Goal: Information Seeking & Learning: Check status

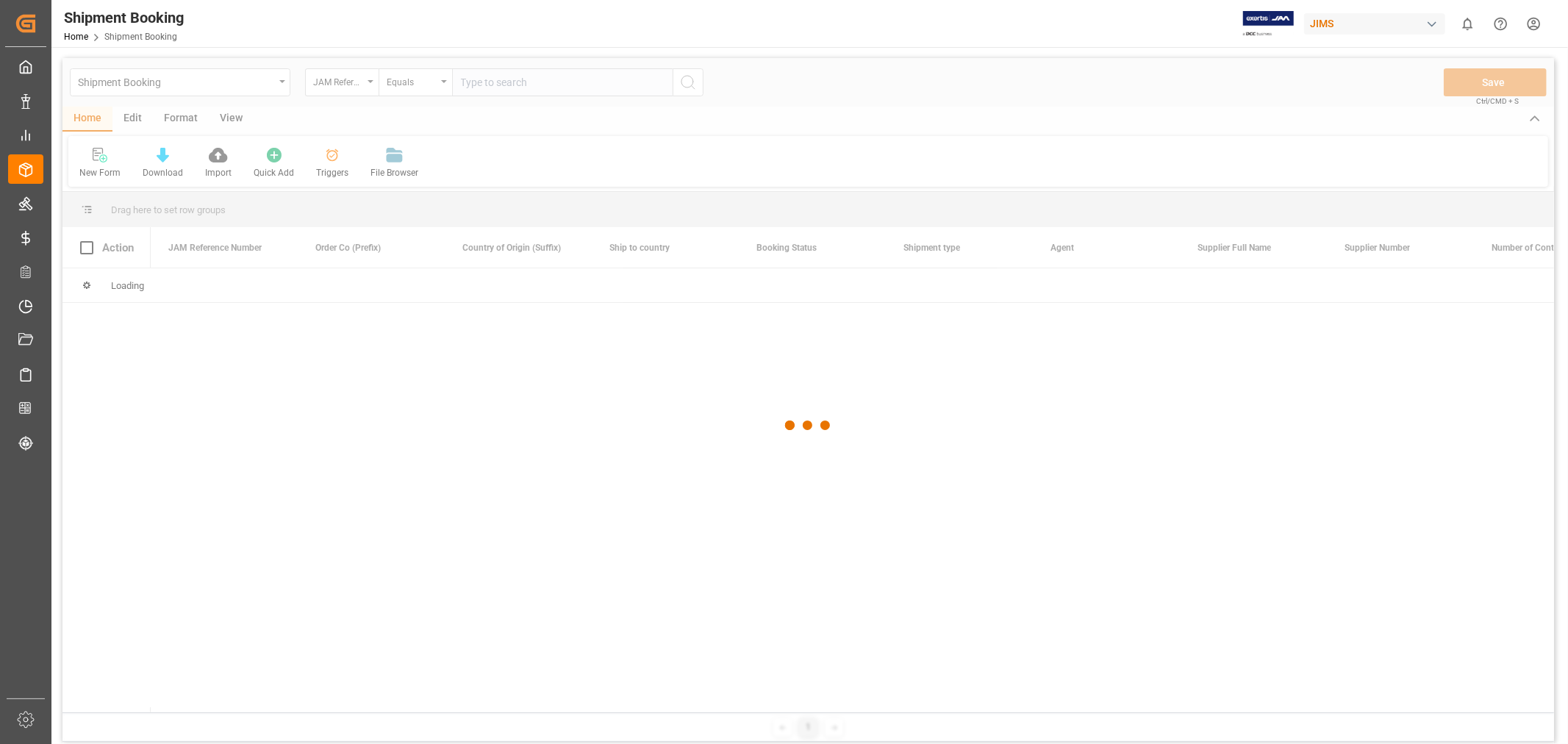
click at [487, 81] on div at bounding box center [809, 426] width 1492 height 735
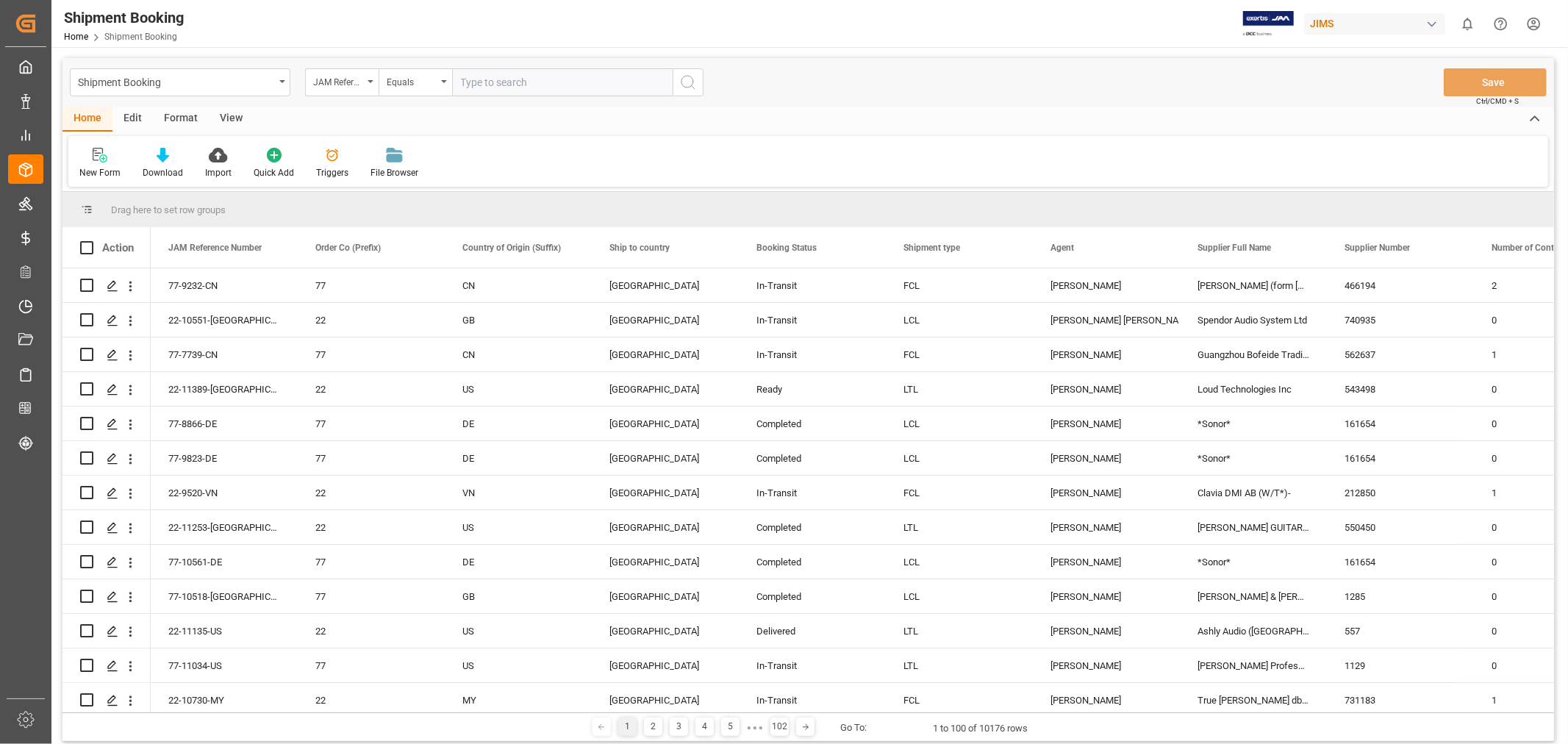
click at [519, 89] on input "text" at bounding box center [562, 82] width 221 height 28
paste input "77-9898-CN"
type input "77-9898-CN"
click at [691, 81] on icon "search button" at bounding box center [688, 82] width 17 height 17
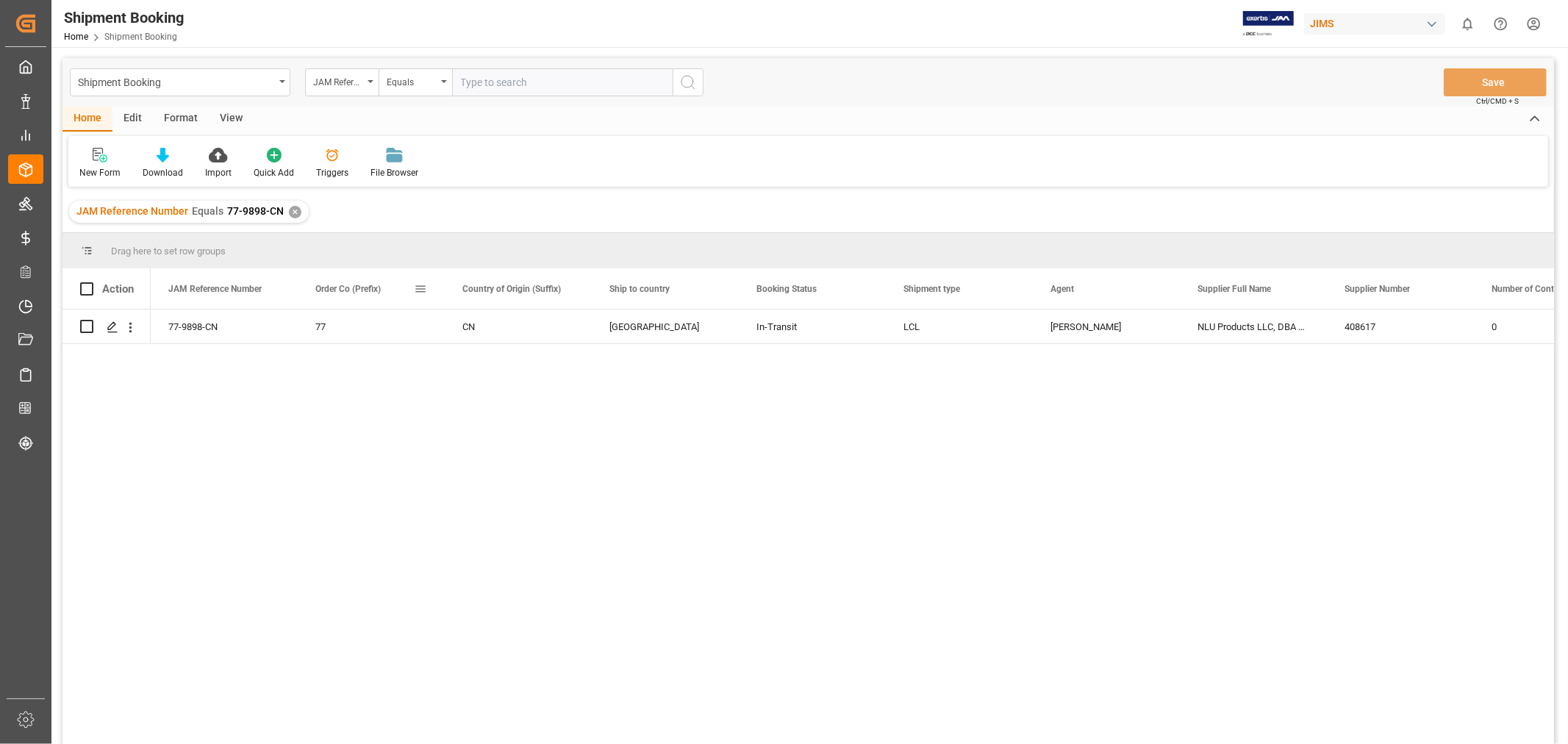
click at [420, 288] on span at bounding box center [420, 289] width 13 height 13
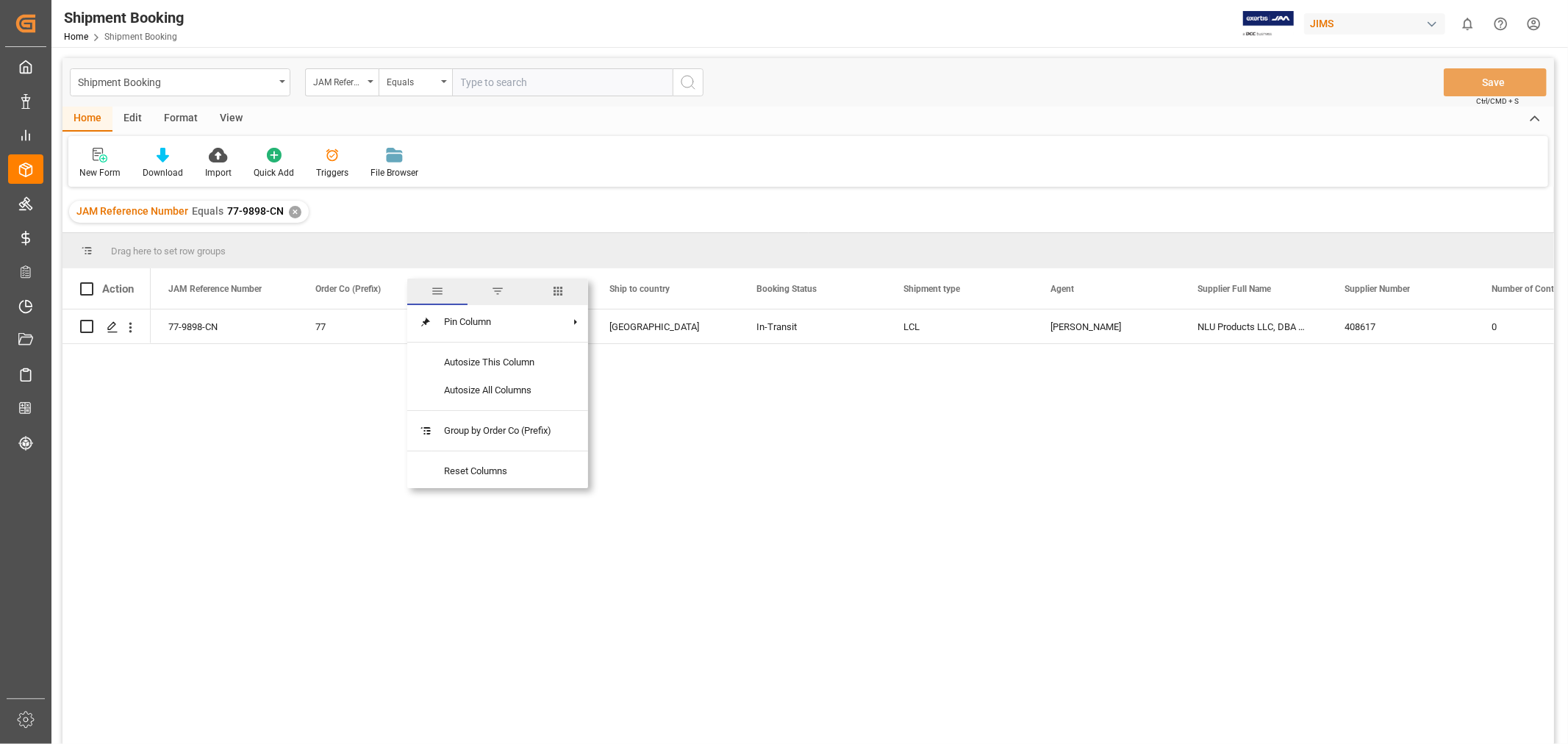
click at [564, 290] on span "columns" at bounding box center [558, 290] width 13 height 13
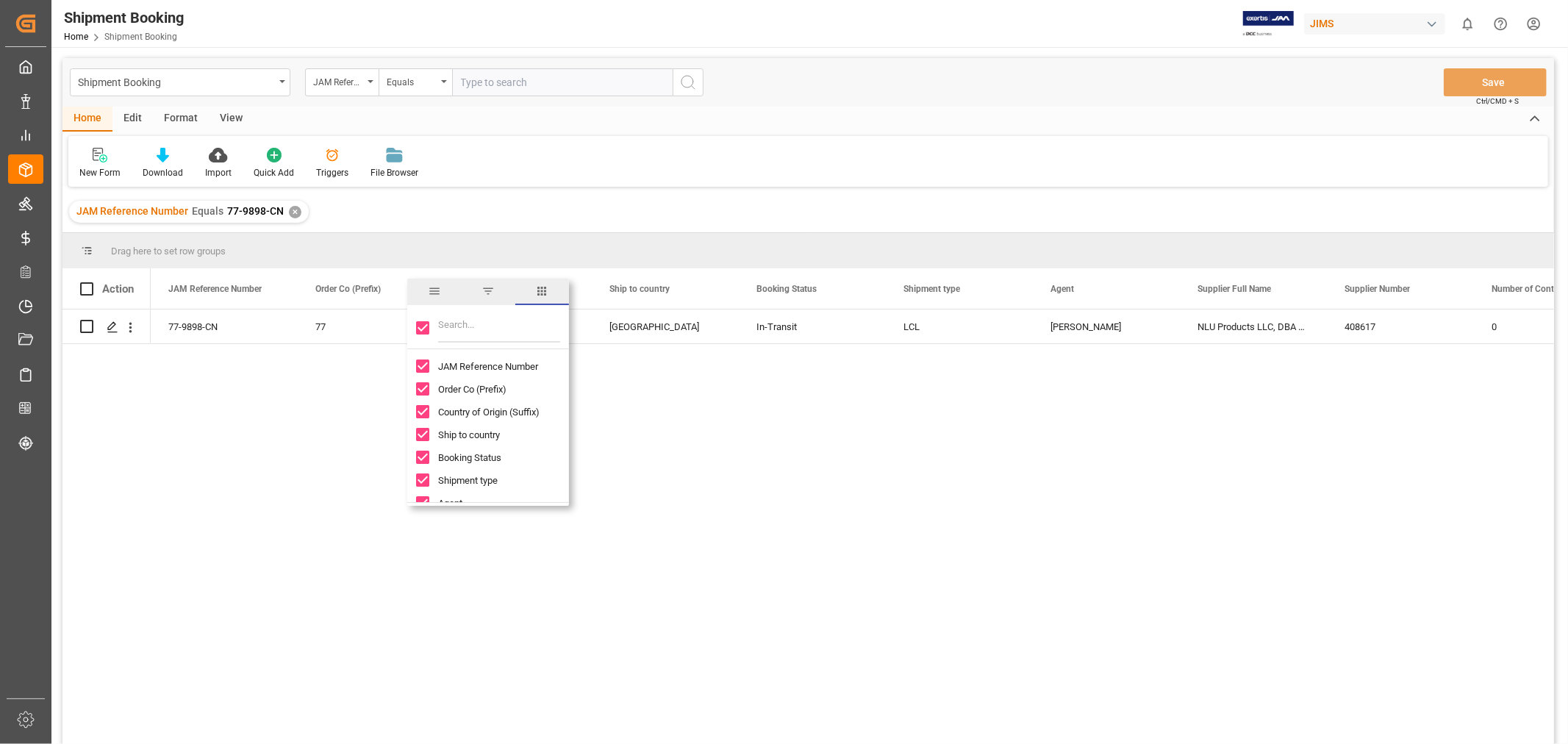
click at [425, 324] on input "Toggle Select All Columns" at bounding box center [422, 327] width 13 height 13
checkbox input "false"
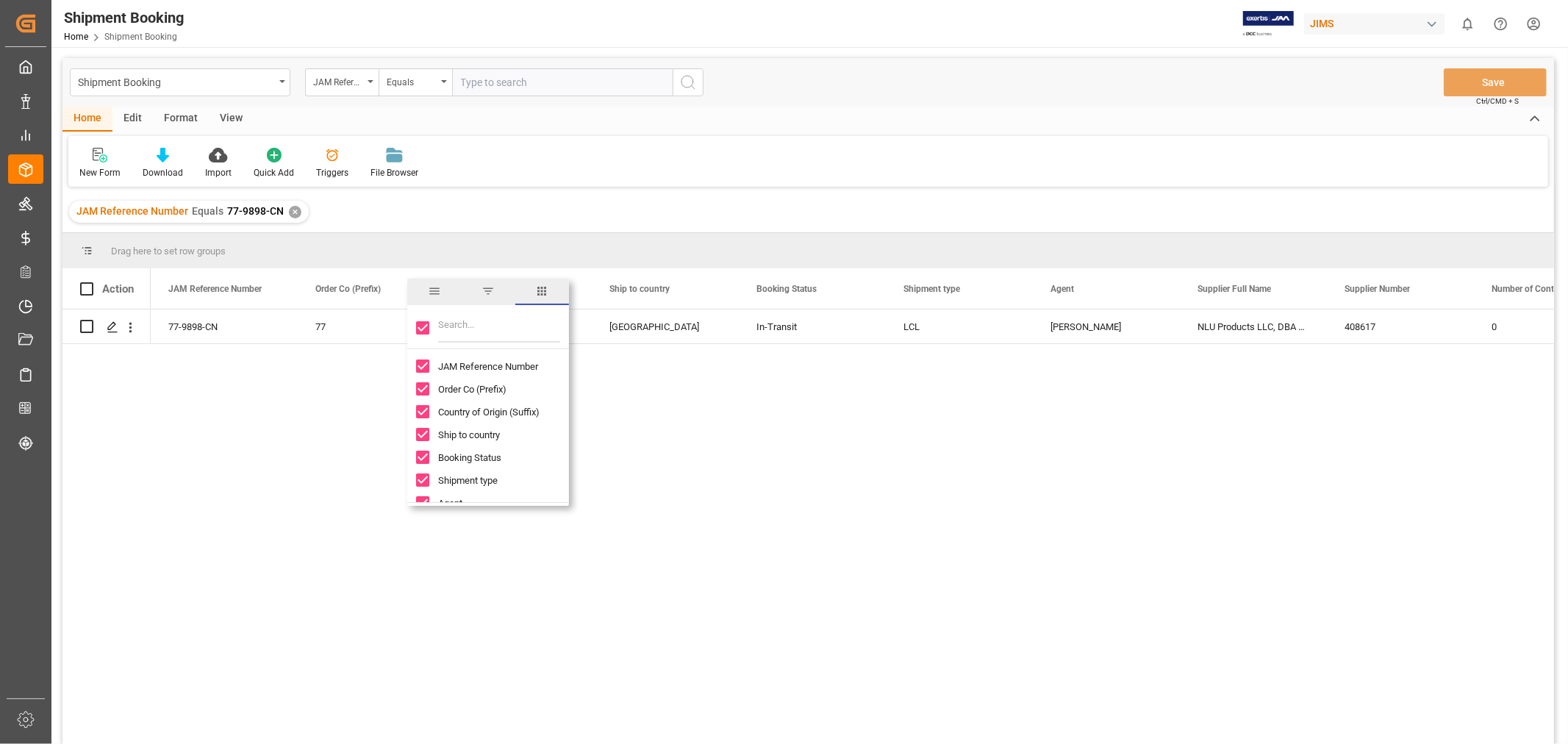
checkbox input "false"
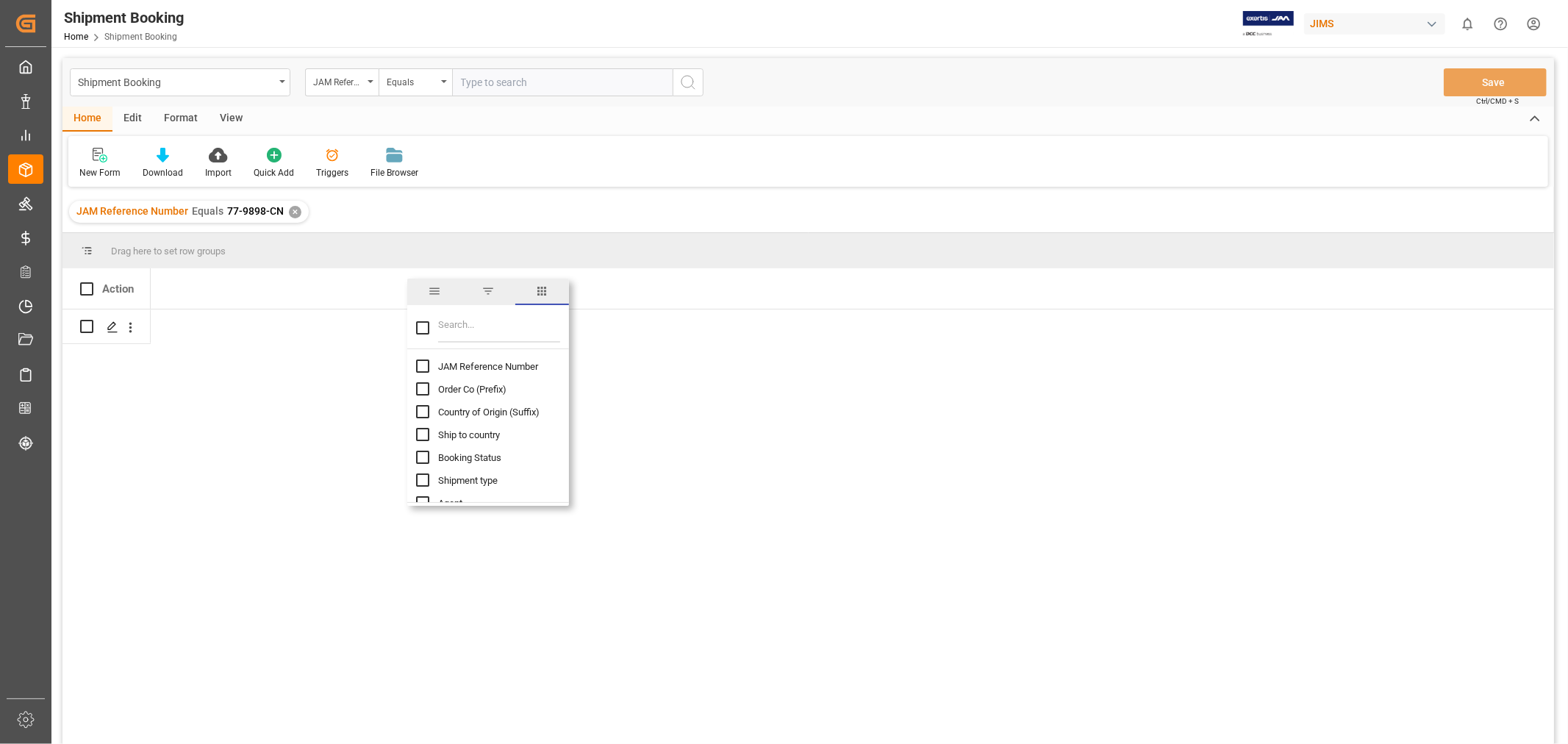
click at [448, 328] on input "Filter Columns Input" at bounding box center [499, 328] width 122 height 30
click at [421, 363] on input "JAM Reference Number column toggle visibility (hidden)" at bounding box center [422, 365] width 13 height 13
checkbox input "true"
checkbox input "false"
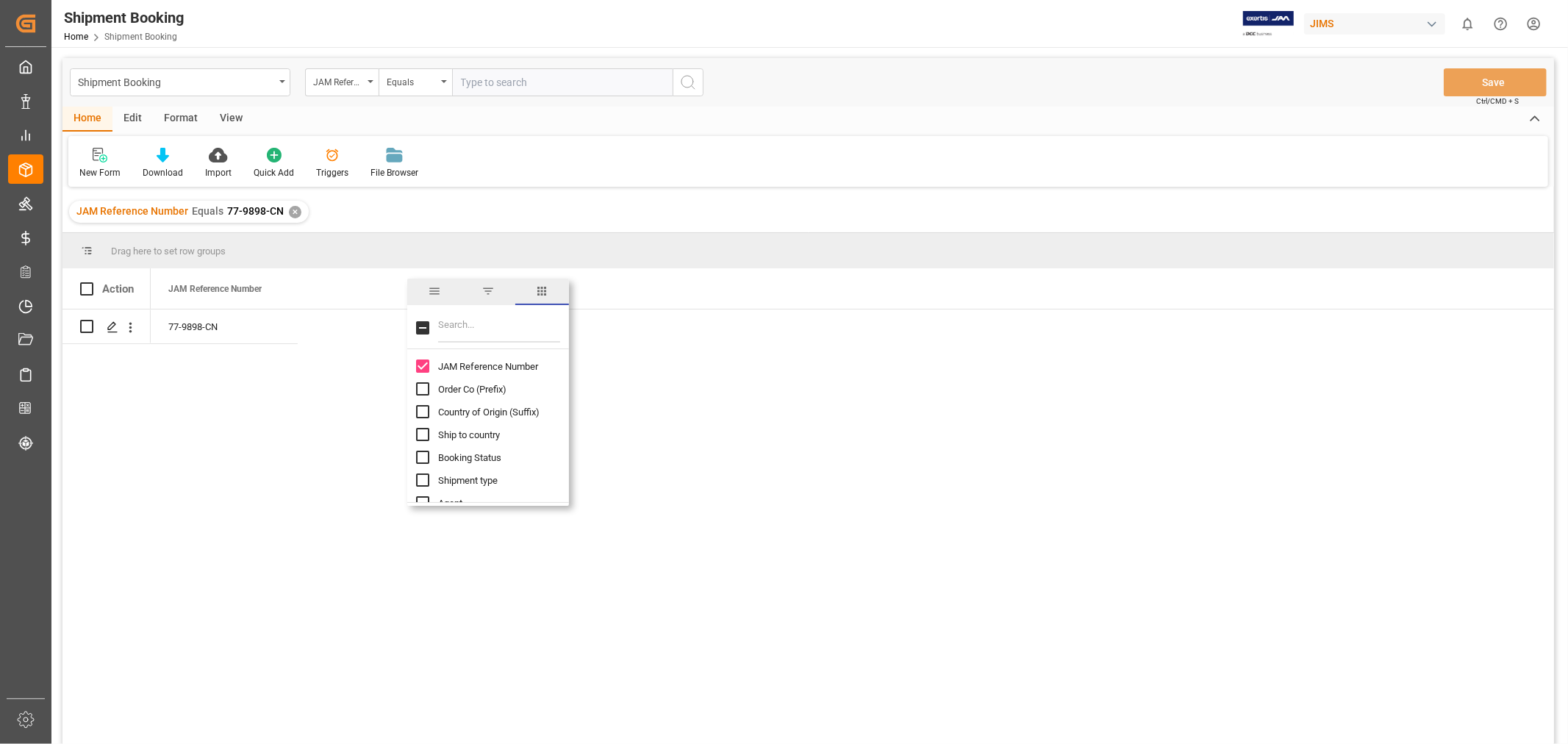
click at [459, 331] on input "Filter Columns Input" at bounding box center [499, 328] width 122 height 30
type input "D"
checkbox input "false"
type input "ENTRY"
click at [414, 366] on div "Customs entry number" at bounding box center [488, 366] width 161 height 23
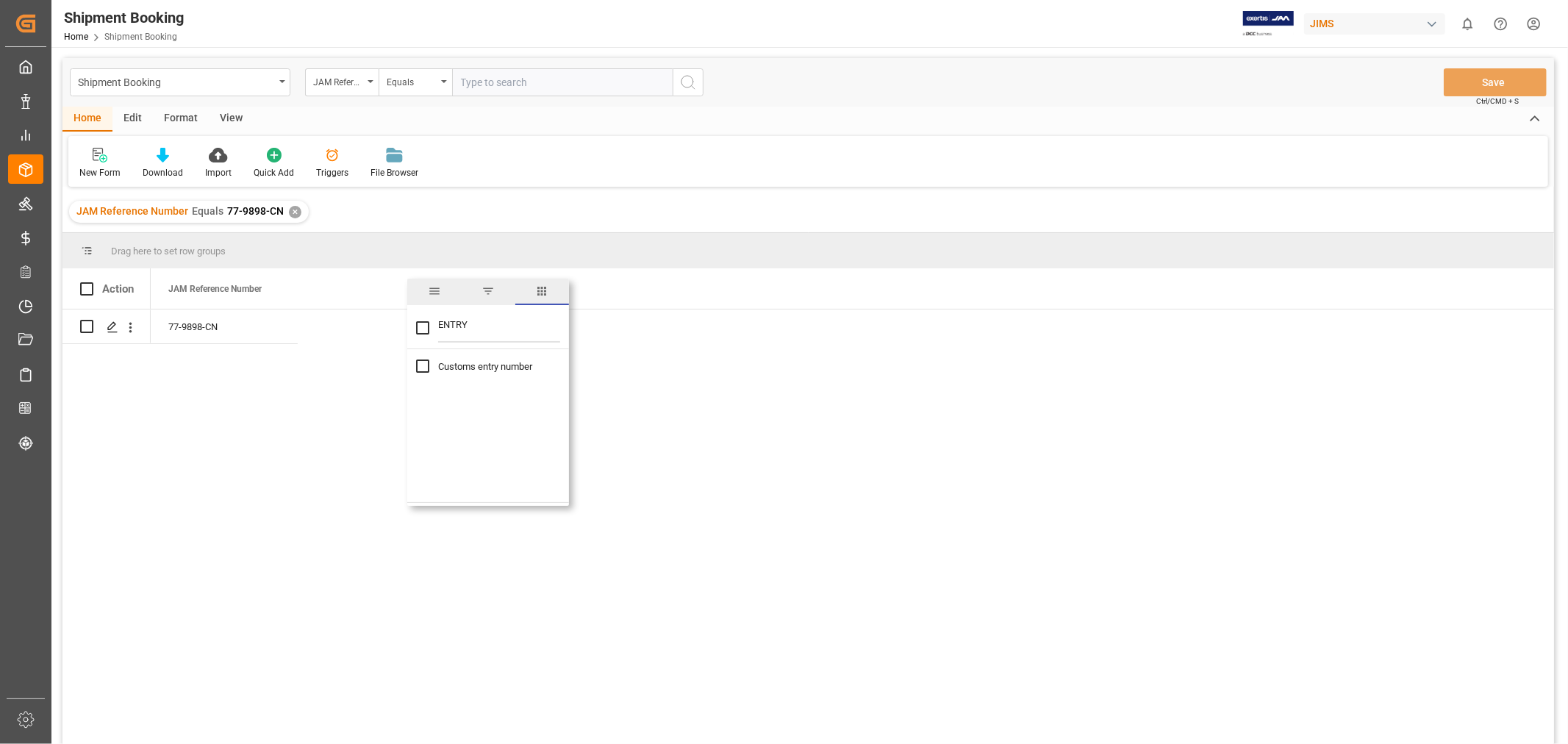
click at [414, 366] on div "Customs entry number" at bounding box center [488, 366] width 161 height 23
click at [420, 365] on input "Customs entry number column toggle visibility (hidden)" at bounding box center [422, 365] width 13 height 13
checkbox input "true"
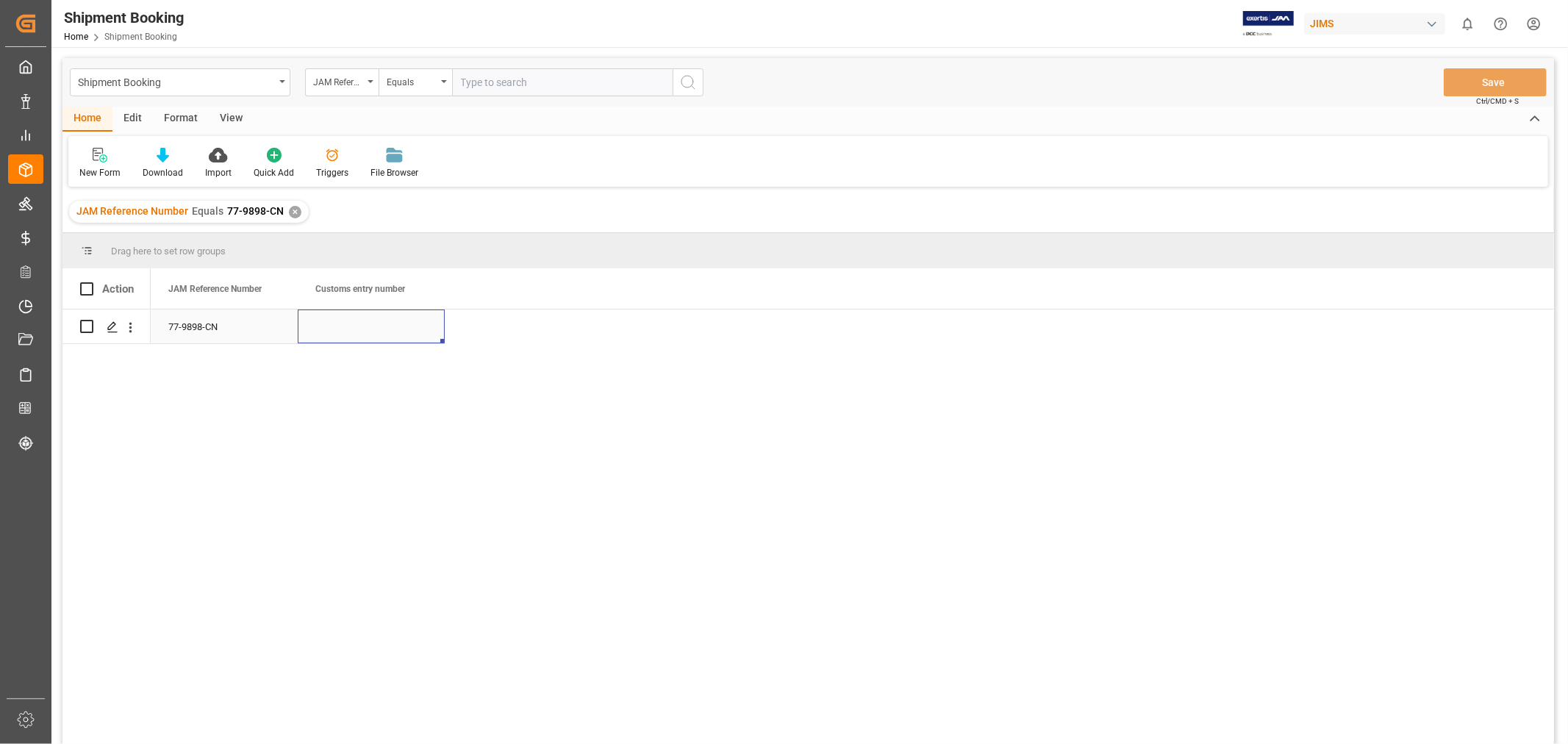
click at [354, 330] on div "Press SPACE to select this row." at bounding box center [371, 326] width 147 height 34
click at [341, 325] on div "Press SPACE to select this row." at bounding box center [371, 326] width 147 height 34
click at [341, 325] on input "Press SPACE to select this row." at bounding box center [372, 335] width 124 height 28
type input "13391-69287729-9"
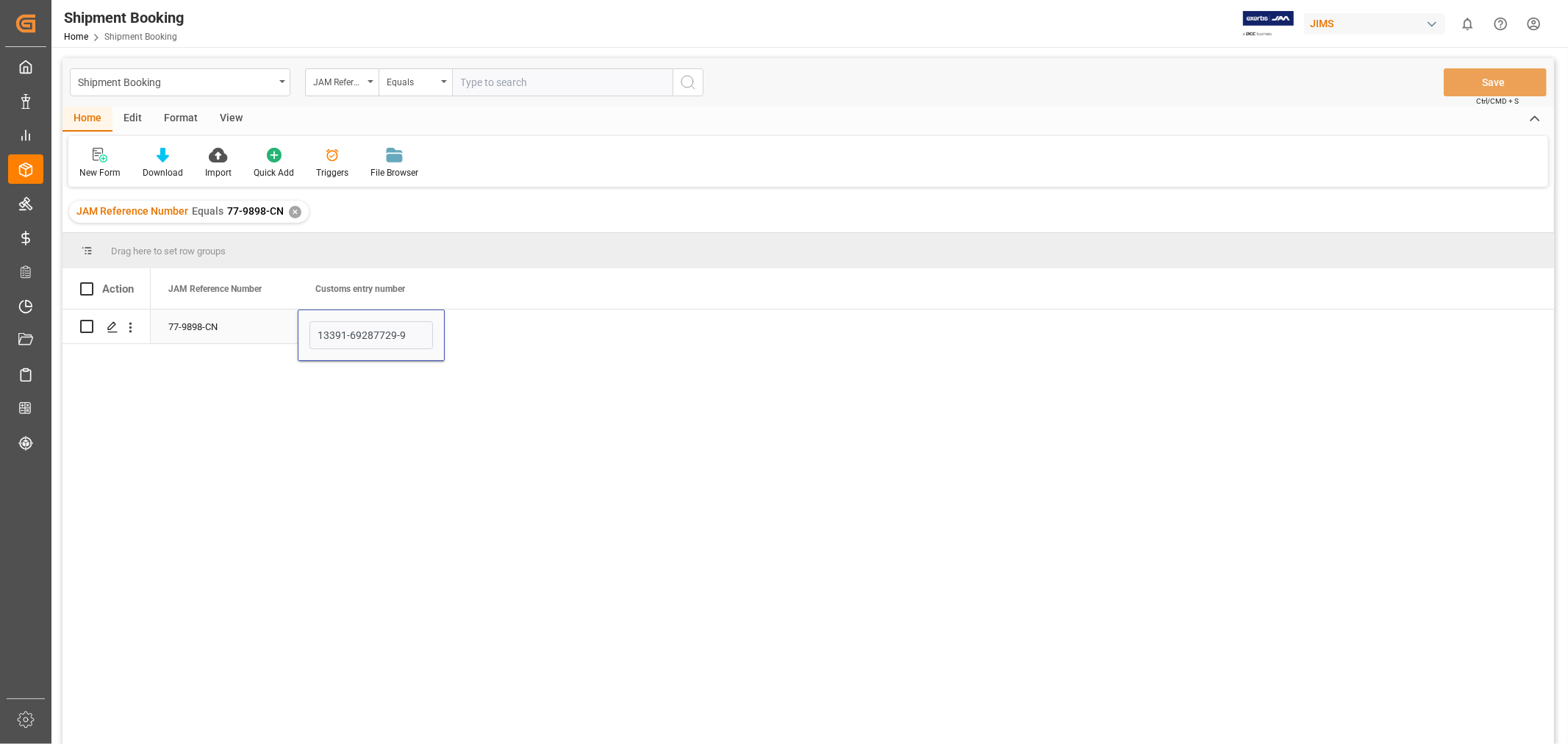
click at [184, 334] on div "77-9898-CN" at bounding box center [224, 326] width 147 height 34
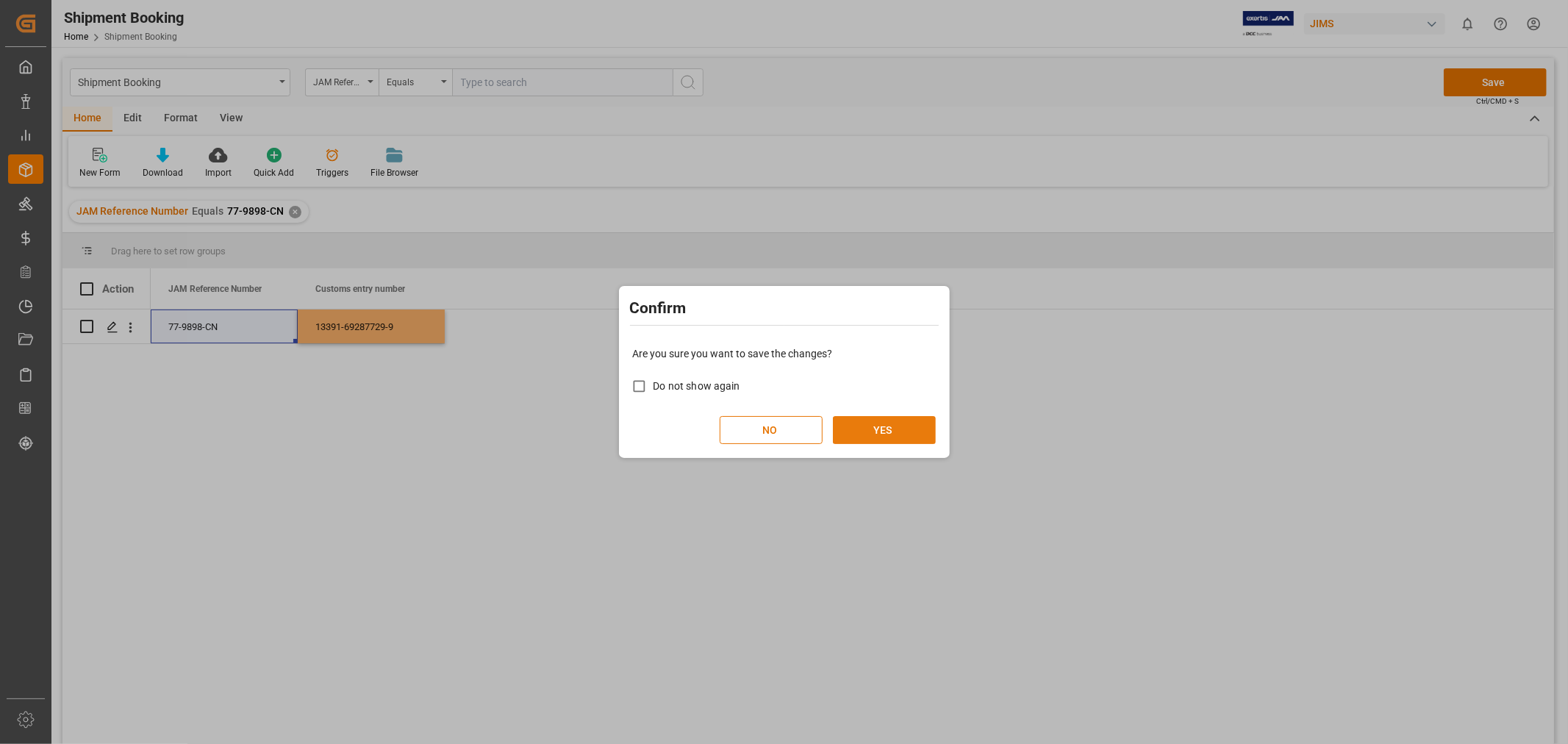
click at [886, 437] on button "YES" at bounding box center [885, 430] width 103 height 28
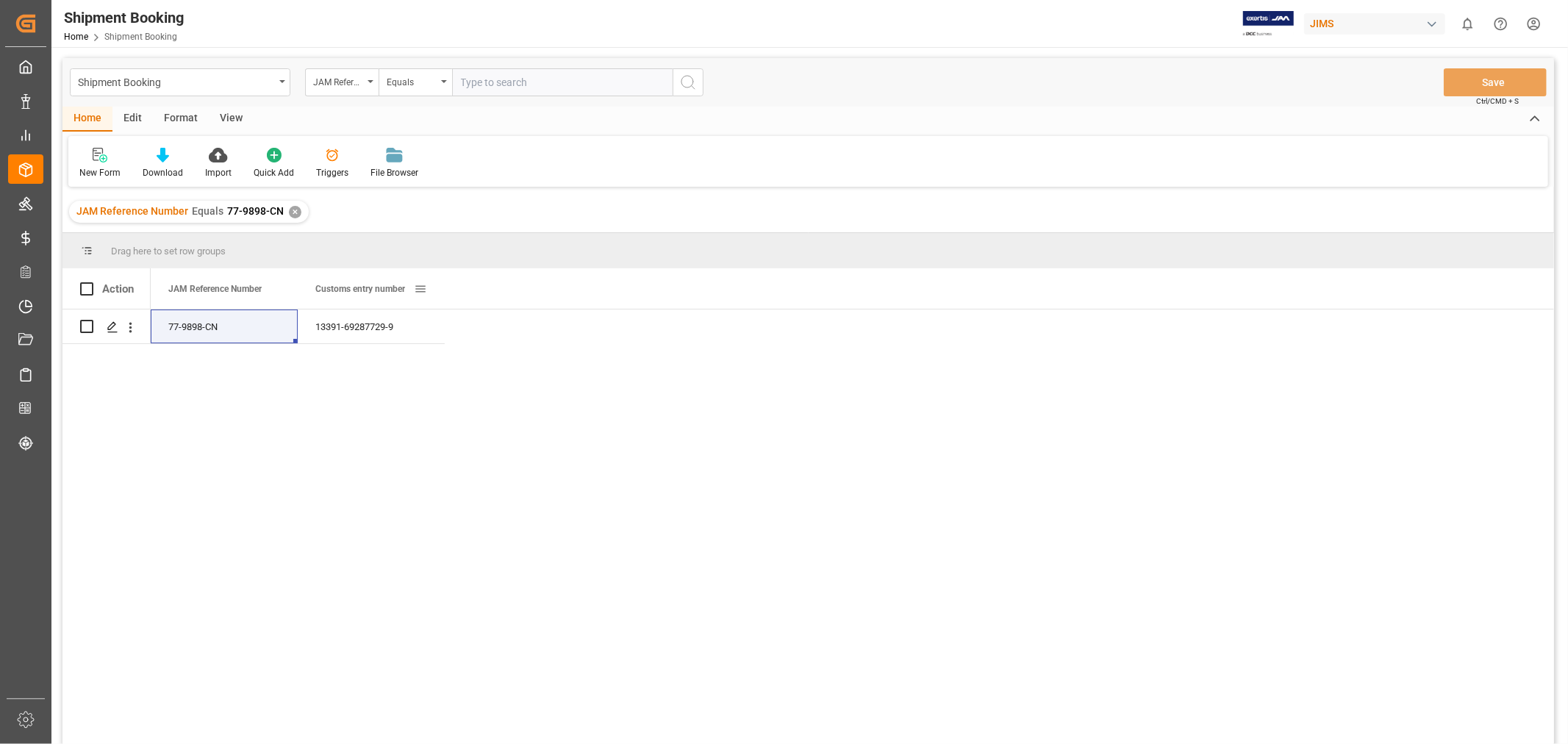
click at [421, 287] on span at bounding box center [420, 289] width 13 height 13
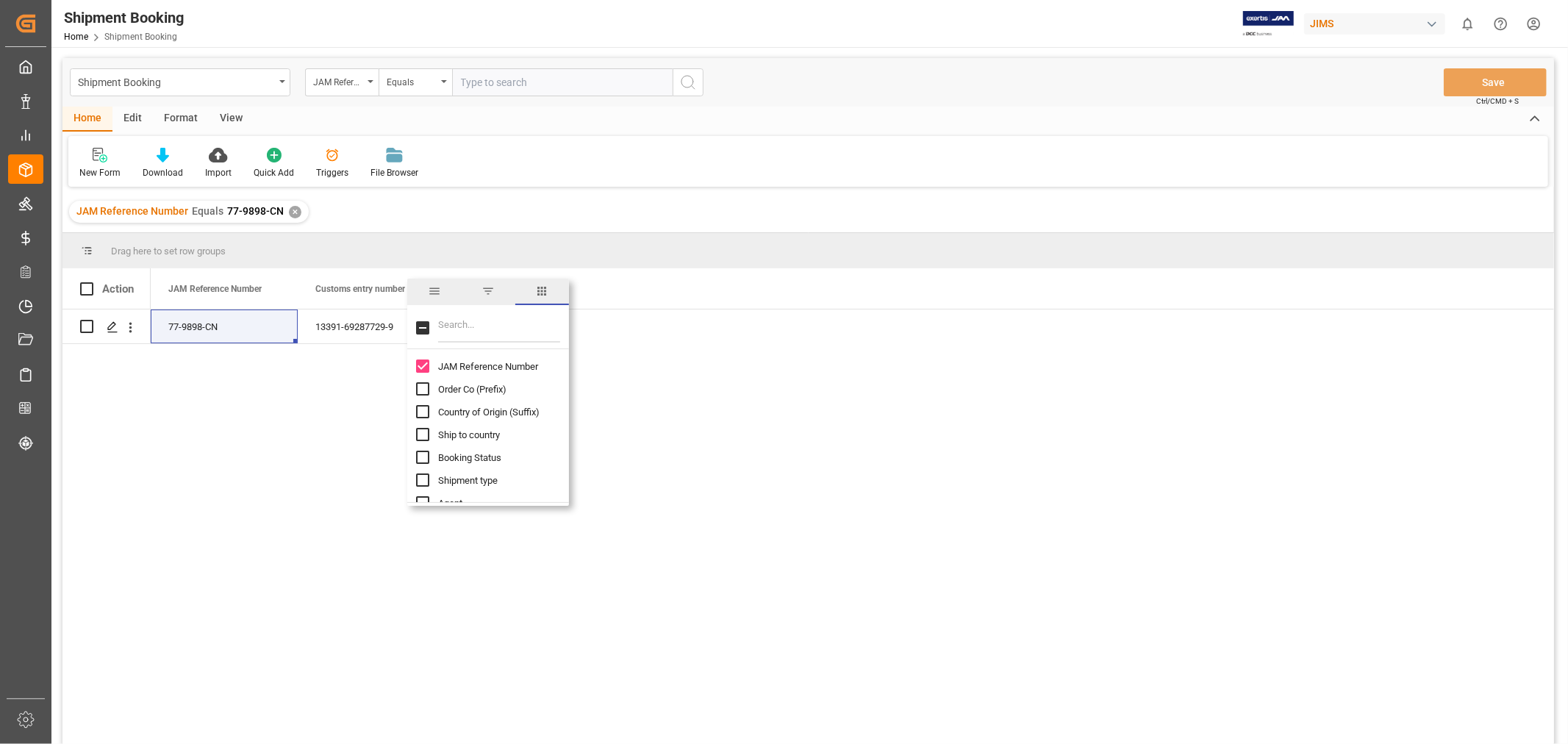
click at [438, 332] on input "Filter Columns Input" at bounding box center [499, 328] width 122 height 30
type input "AGENT"
click at [422, 366] on input "Agent column toggle visibility (hidden)" at bounding box center [422, 365] width 13 height 13
checkbox input "true"
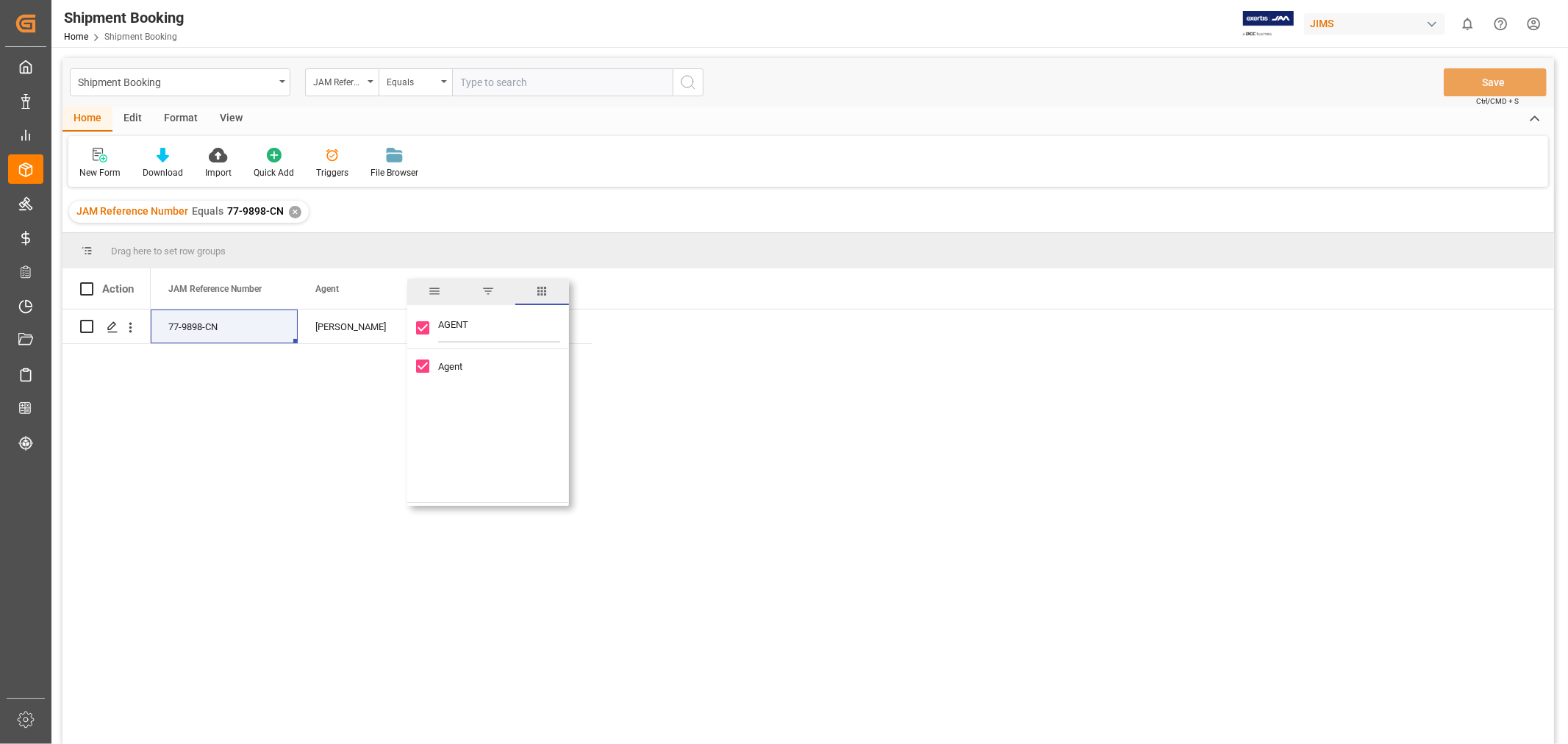
click at [681, 310] on div "77-9898-CN 13391-69287729-9 HuiXin Gao" at bounding box center [852, 531] width 1404 height 444
click at [292, 208] on div "✕" at bounding box center [295, 212] width 12 height 12
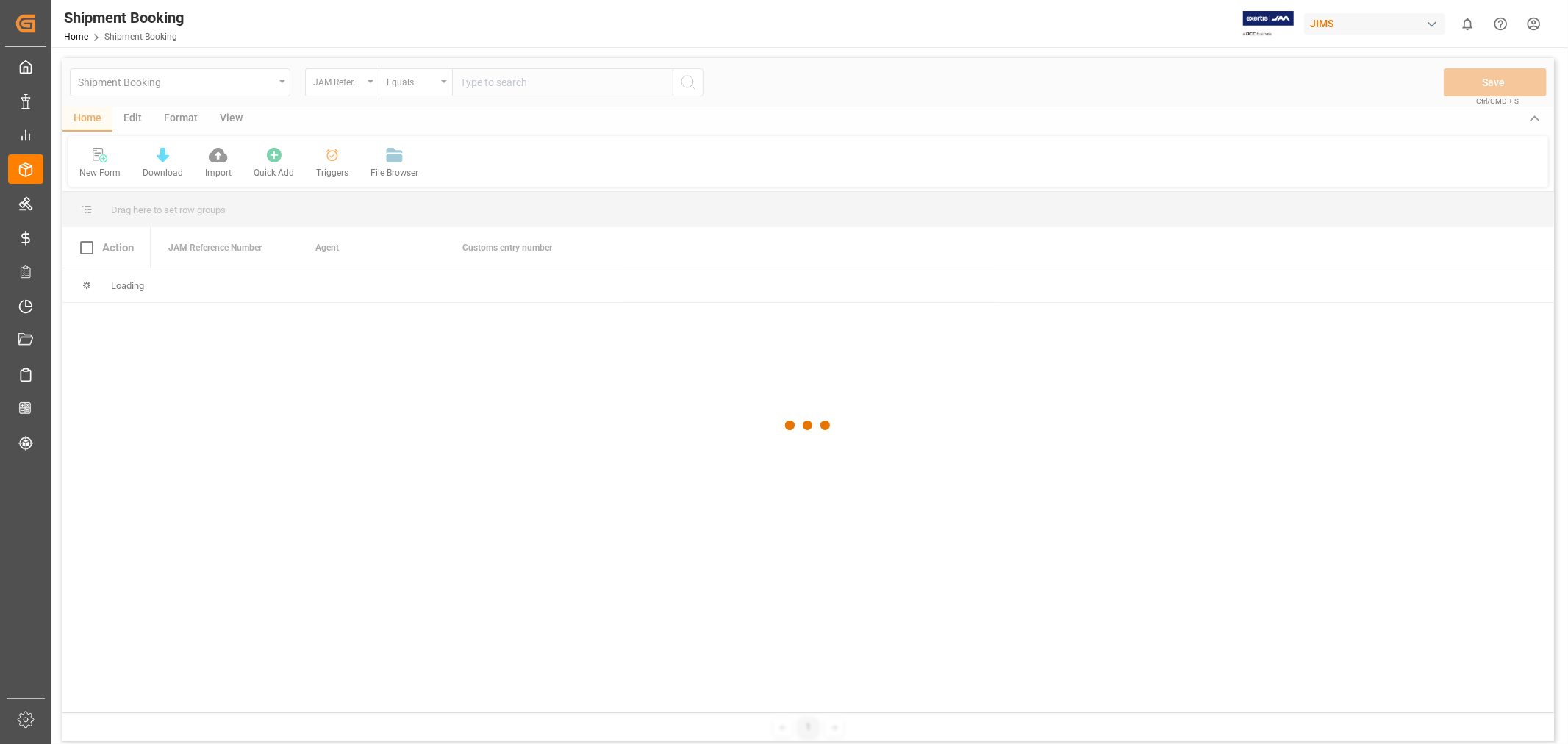
click at [476, 86] on div at bounding box center [809, 426] width 1492 height 735
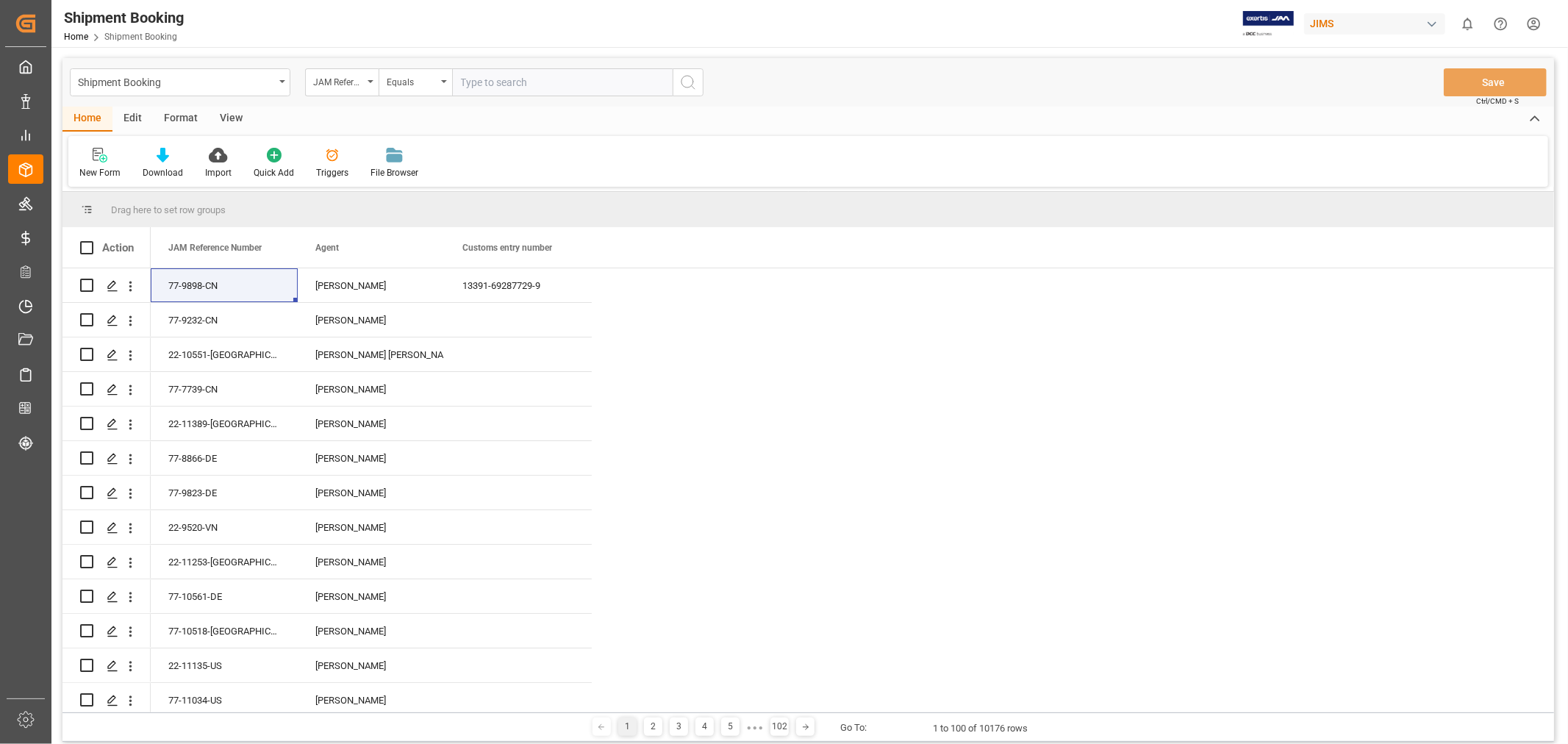
click at [476, 86] on input "text" at bounding box center [562, 82] width 221 height 28
type input "77-11030-US"
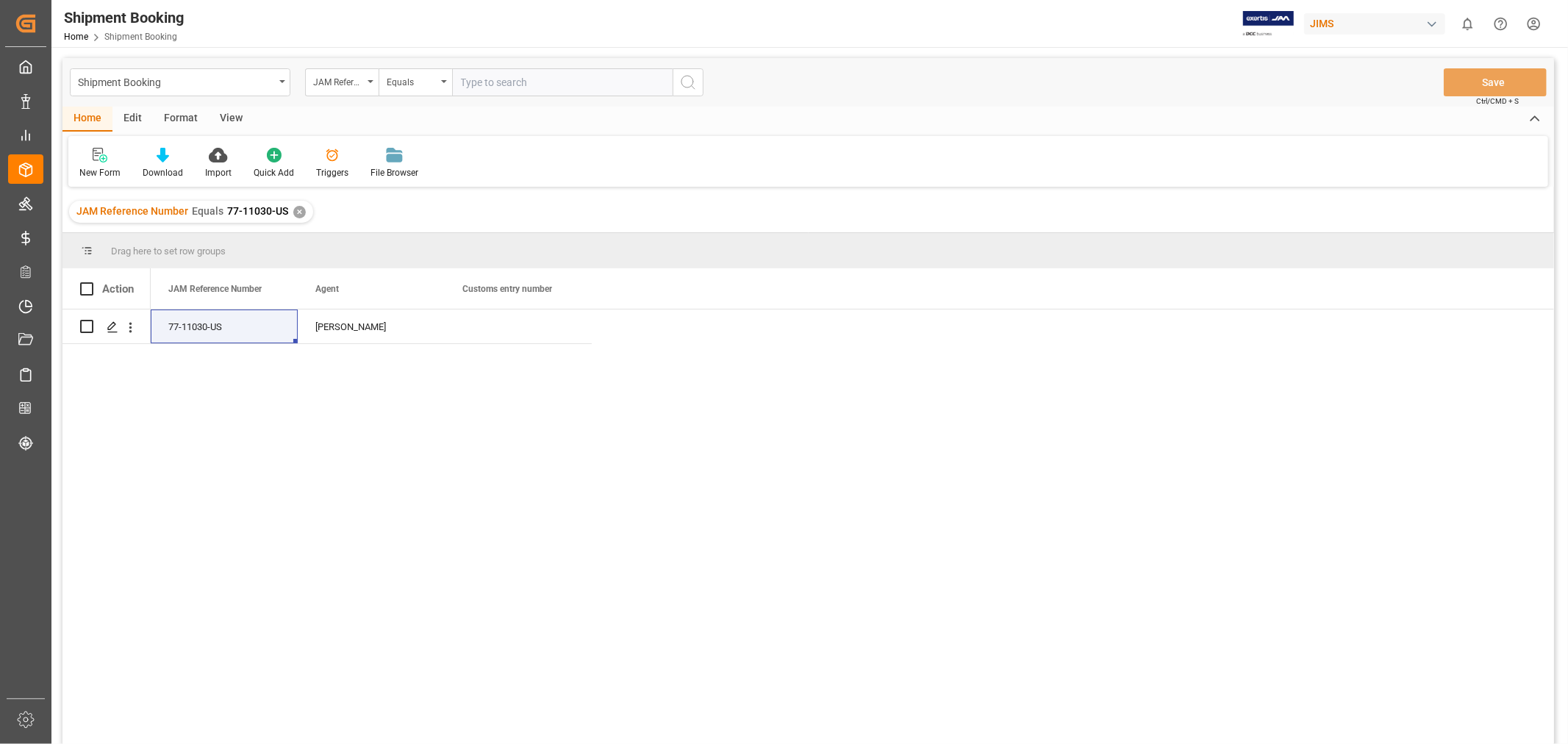
click at [234, 119] on div "View" at bounding box center [230, 119] width 45 height 25
click at [92, 172] on div "Default" at bounding box center [93, 172] width 29 height 13
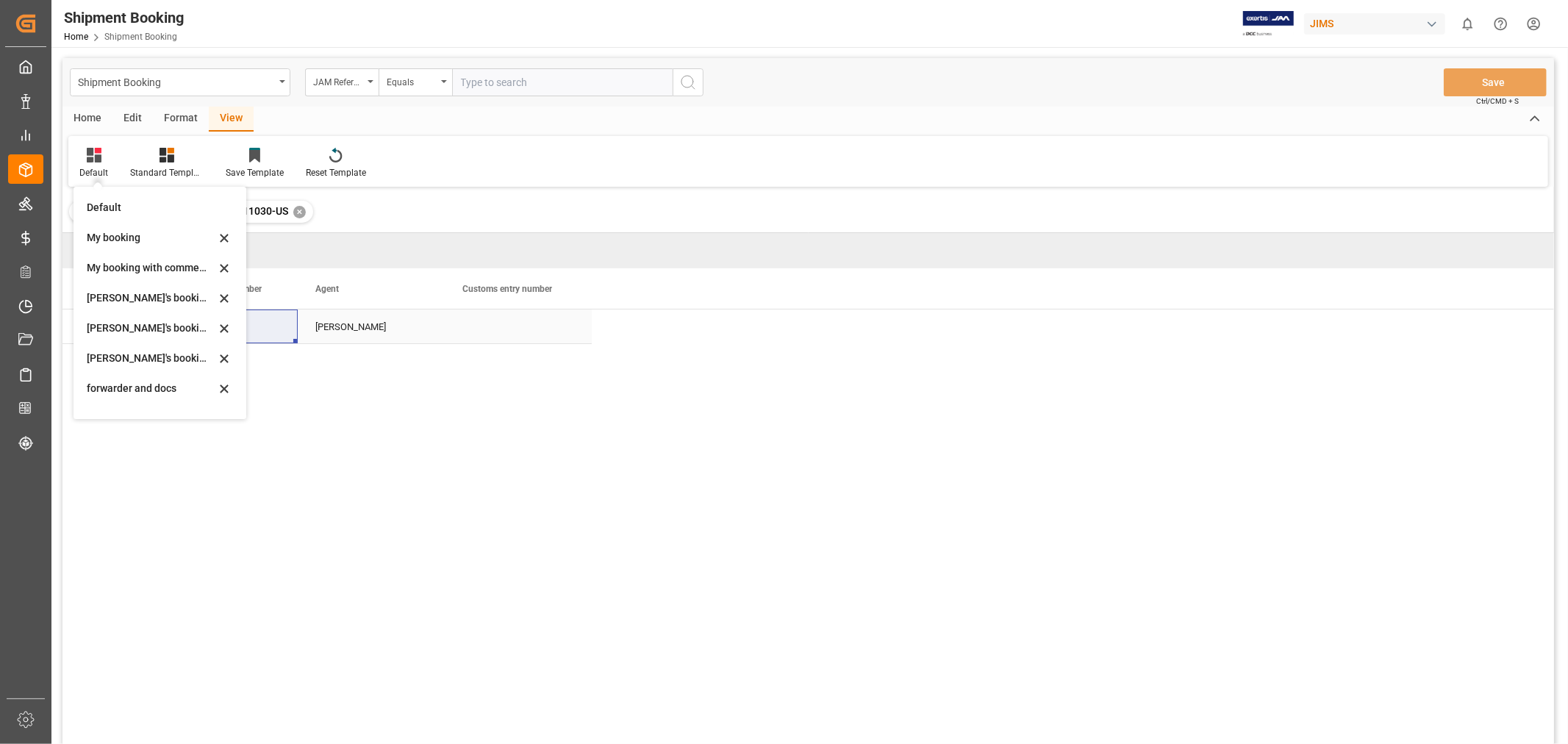
click at [483, 313] on div "Press SPACE to select this row." at bounding box center [518, 326] width 147 height 34
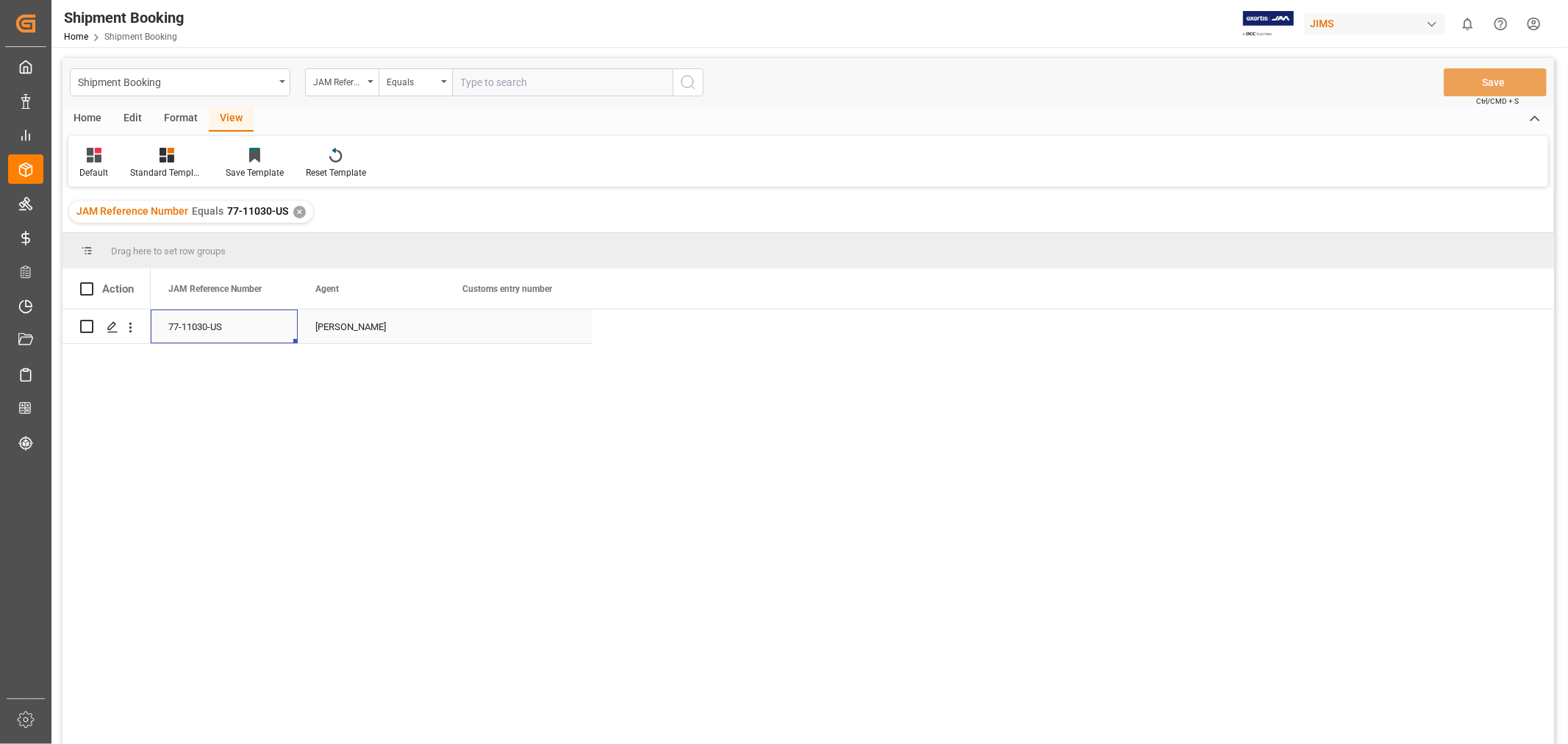
click at [229, 318] on div "77-11030-US" at bounding box center [224, 326] width 147 height 34
click at [106, 325] on div "Press SPACE to select this row." at bounding box center [111, 327] width 22 height 27
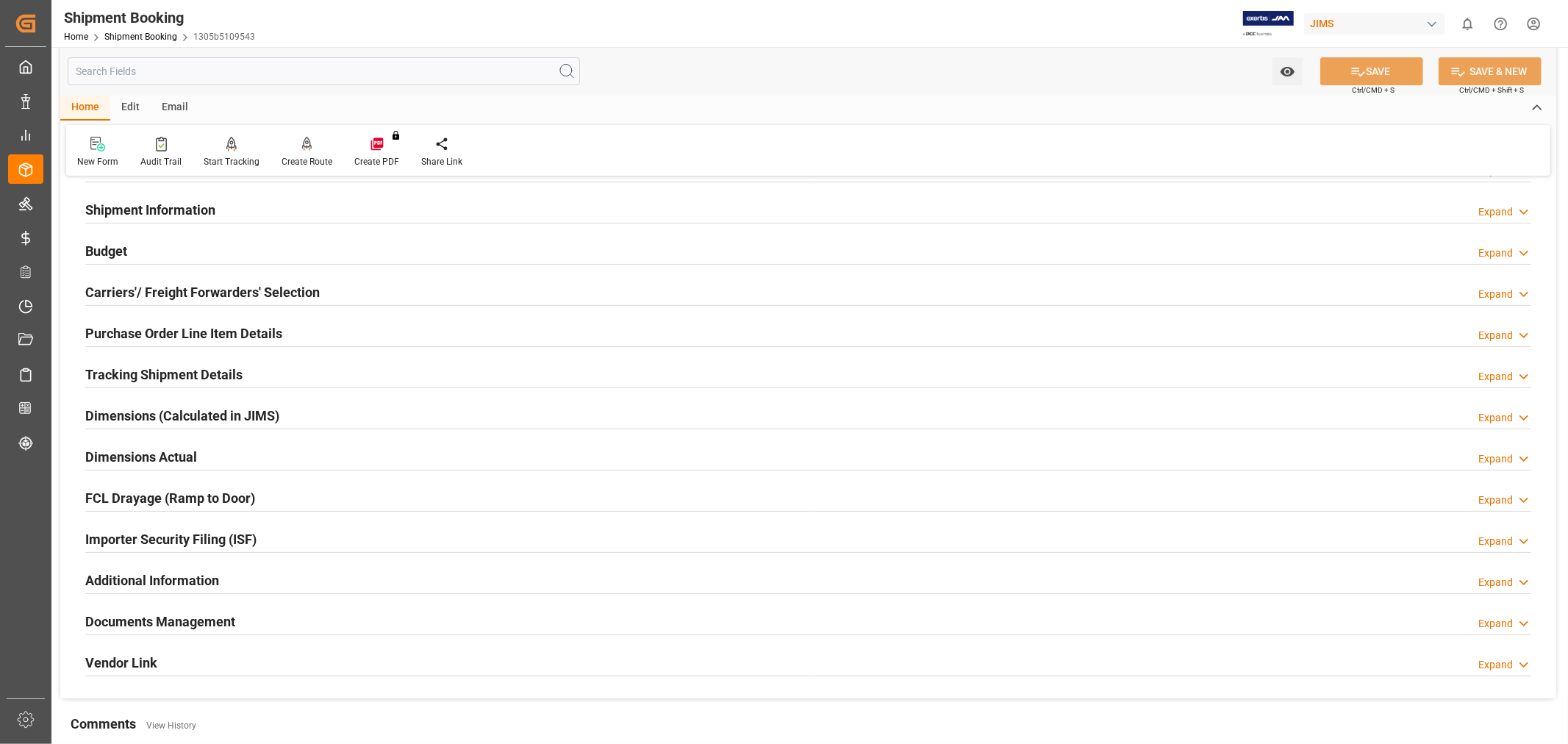
scroll to position [361, 0]
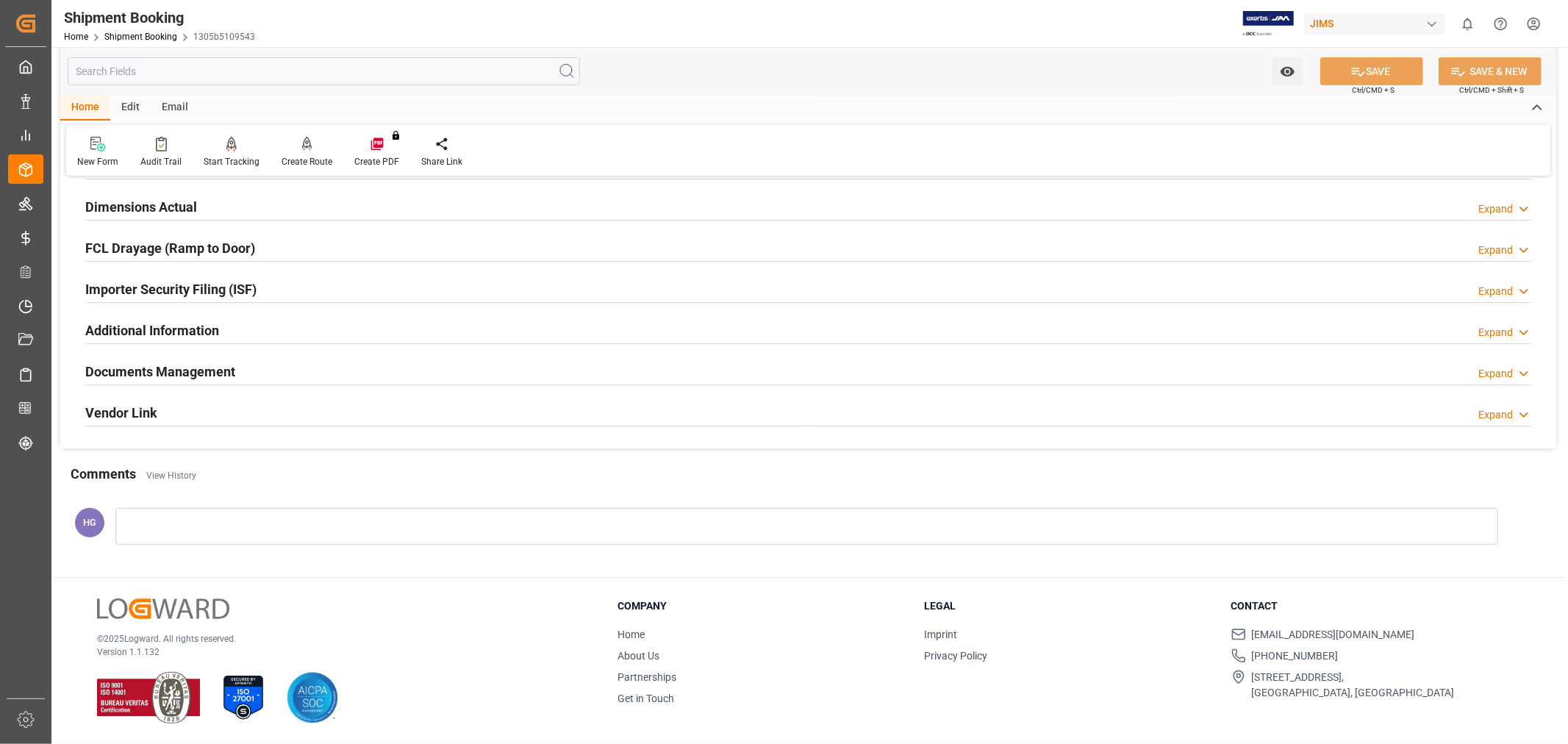
click at [165, 372] on h2 "Documents Management" at bounding box center [161, 372] width 150 height 20
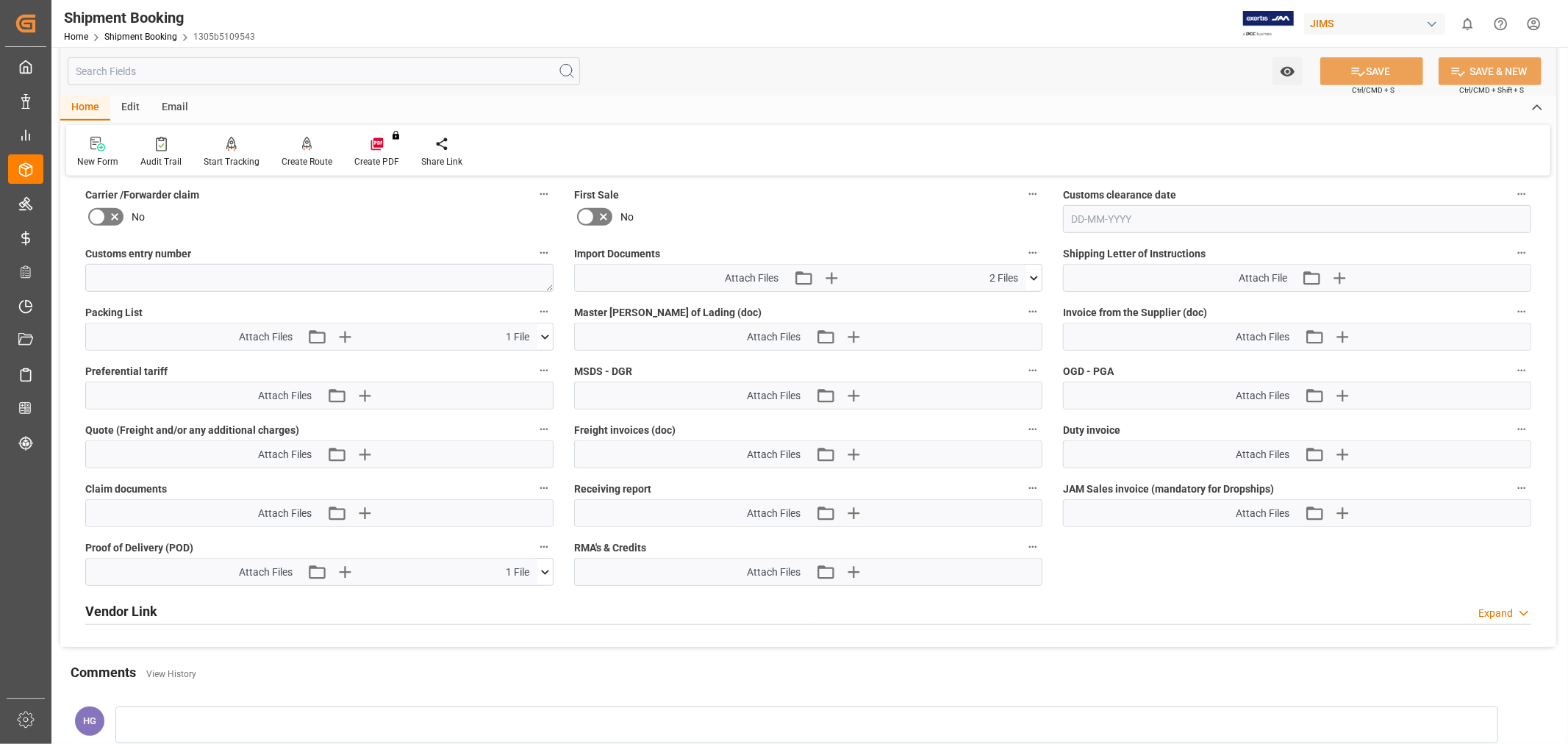
scroll to position [768, 0]
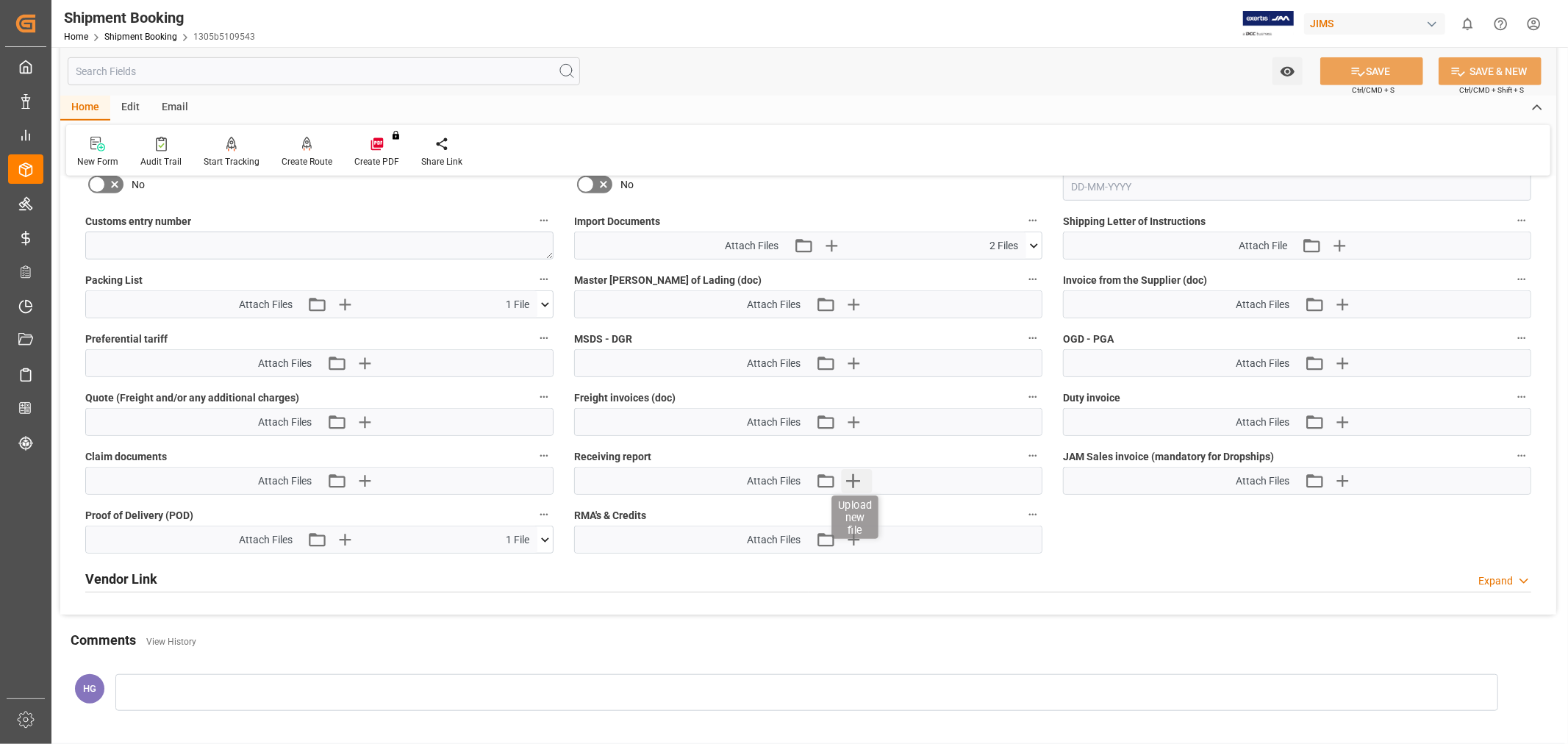
click at [857, 476] on icon "button" at bounding box center [853, 481] width 14 height 14
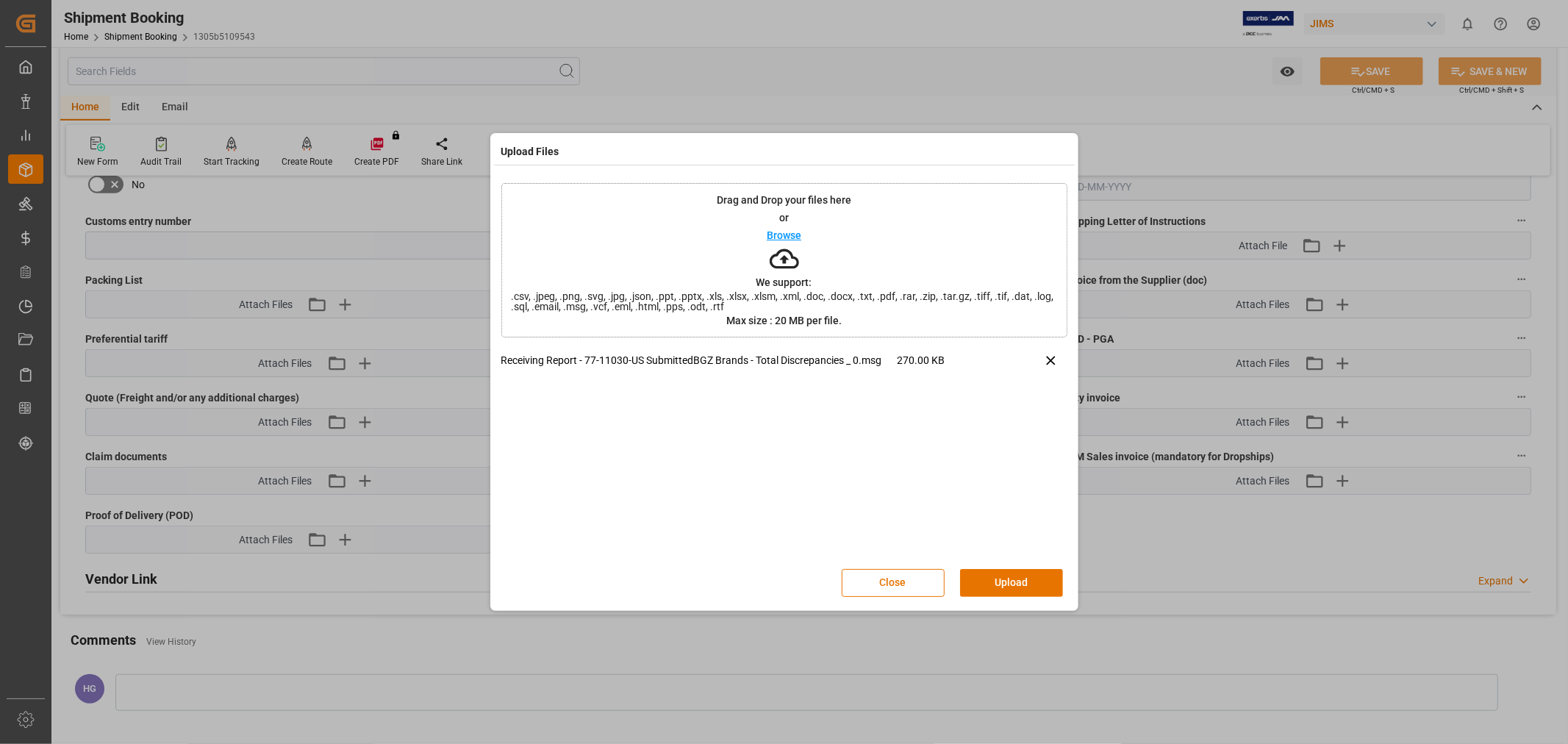
click at [986, 582] on button "Upload" at bounding box center [1012, 583] width 103 height 28
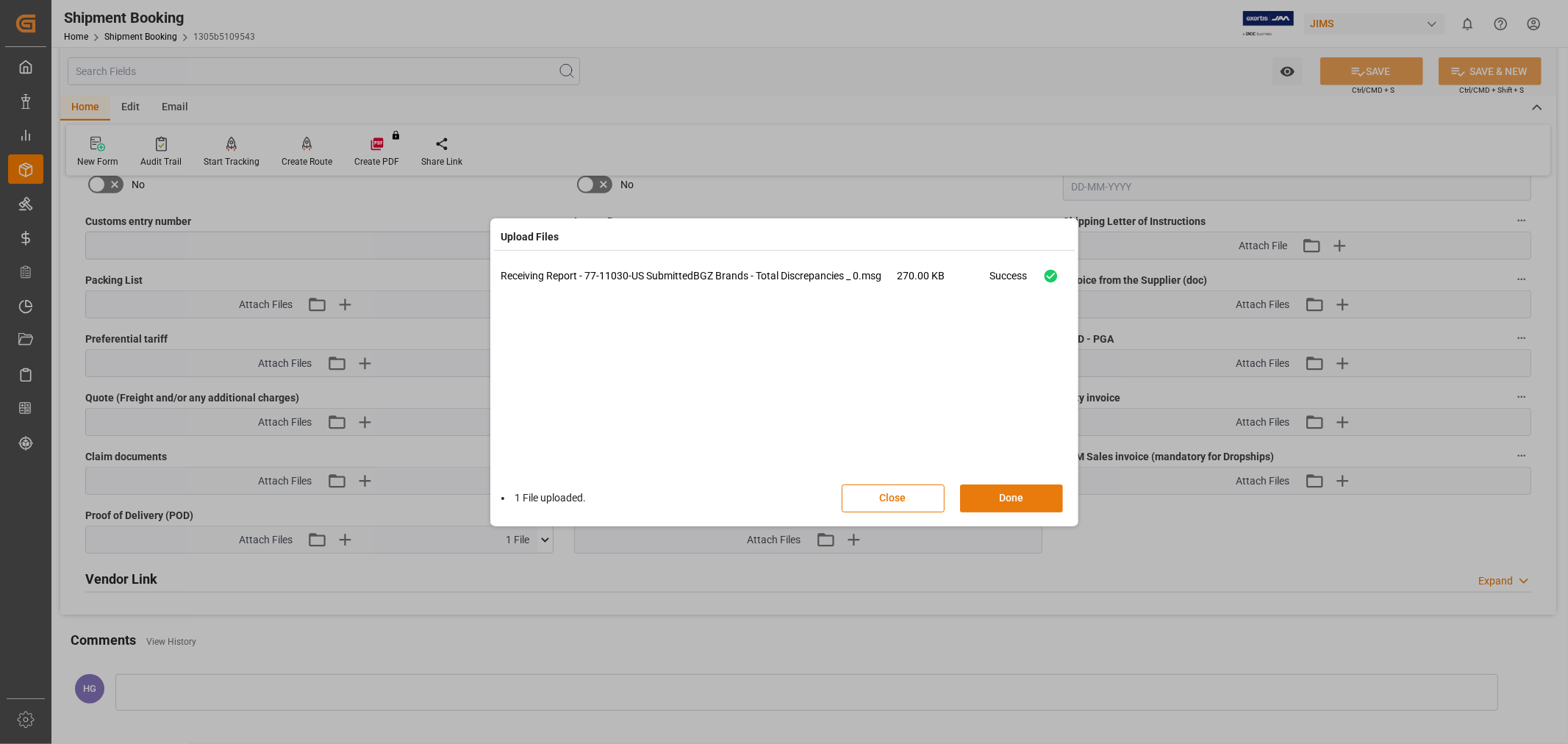
click at [979, 494] on button "Done" at bounding box center [1012, 498] width 103 height 28
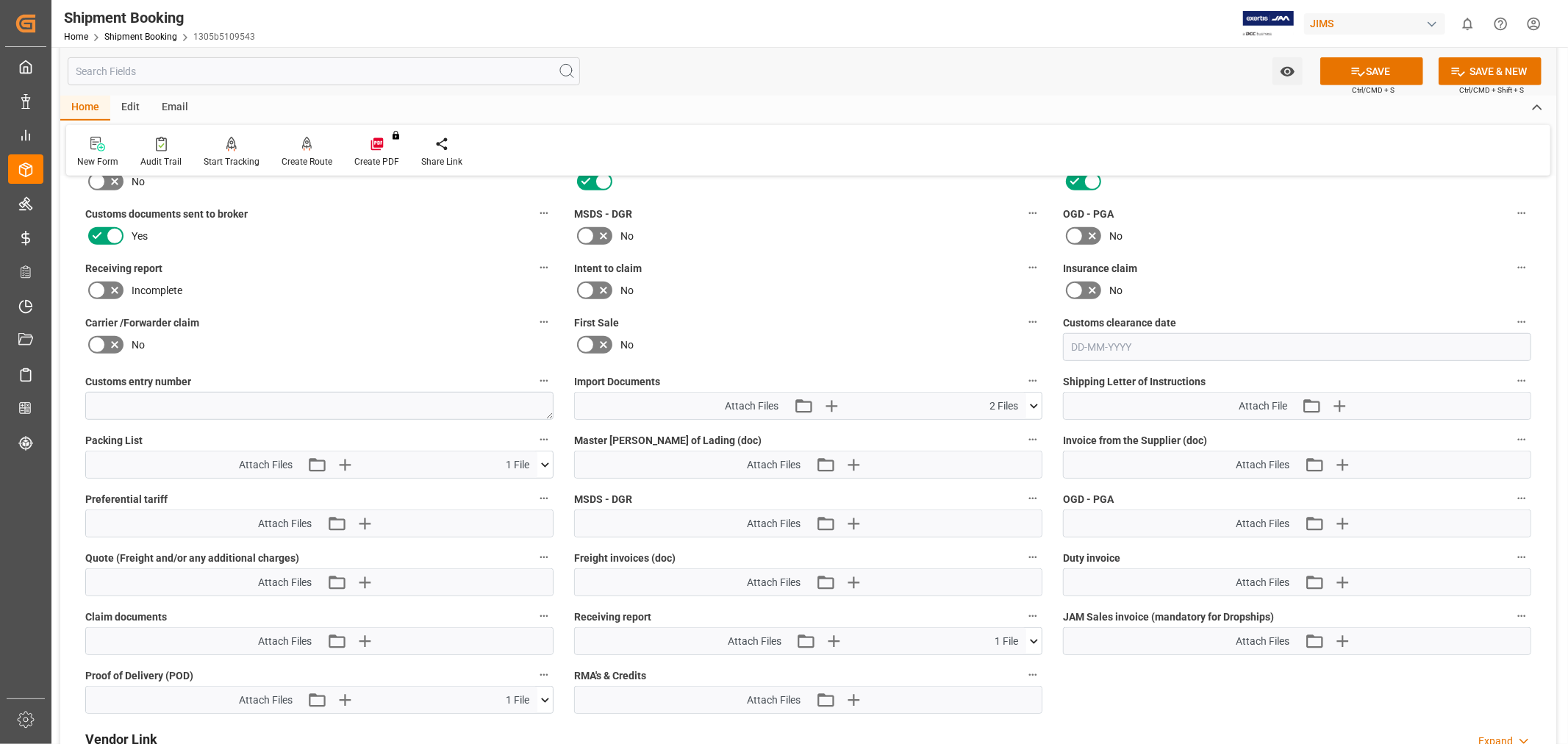
scroll to position [605, 0]
click at [103, 284] on icon at bounding box center [97, 293] width 17 height 17
click at [0, 0] on input "checkbox" at bounding box center [0, 0] width 0 height 0
click at [1360, 71] on icon at bounding box center [1359, 72] width 16 height 16
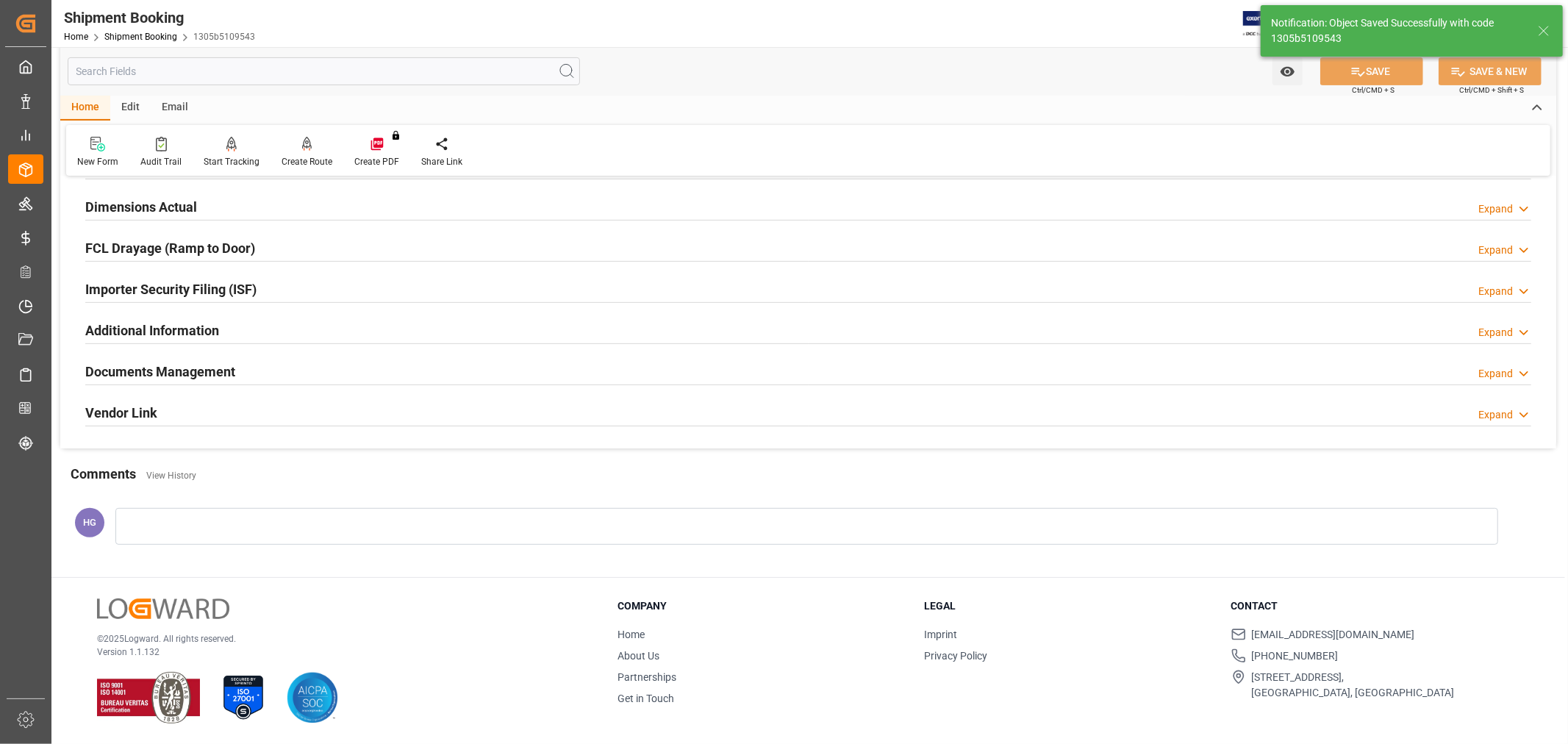
scroll to position [361, 0]
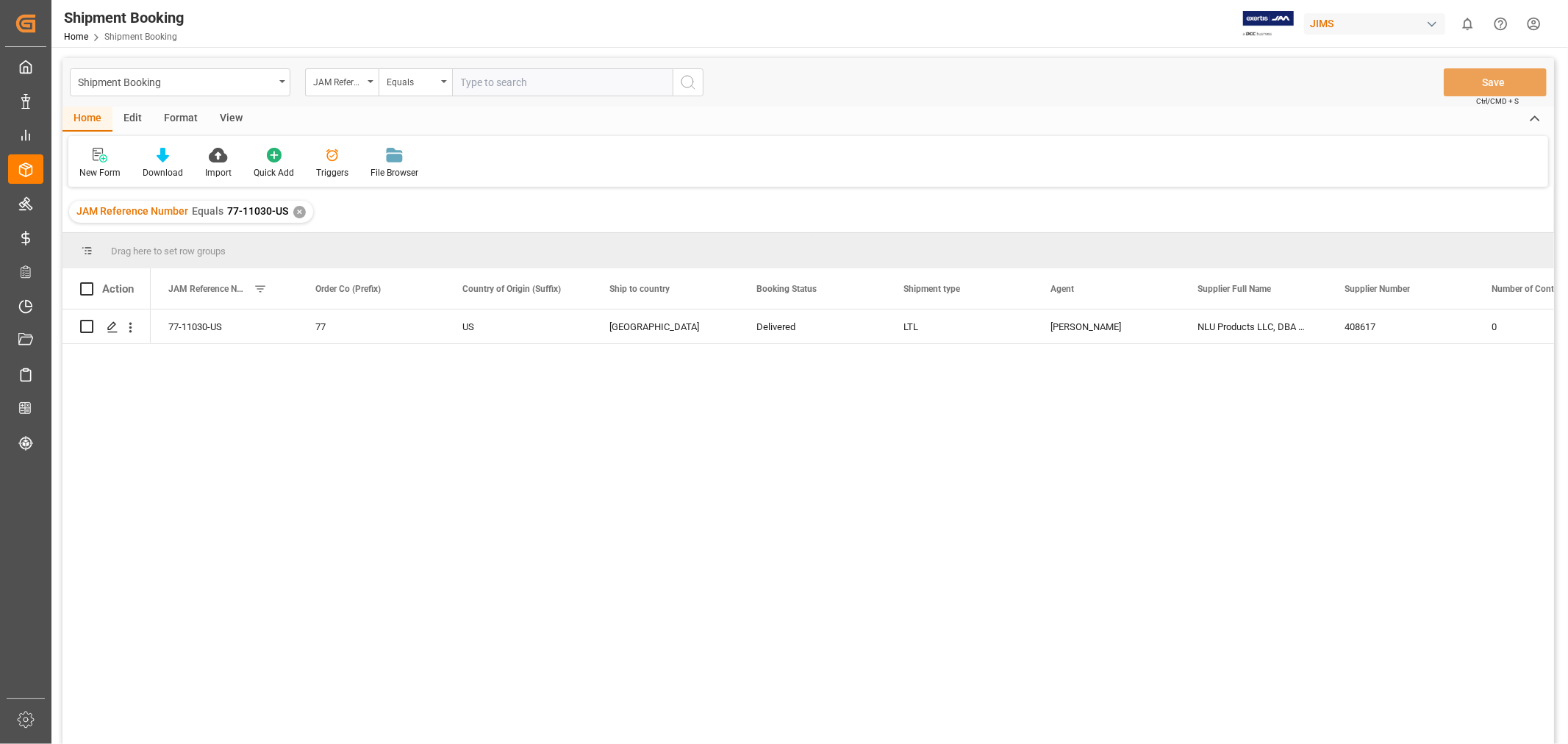
click at [509, 85] on input "text" at bounding box center [562, 82] width 221 height 28
type input "77-11294-[GEOGRAPHIC_DATA]"
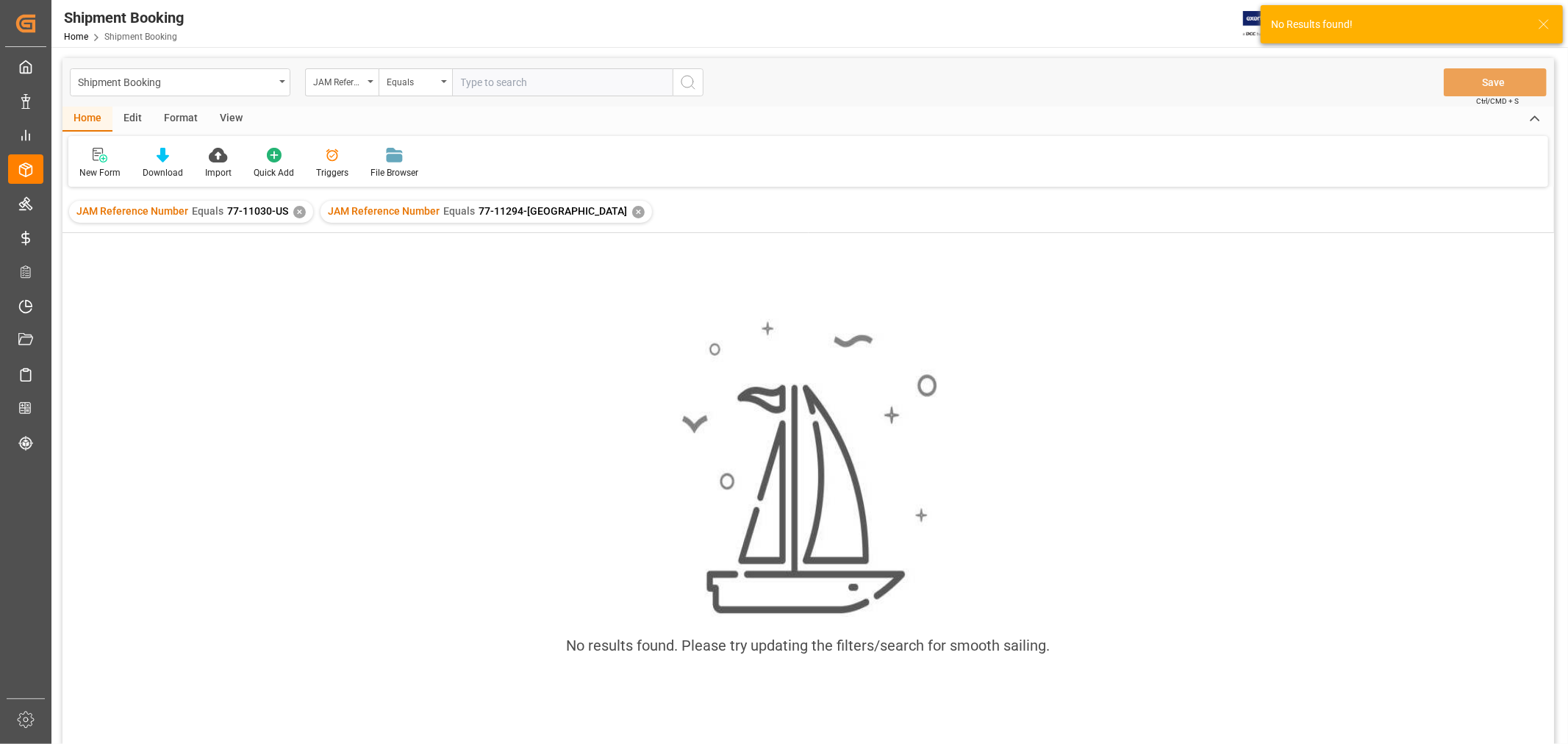
click at [297, 210] on div "✕" at bounding box center [299, 212] width 12 height 12
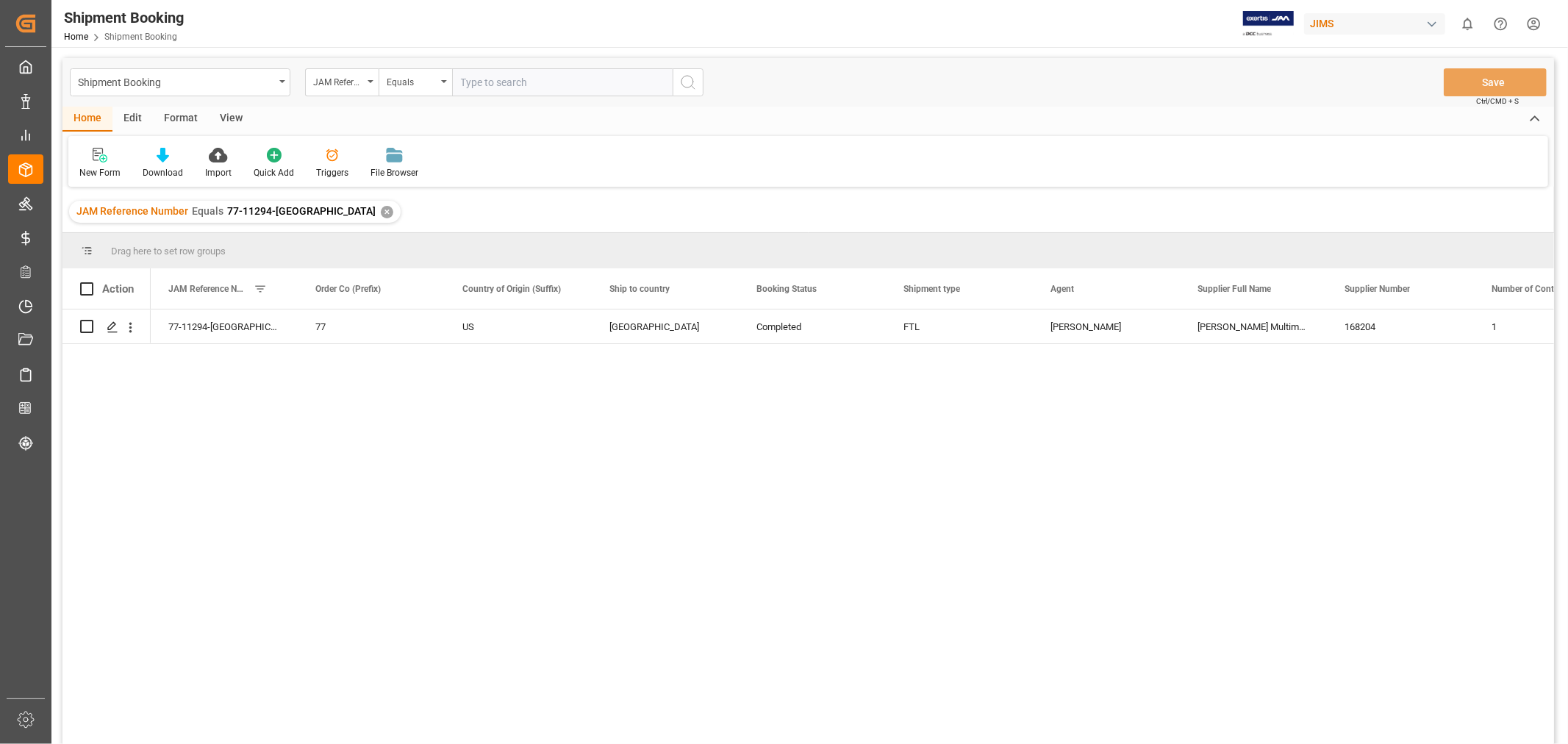
click at [380, 210] on div "✕" at bounding box center [387, 212] width 12 height 12
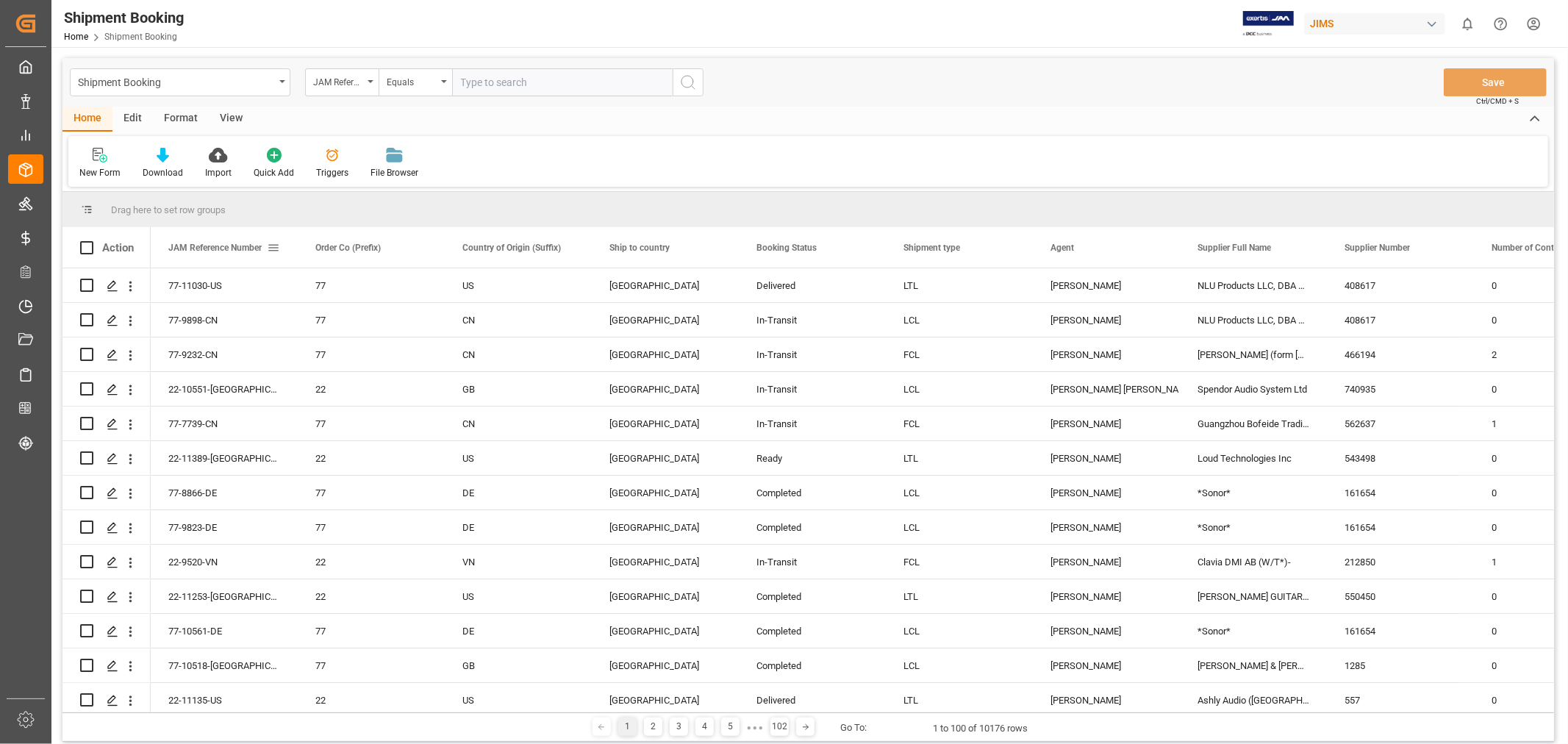
click at [274, 243] on span at bounding box center [273, 247] width 13 height 13
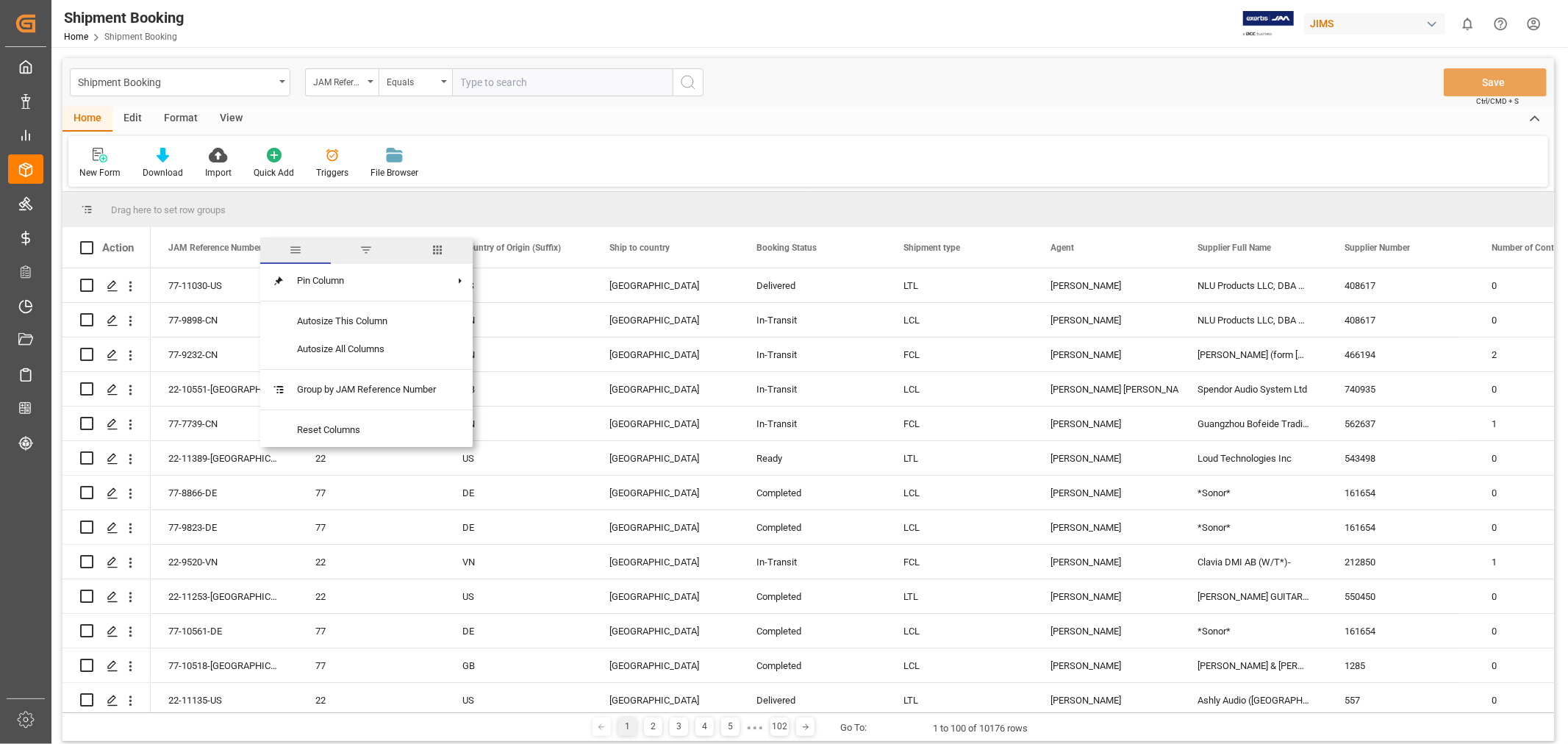
click at [436, 243] on span "columns" at bounding box center [437, 249] width 13 height 13
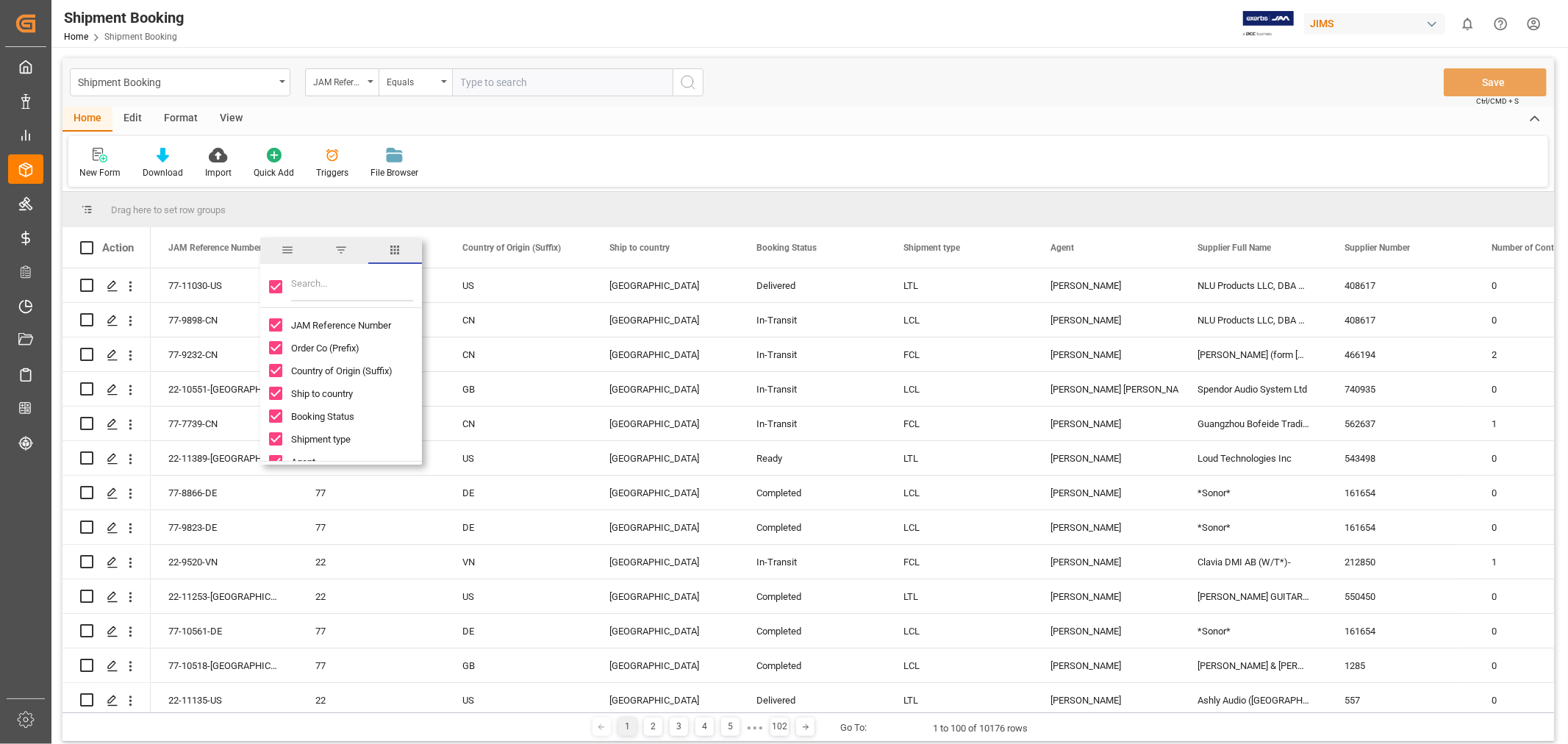
click at [274, 283] on input "Toggle Select All Columns" at bounding box center [275, 286] width 13 height 13
checkbox input "false"
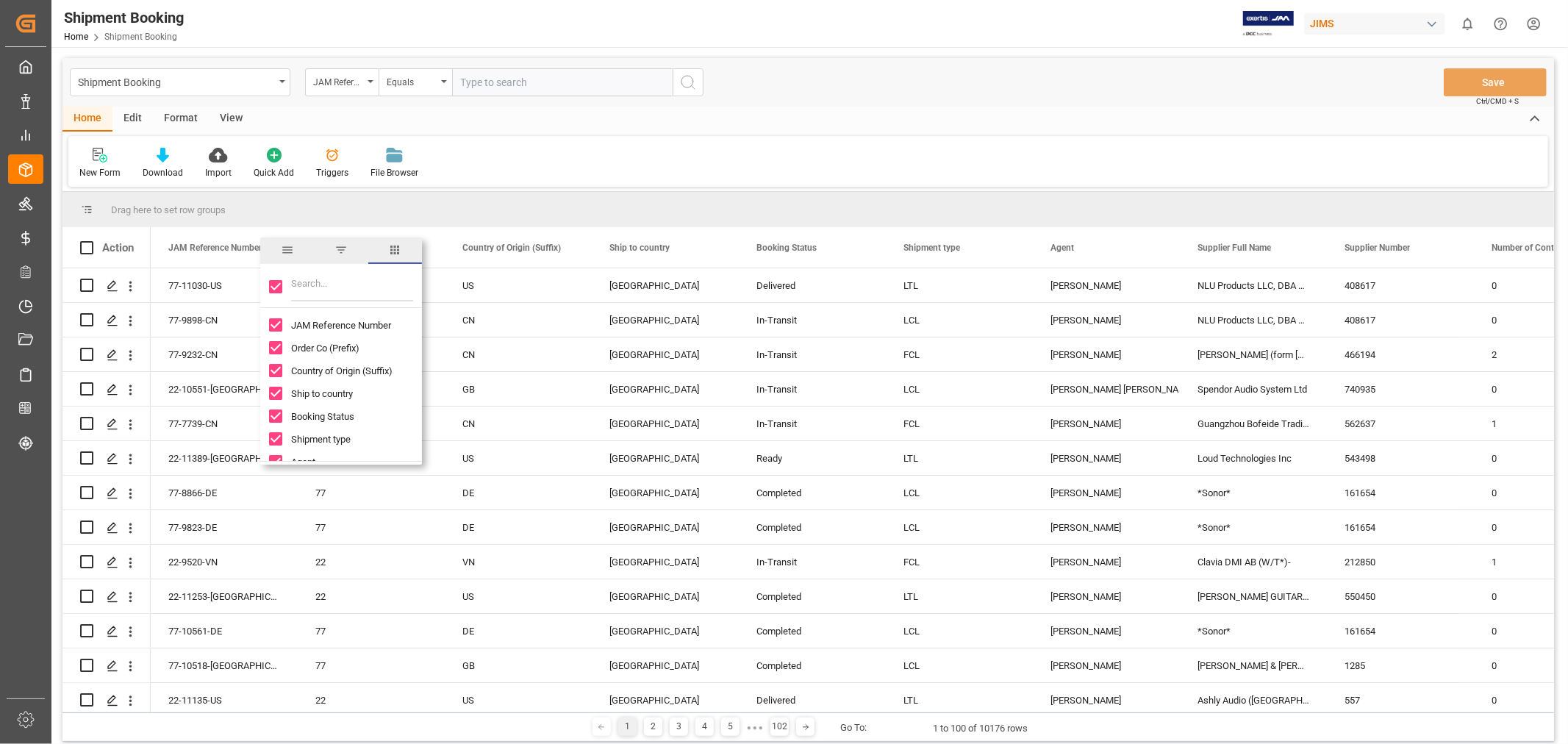
checkbox input "false"
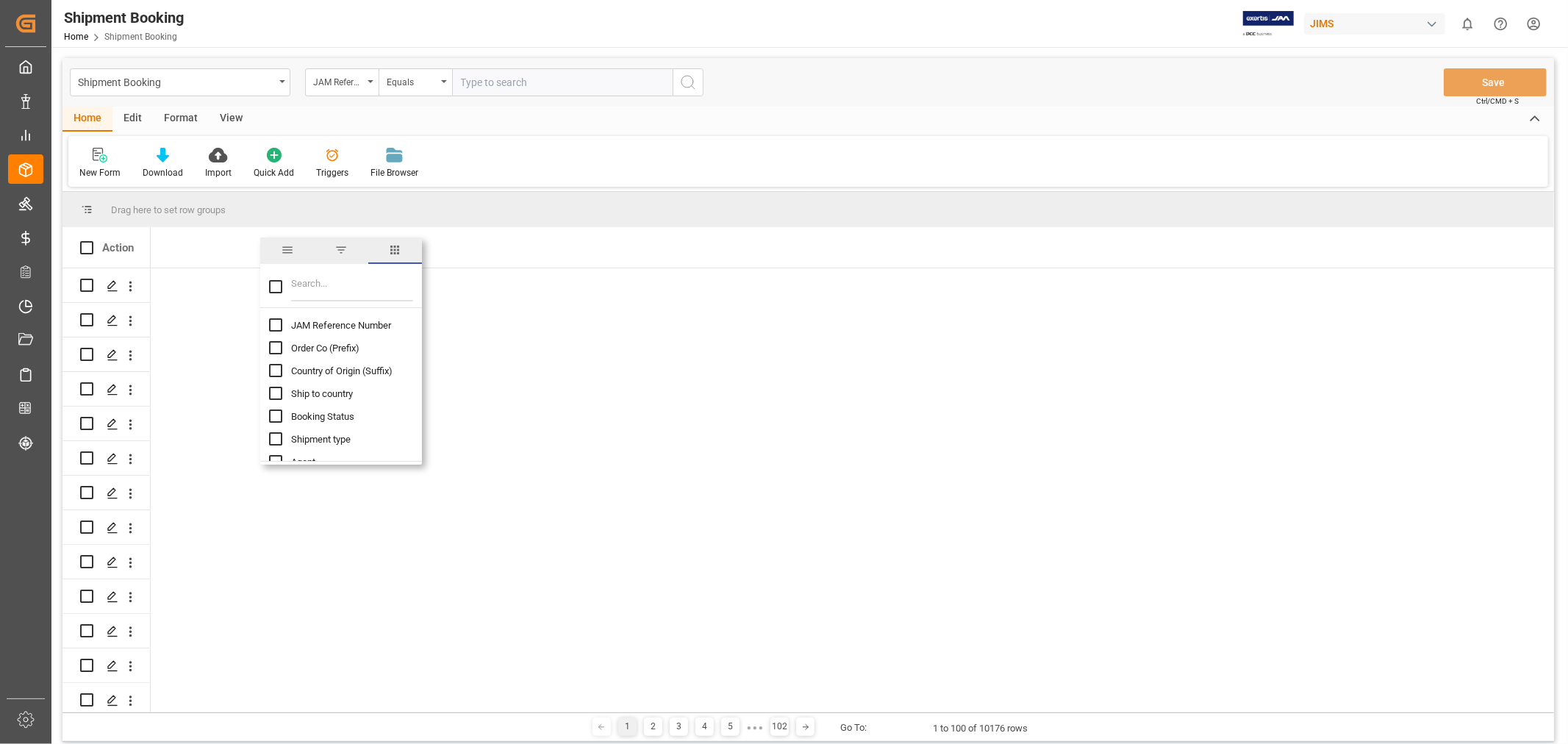
click at [274, 287] on input "Toggle Select All Columns" at bounding box center [275, 286] width 13 height 13
checkbox input "true"
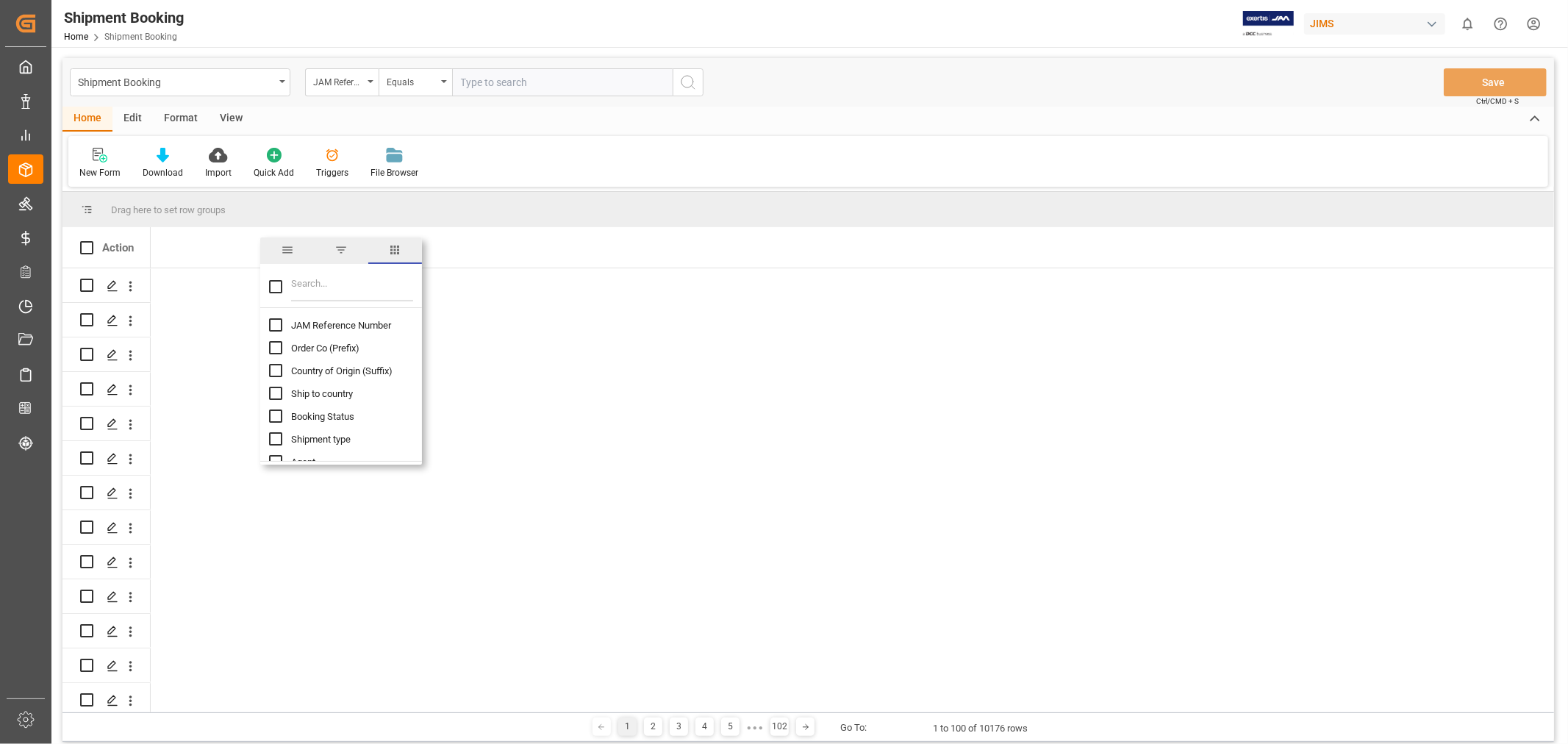
checkbox input "true"
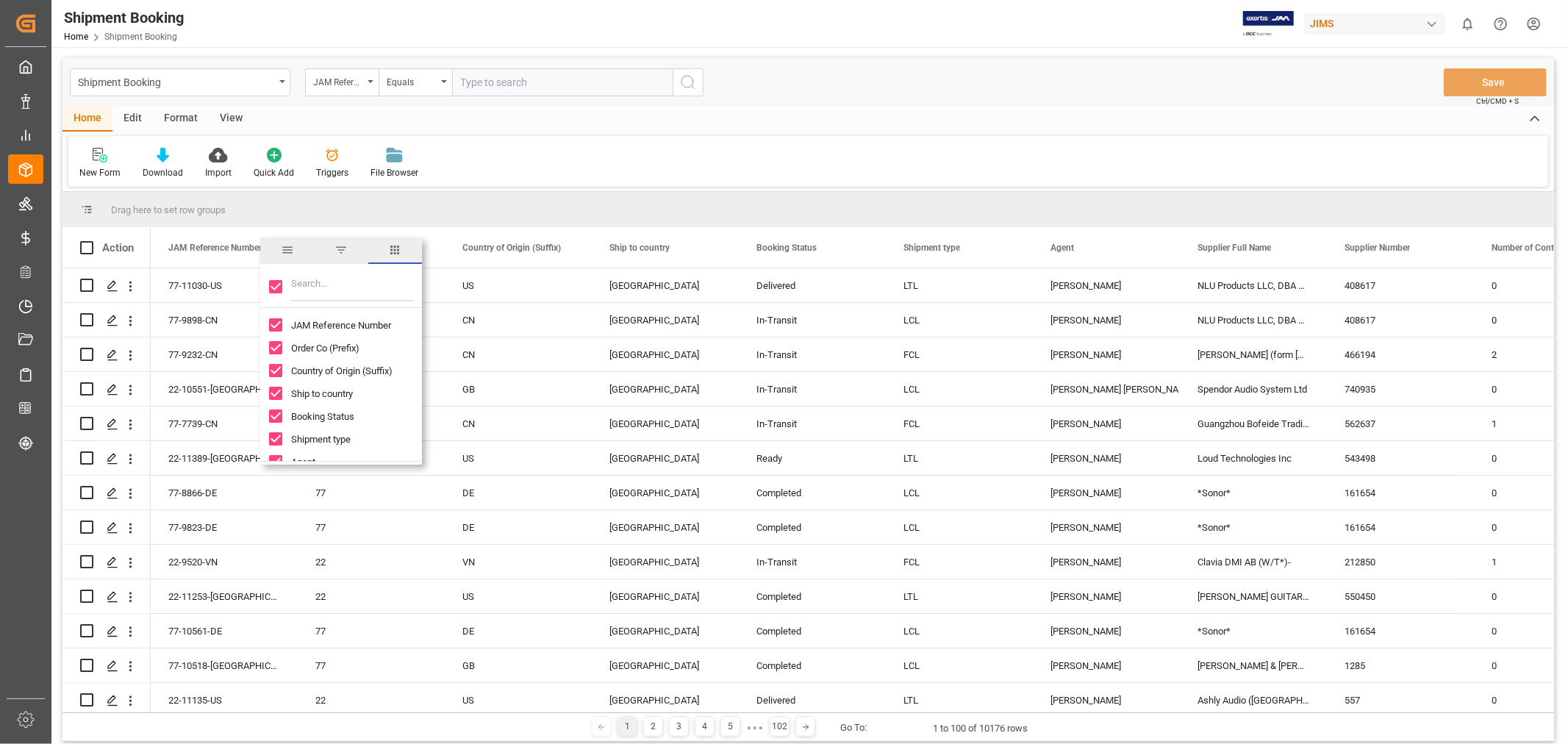
click at [280, 288] on input "Toggle Select All Columns" at bounding box center [275, 286] width 13 height 13
checkbox input "false"
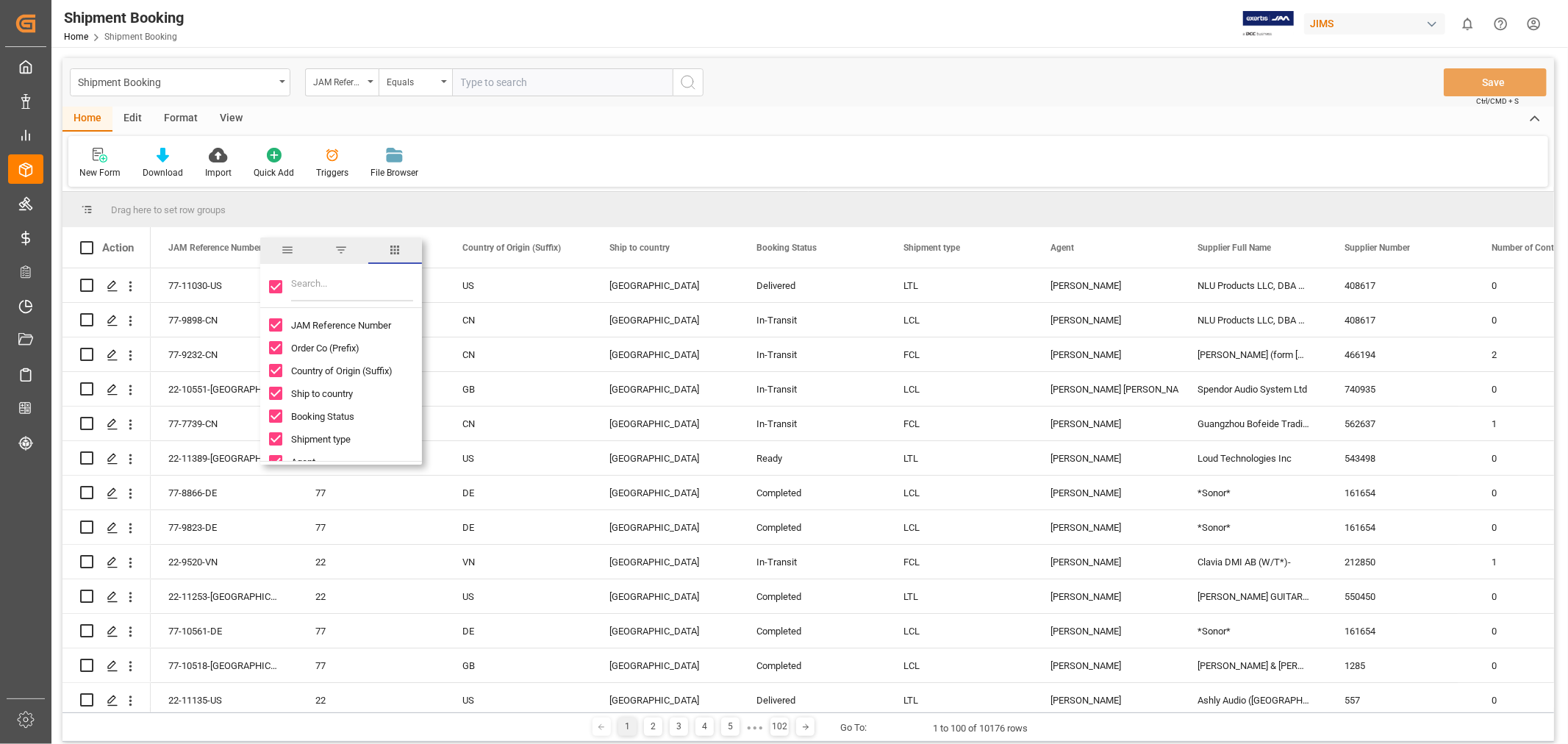
checkbox input "false"
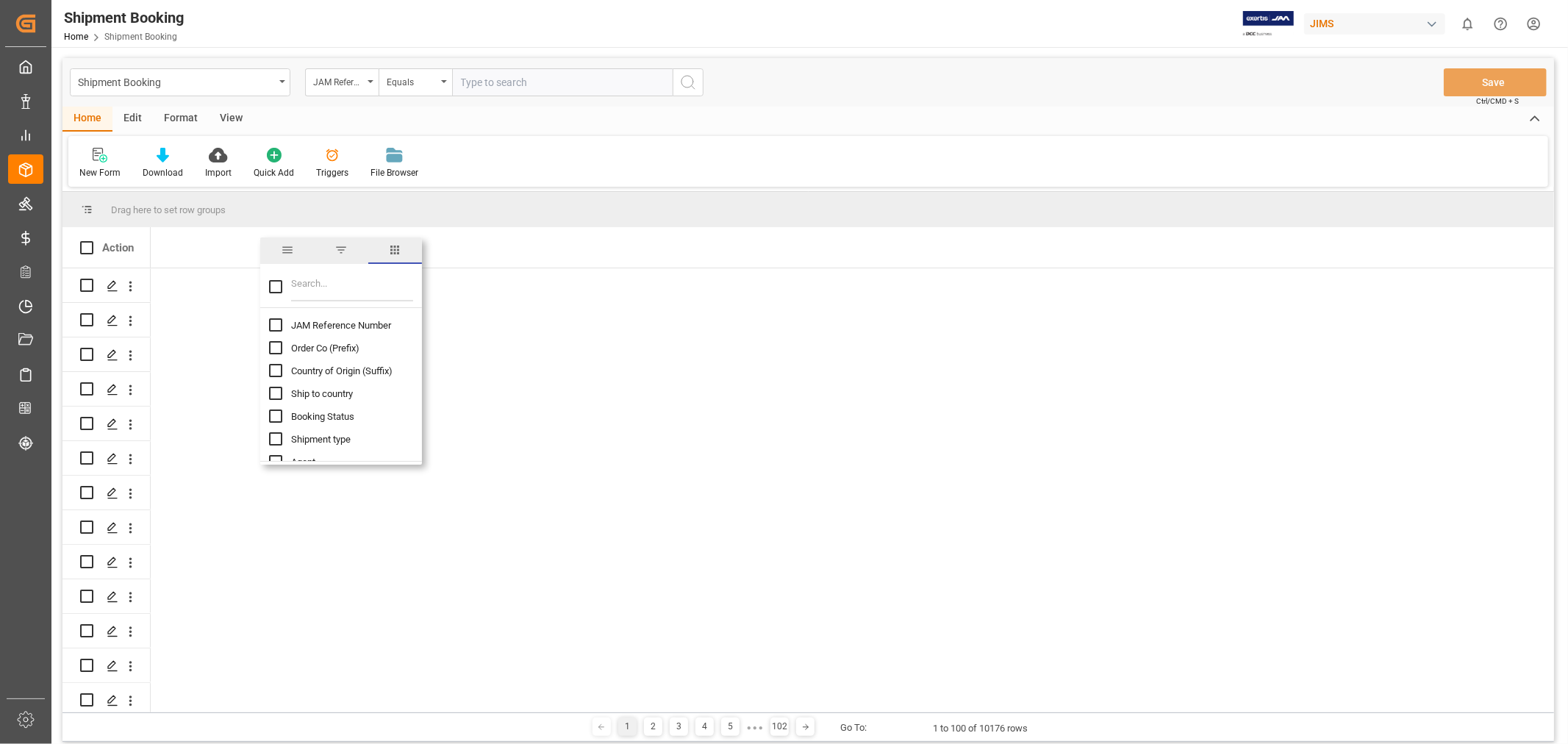
click at [269, 324] on input "JAM Reference Number column toggle visibility (hidden)" at bounding box center [275, 324] width 13 height 13
checkbox input "true"
checkbox input "false"
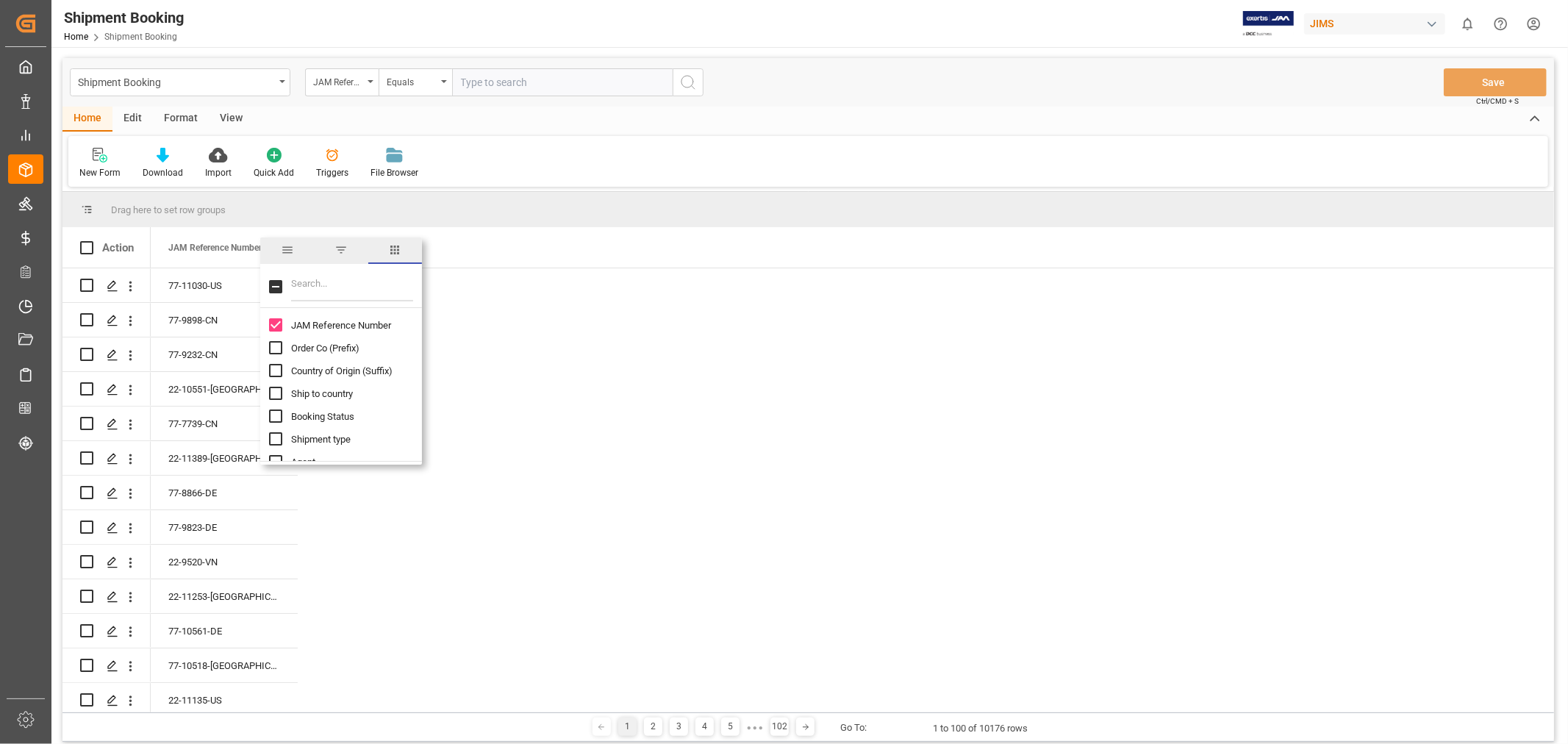
click at [299, 290] on input "Filter Columns Input" at bounding box center [353, 287] width 122 height 30
type input "AGENT"
click at [277, 324] on input "Agent column toggle visibility (hidden)" at bounding box center [275, 324] width 13 height 13
checkbox input "true"
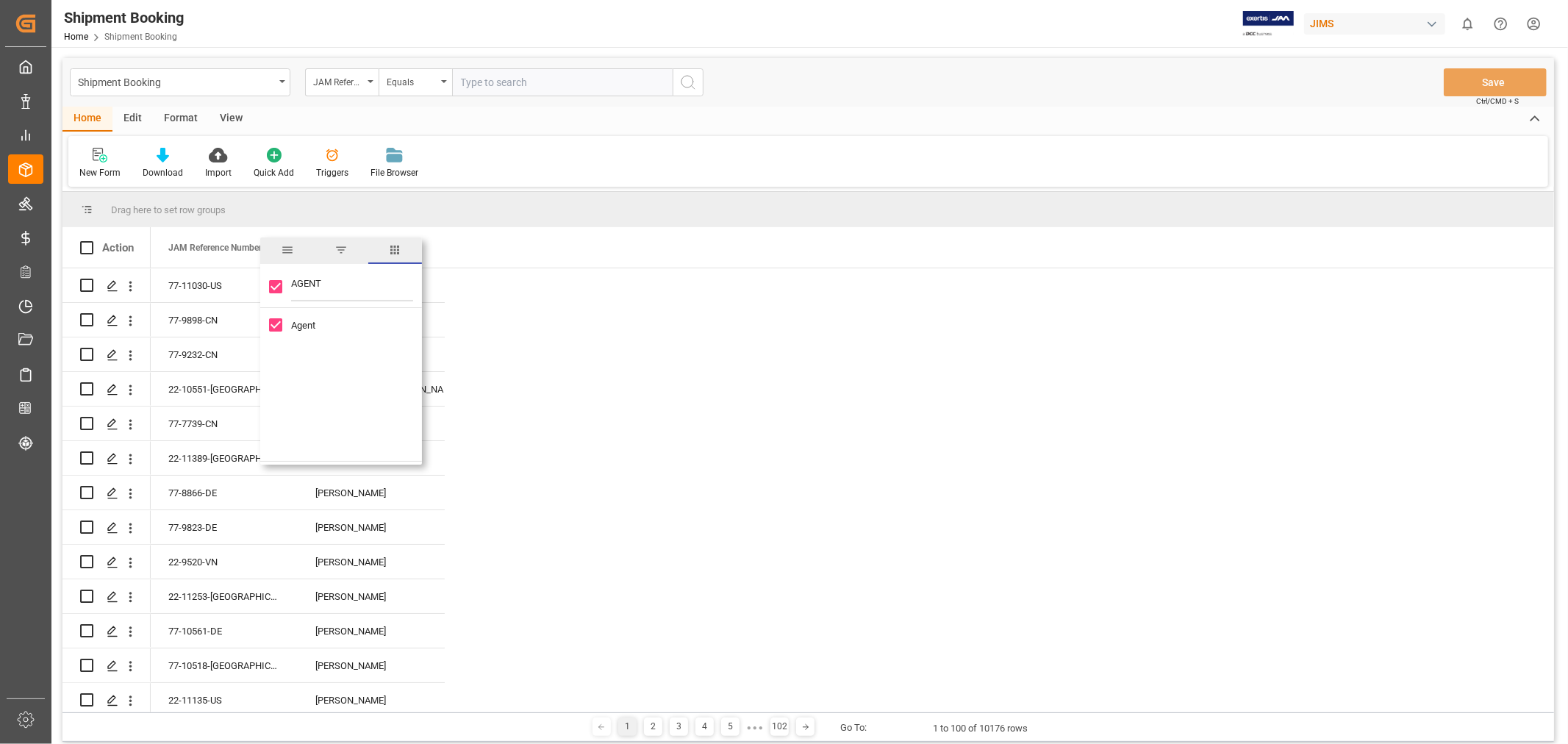
drag, startPoint x: 339, startPoint y: 287, endPoint x: 263, endPoint y: 279, distance: 76.4
click at [263, 279] on div "AGENT" at bounding box center [340, 287] width 161 height 41
type input "CUST"
checkbox input "false"
type input "CUST"
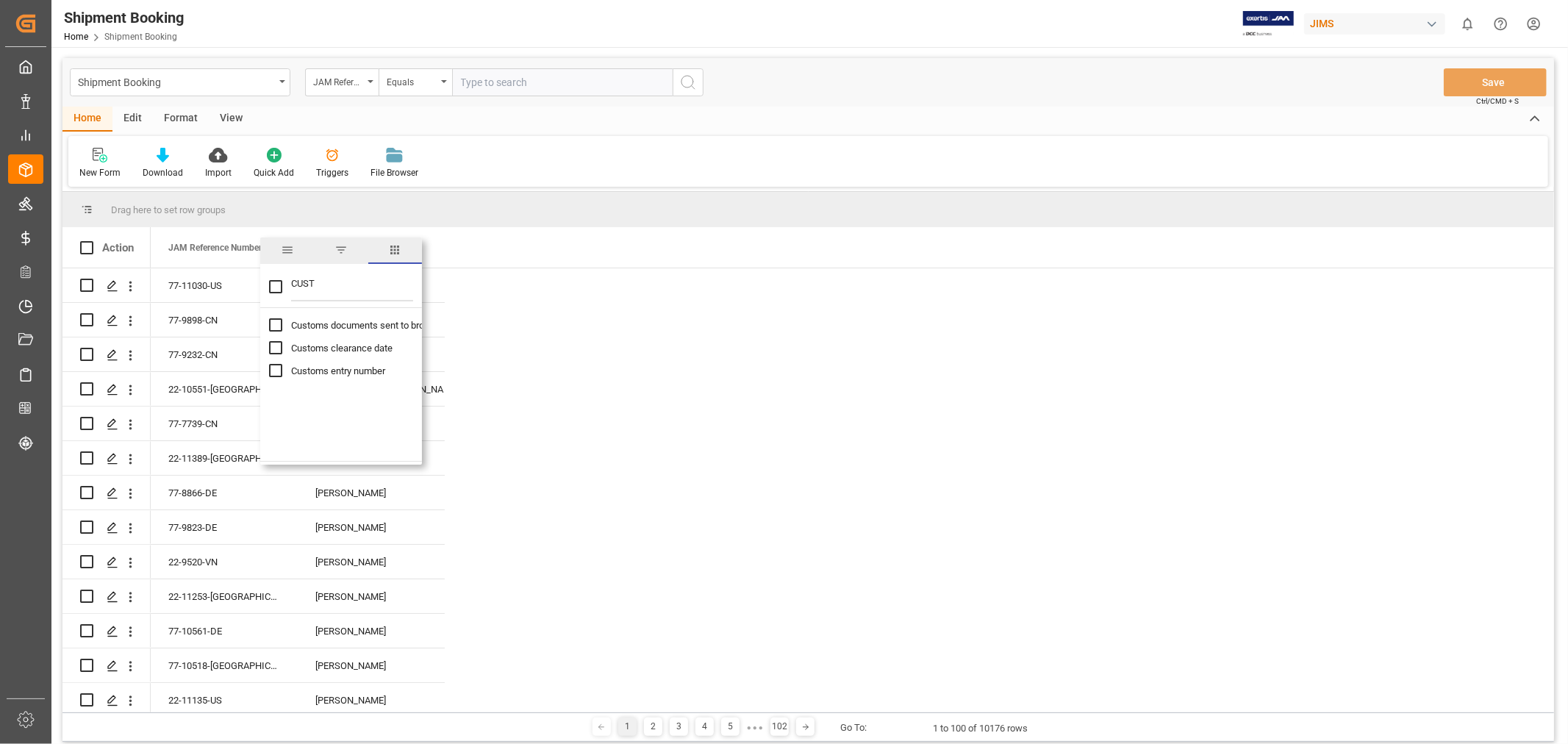
click at [287, 371] on div "Customs entry number" at bounding box center [349, 371] width 161 height 23
click at [277, 368] on input "Customs entry number column toggle visibility (hidden)" at bounding box center [275, 370] width 13 height 13
checkbox input "true"
checkbox input "false"
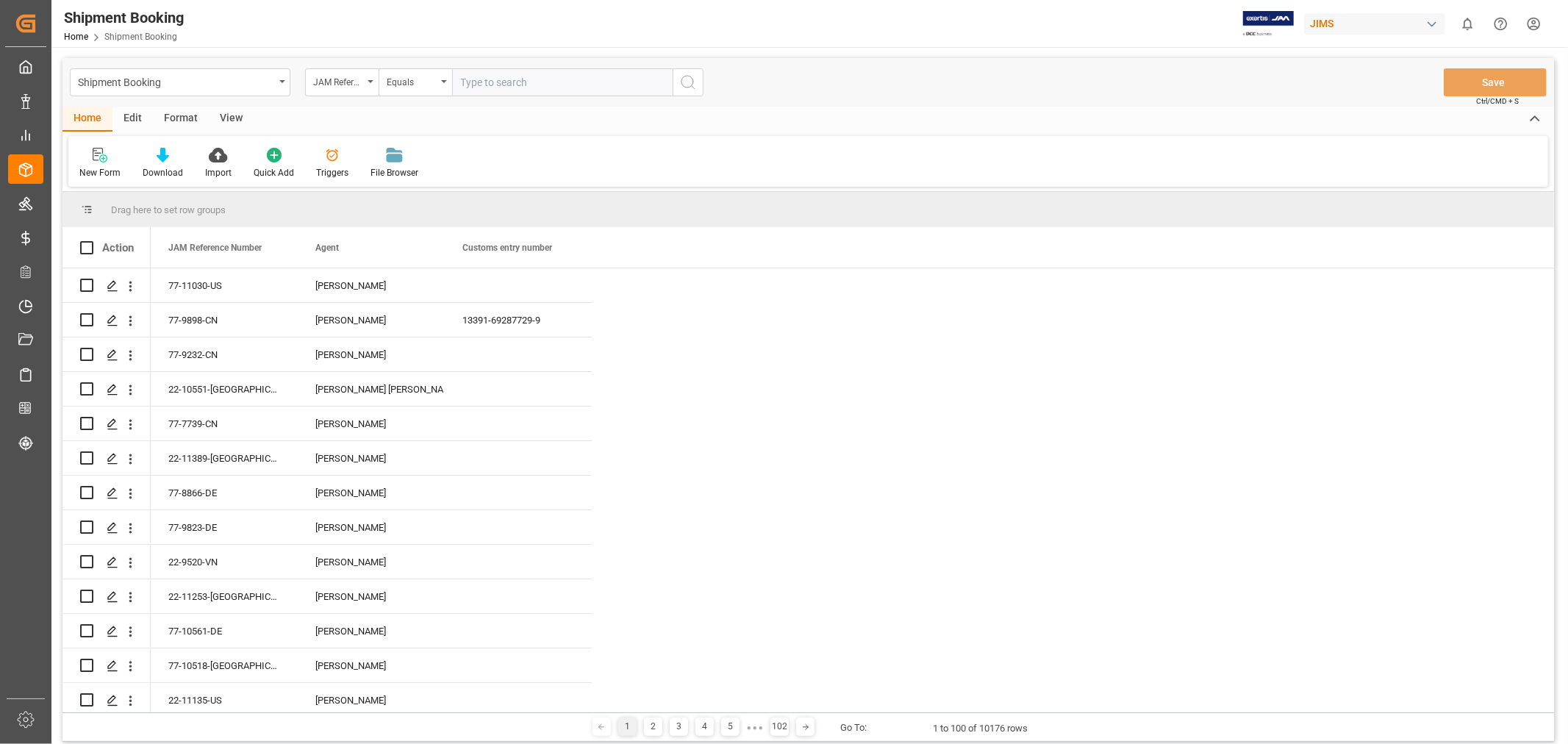
click at [489, 83] on input "text" at bounding box center [562, 82] width 221 height 28
paste input "77-10657-CN"
type input "77-10657-CN"
click at [688, 77] on icon "search button" at bounding box center [688, 82] width 17 height 17
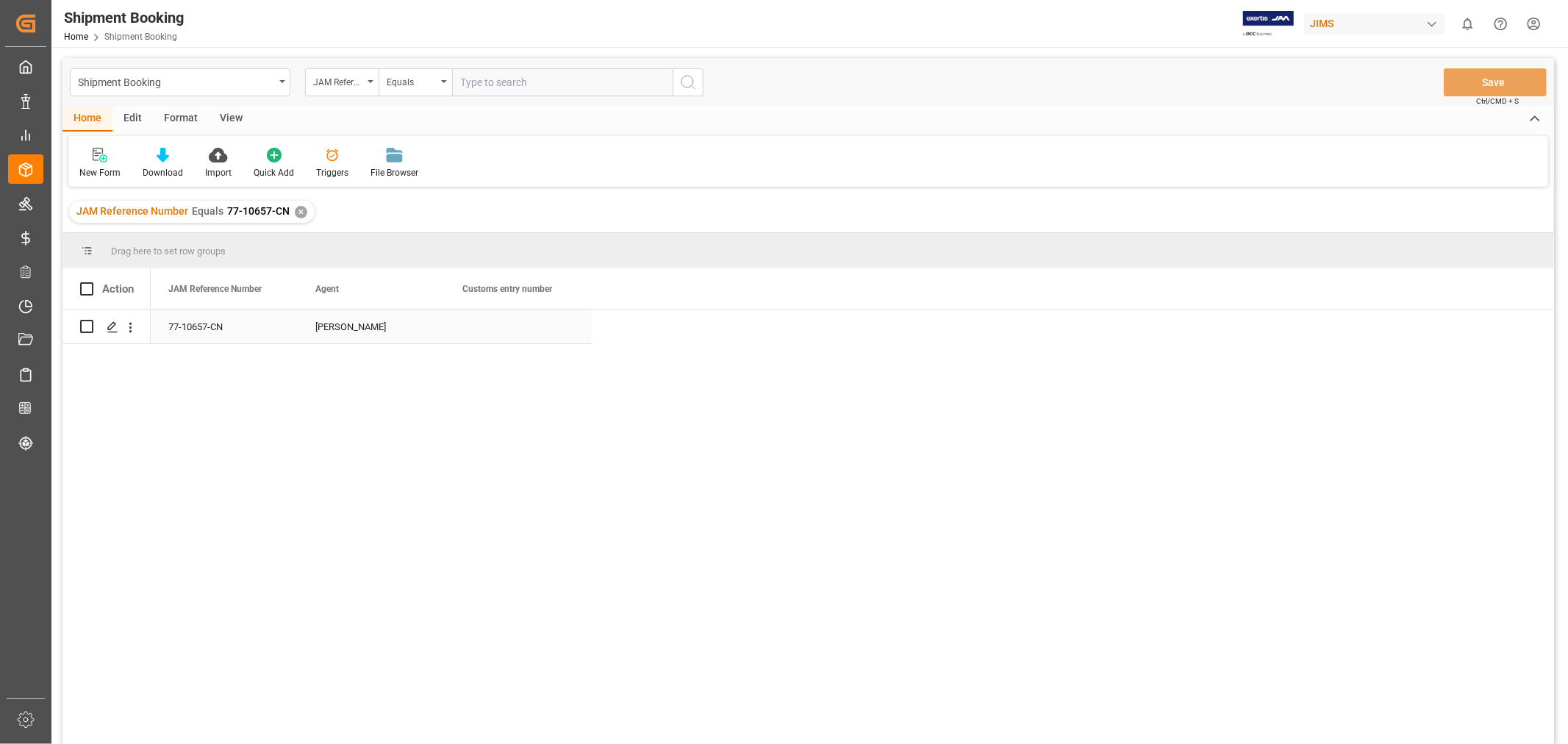
click at [494, 321] on div "Press SPACE to select this row." at bounding box center [518, 326] width 147 height 34
click at [494, 322] on input "Press SPACE to select this row." at bounding box center [518, 335] width 124 height 28
paste input "Transaction: 13391-69288523-3"
type input "Transaction: 13391-69288523-3"
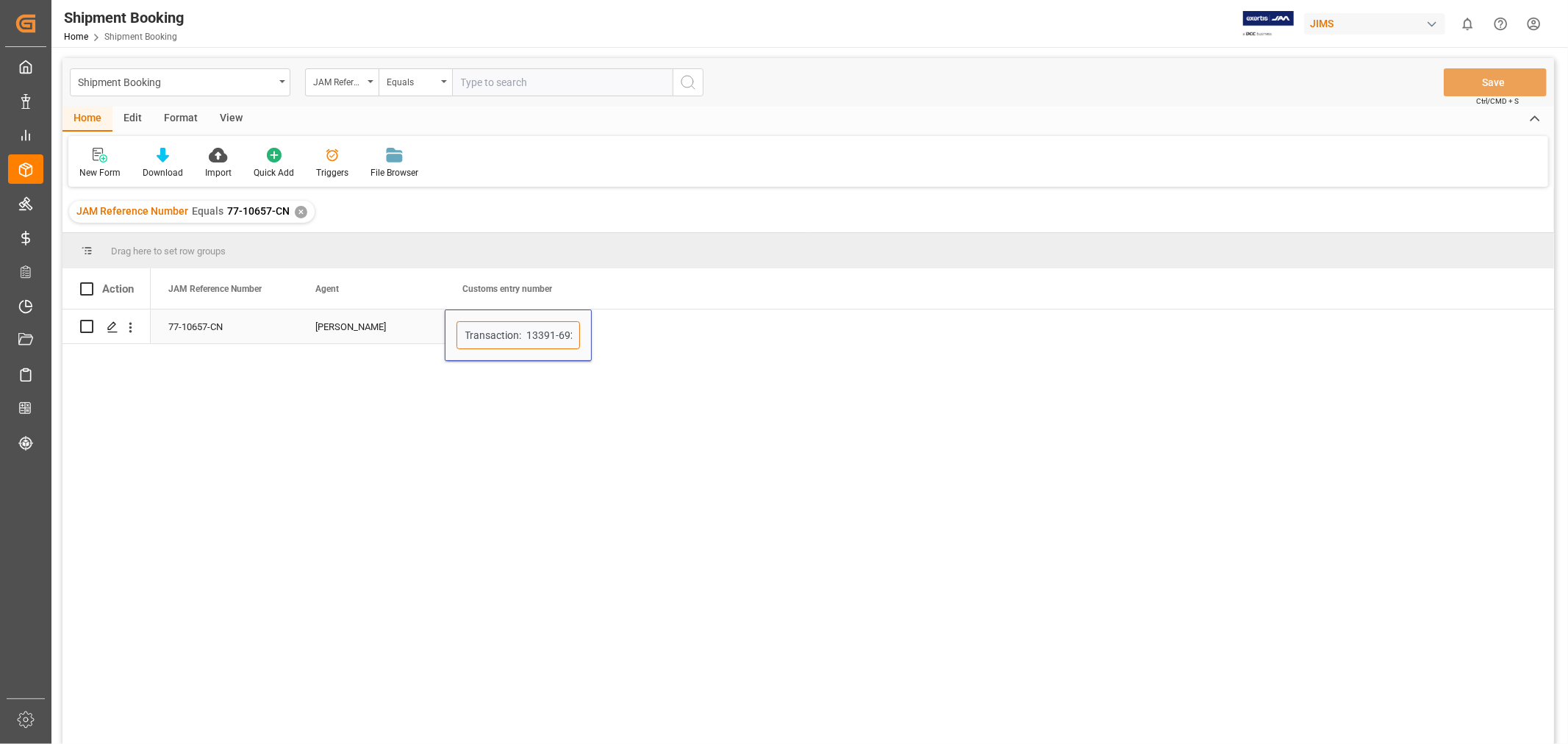
scroll to position [0, 41]
click at [318, 340] on div "[PERSON_NAME]" at bounding box center [371, 327] width 112 height 34
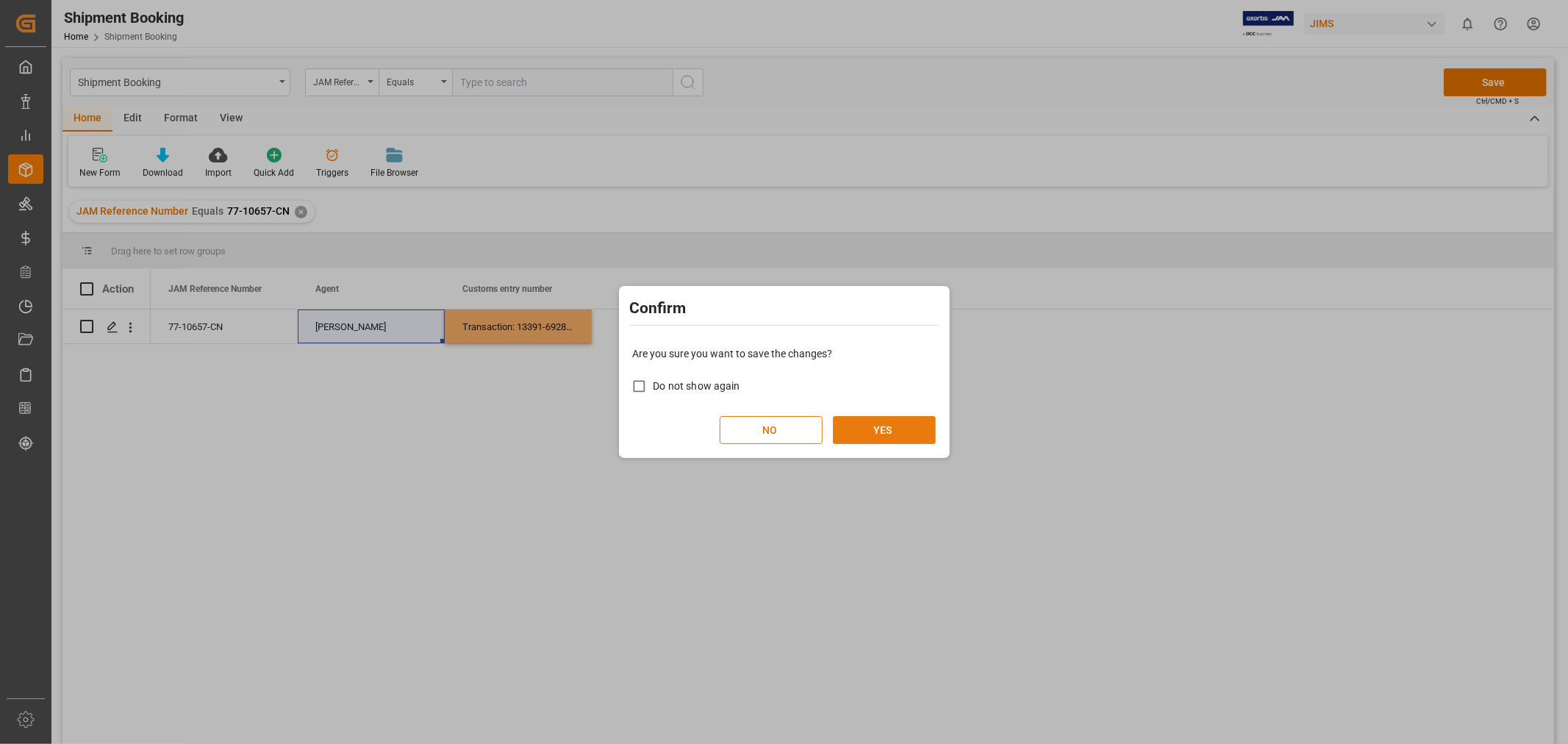
click at [883, 425] on button "YES" at bounding box center [885, 430] width 103 height 28
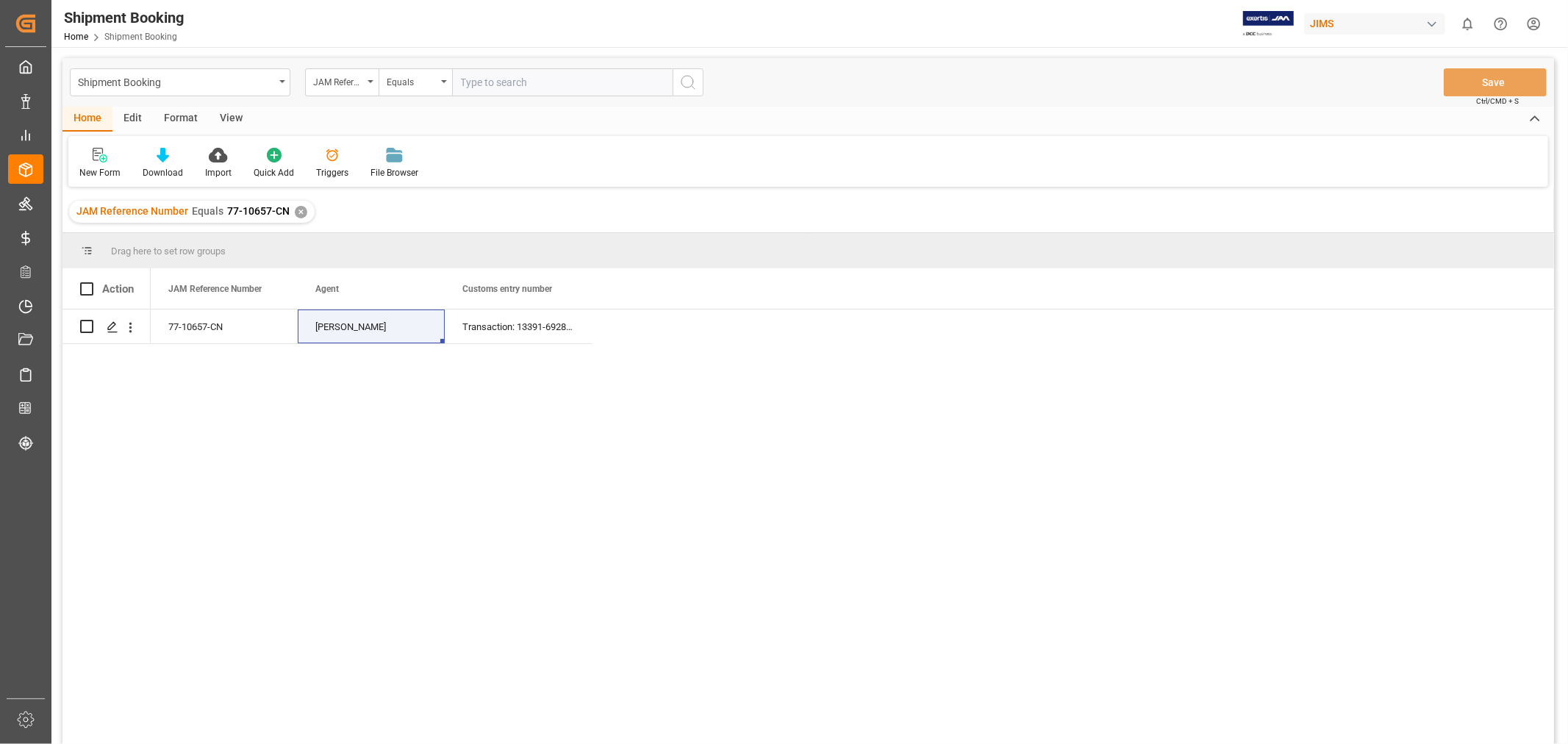
click at [295, 211] on div "✕" at bounding box center [301, 212] width 12 height 12
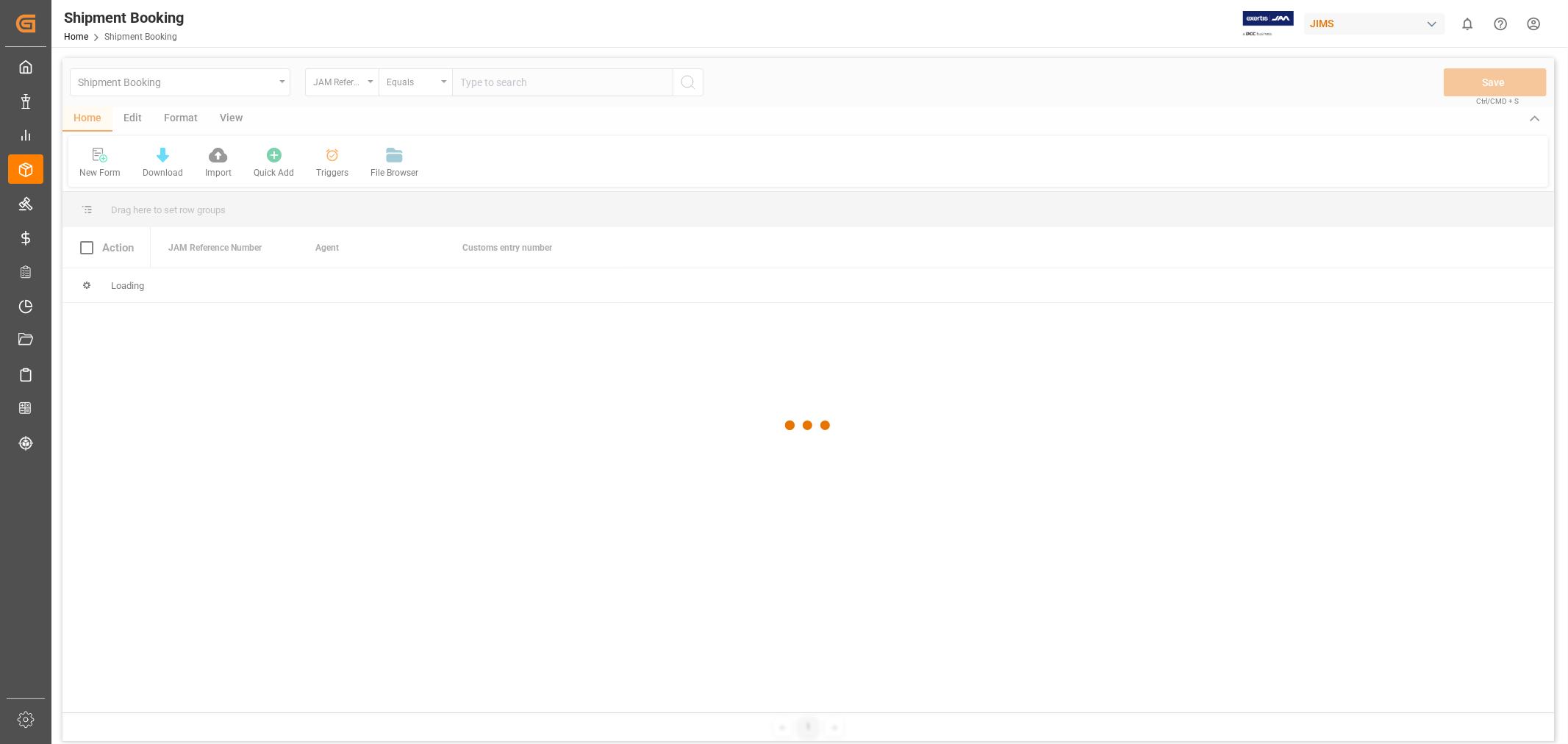
click at [479, 82] on div at bounding box center [809, 426] width 1492 height 735
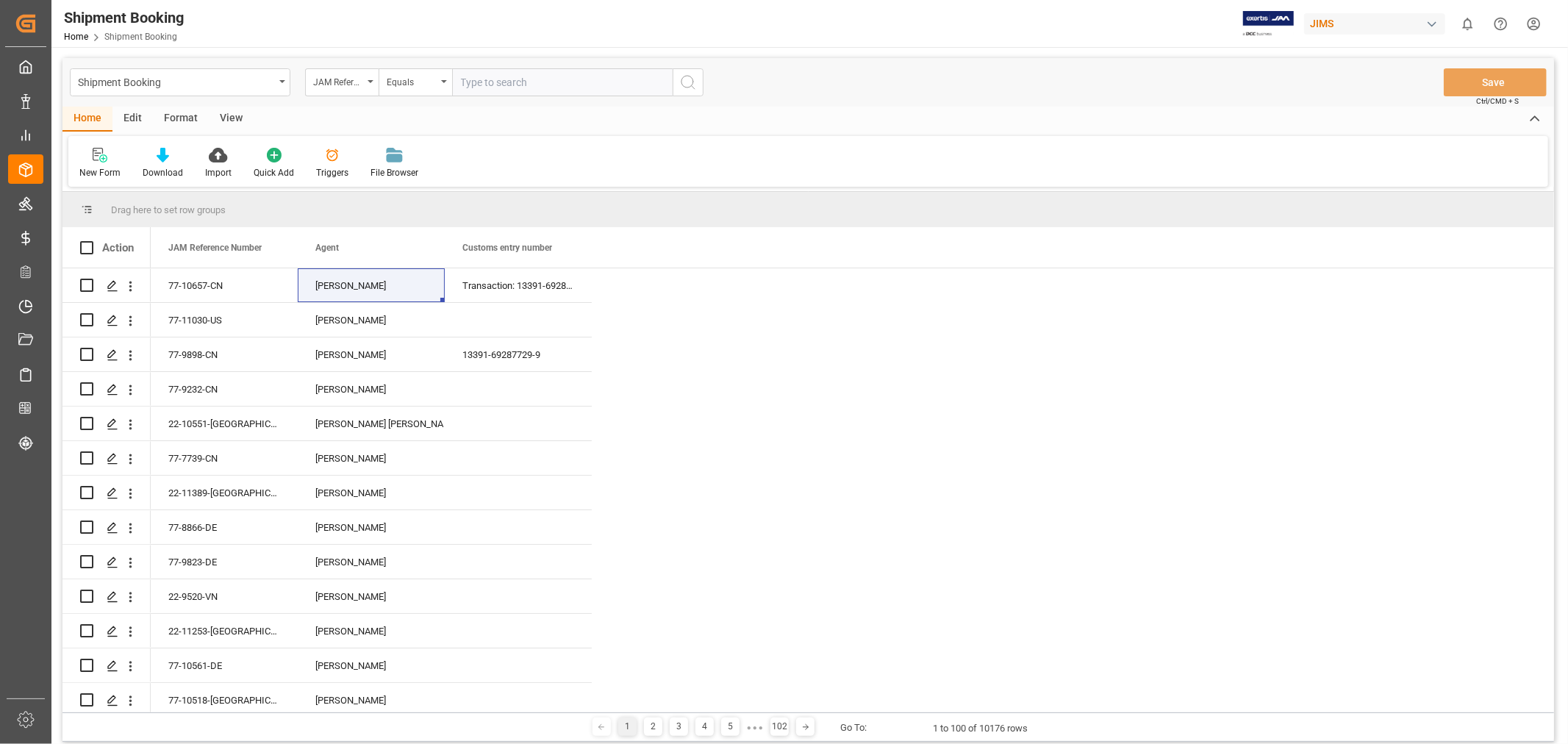
click at [472, 81] on input "text" at bounding box center [562, 82] width 221 height 28
paste input "77-11269-US"
type input "77-11269-US"
click at [692, 81] on icon "search button" at bounding box center [688, 82] width 17 height 17
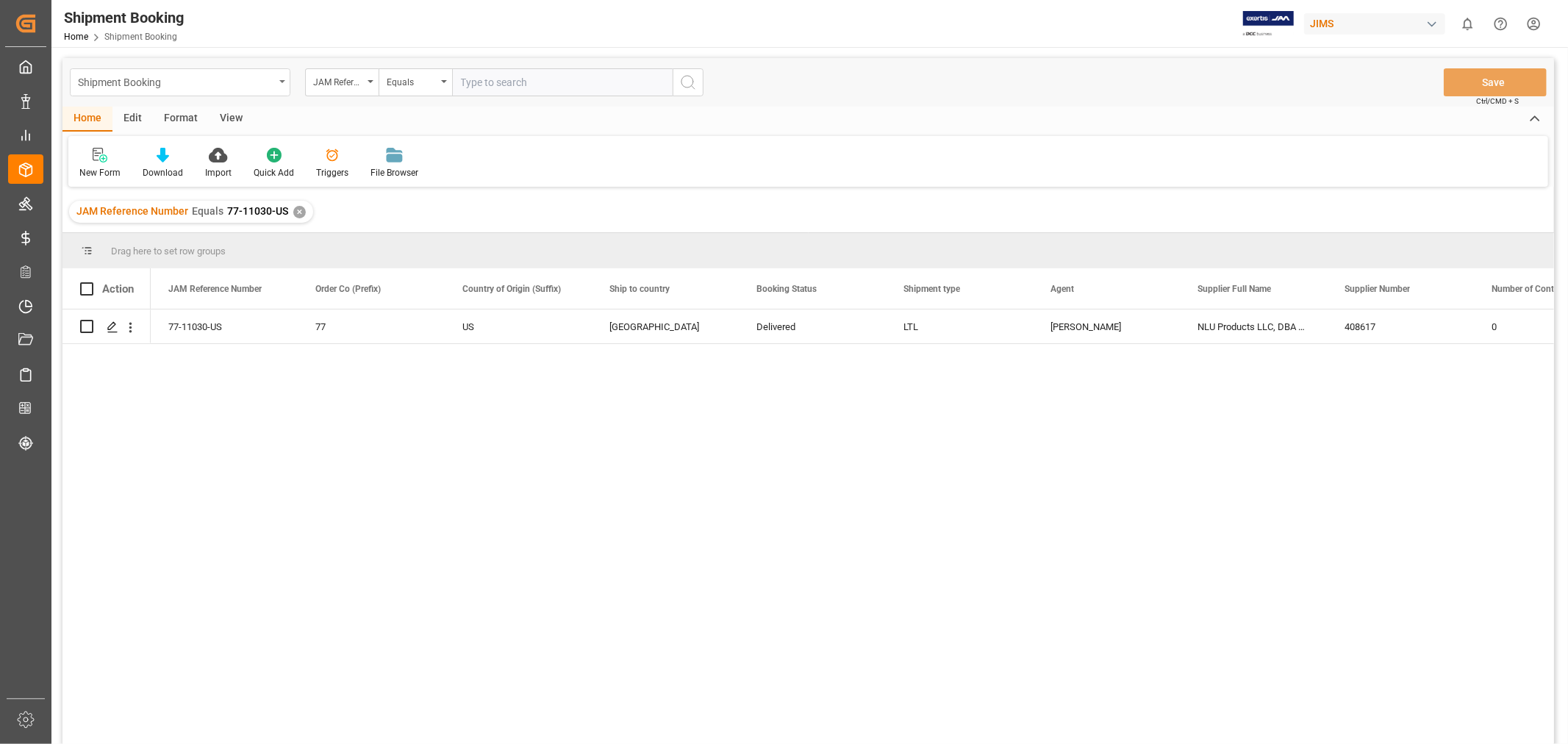
click at [204, 82] on div "Shipment Booking" at bounding box center [175, 81] width 196 height 18
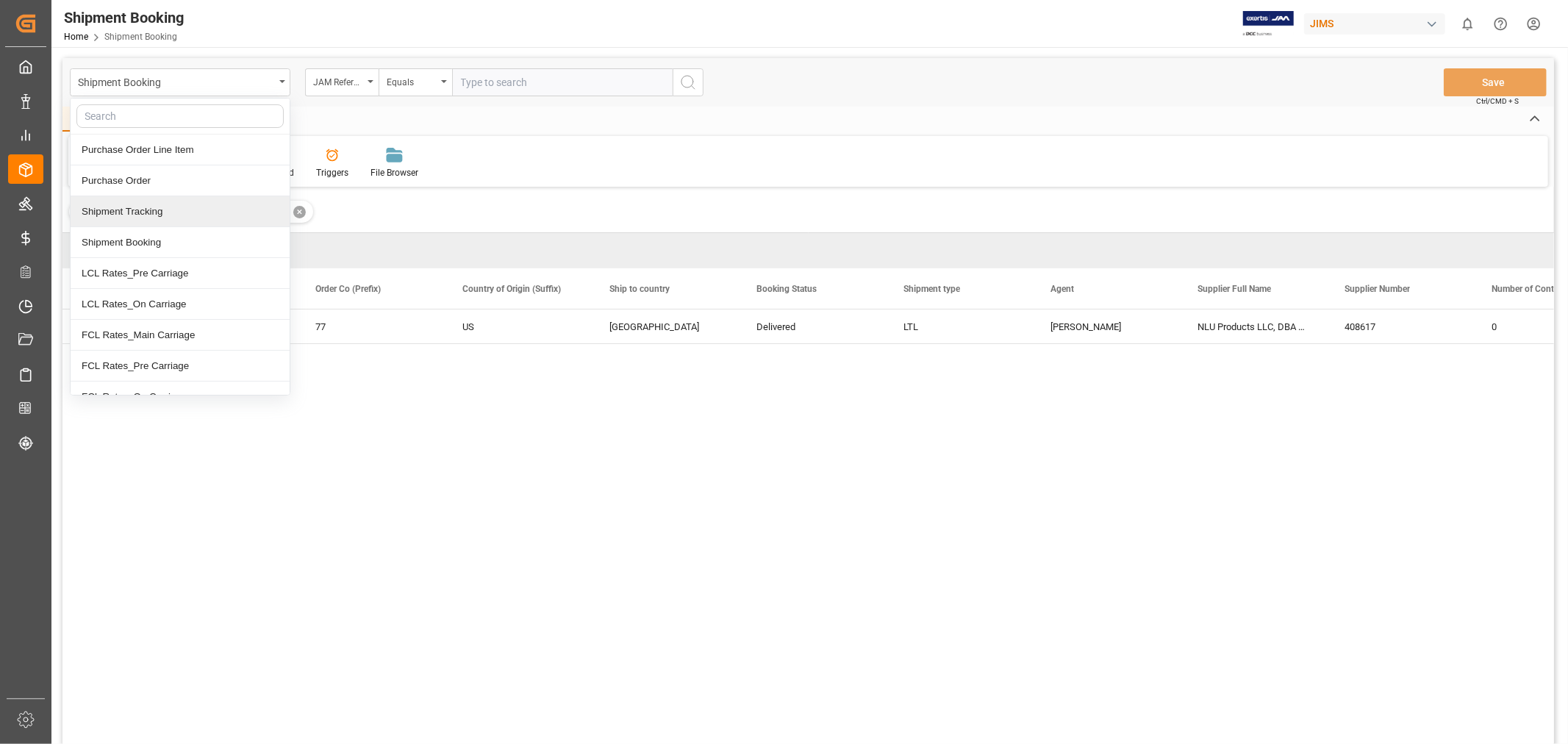
click at [152, 210] on div "Shipment Tracking" at bounding box center [180, 211] width 219 height 31
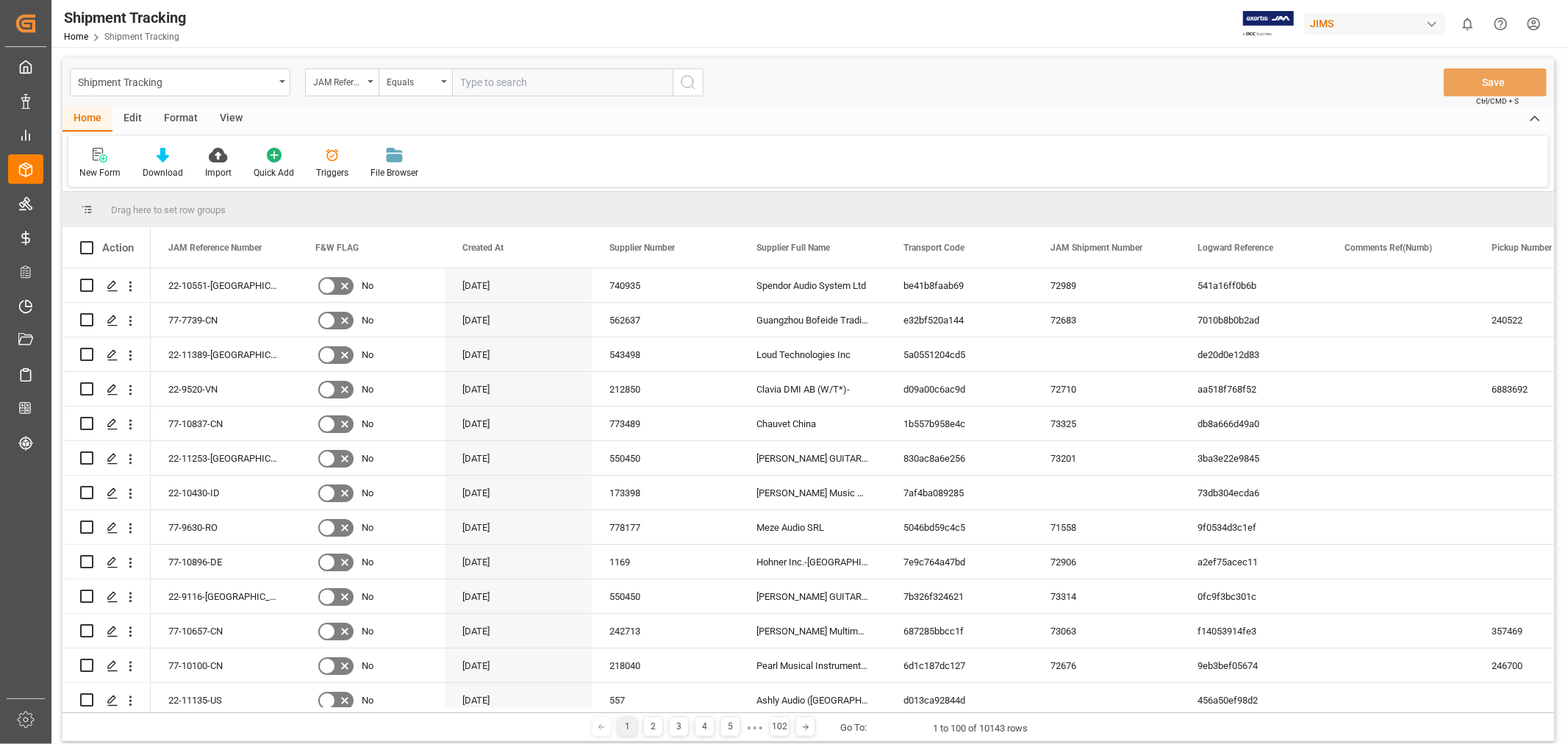
click at [525, 85] on input "text" at bounding box center [562, 82] width 221 height 28
paste input "77-11030-US"
type input "77-11030-US"
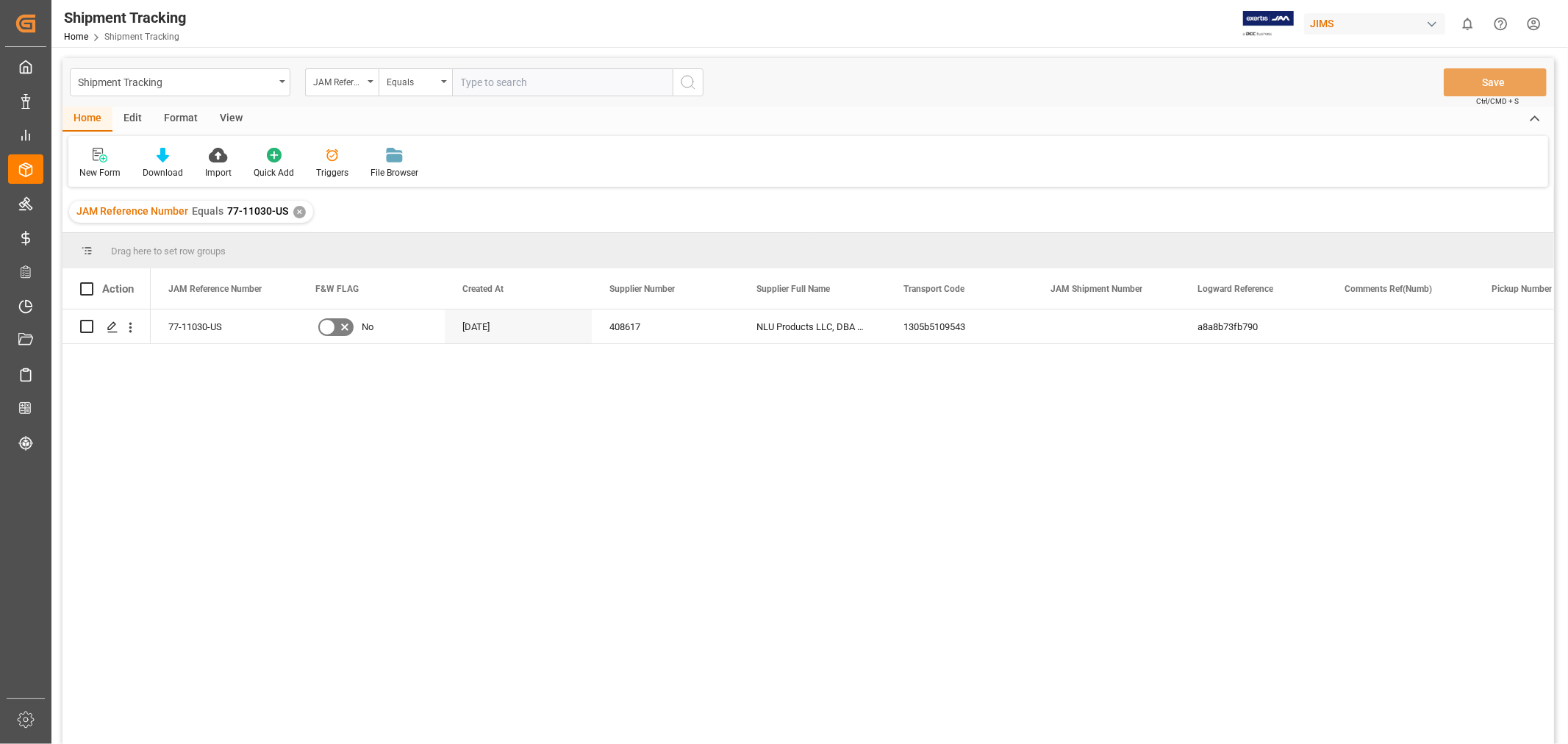
click at [227, 119] on div "View" at bounding box center [230, 119] width 45 height 25
click at [90, 170] on div "Default" at bounding box center [93, 172] width 29 height 13
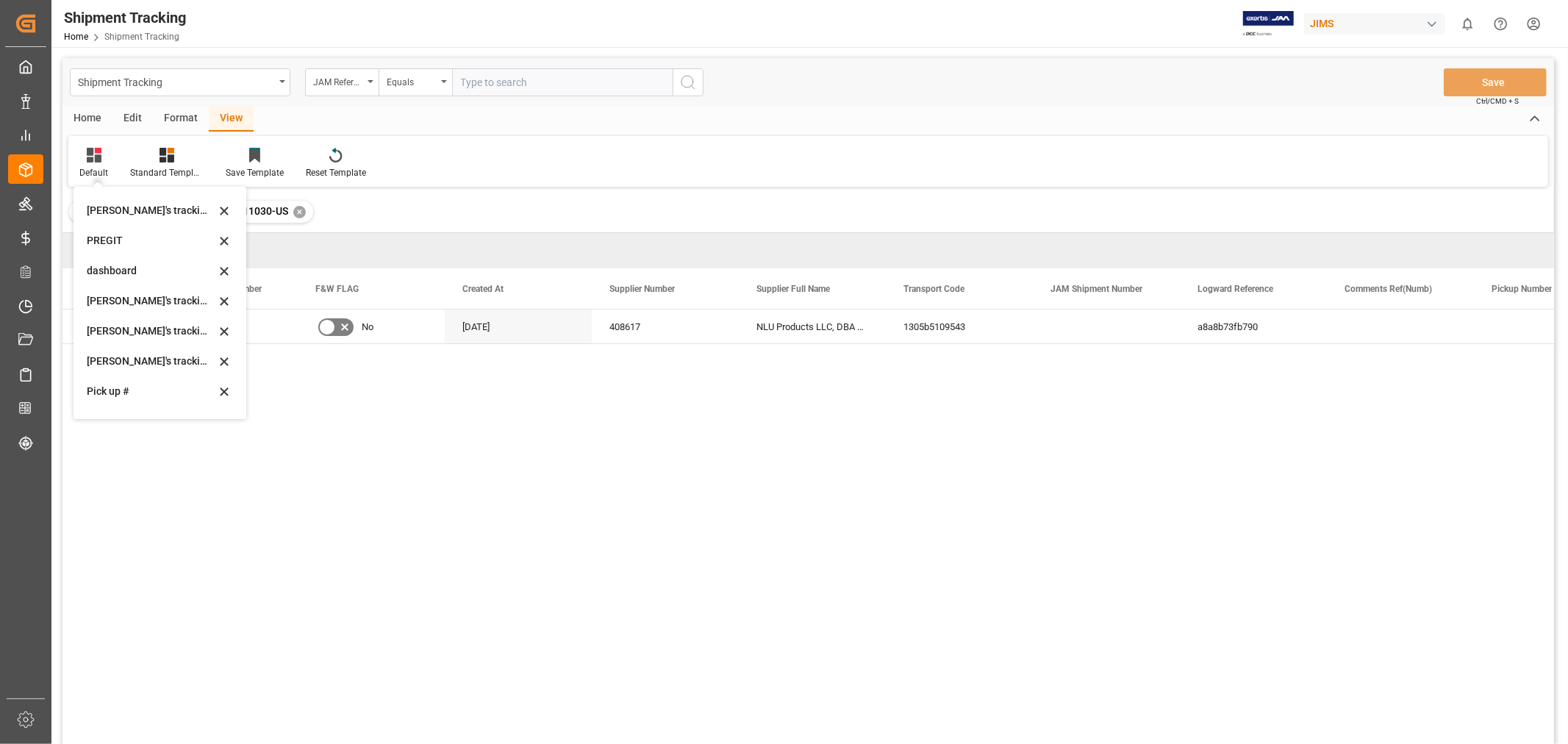
scroll to position [245, 0]
click at [153, 326] on div "[PERSON_NAME]'s tracking all_sample" at bounding box center [150, 324] width 128 height 16
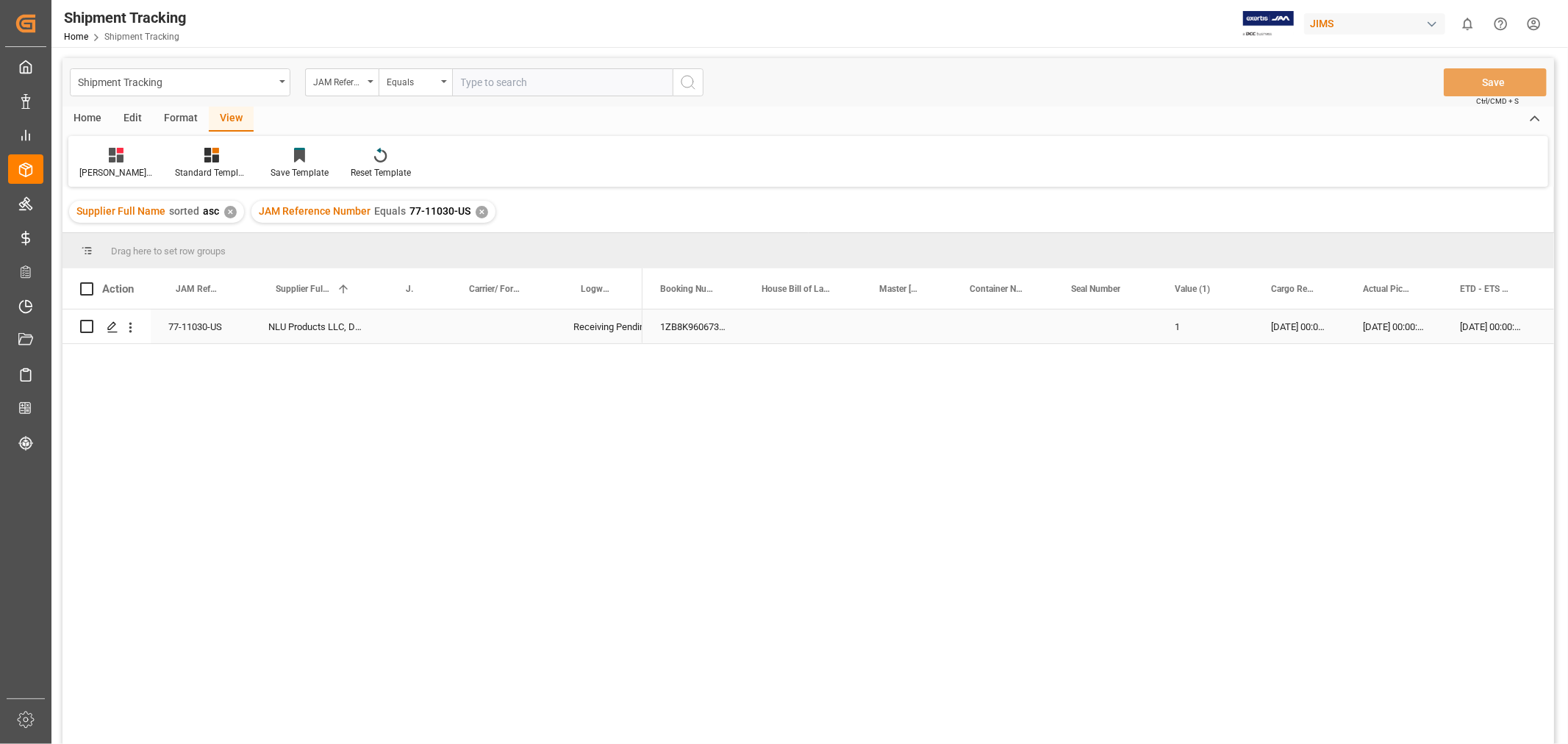
click at [1415, 321] on div "[DATE] 00:00:00" at bounding box center [1393, 326] width 97 height 34
click at [1309, 321] on div "Press SPACE to select this row." at bounding box center [1329, 326] width 147 height 34
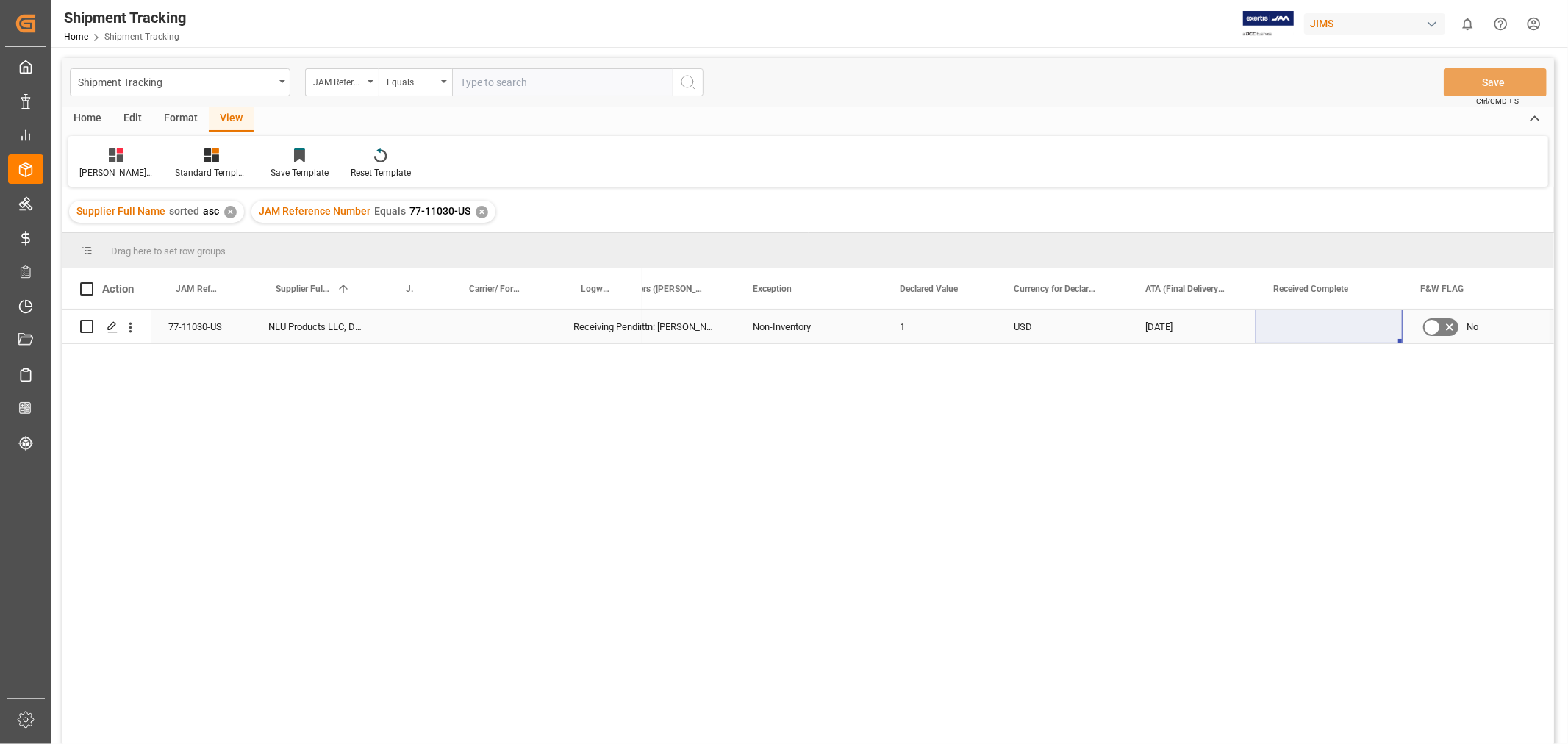
click at [1336, 332] on div "Press SPACE to select this row." at bounding box center [1329, 326] width 147 height 34
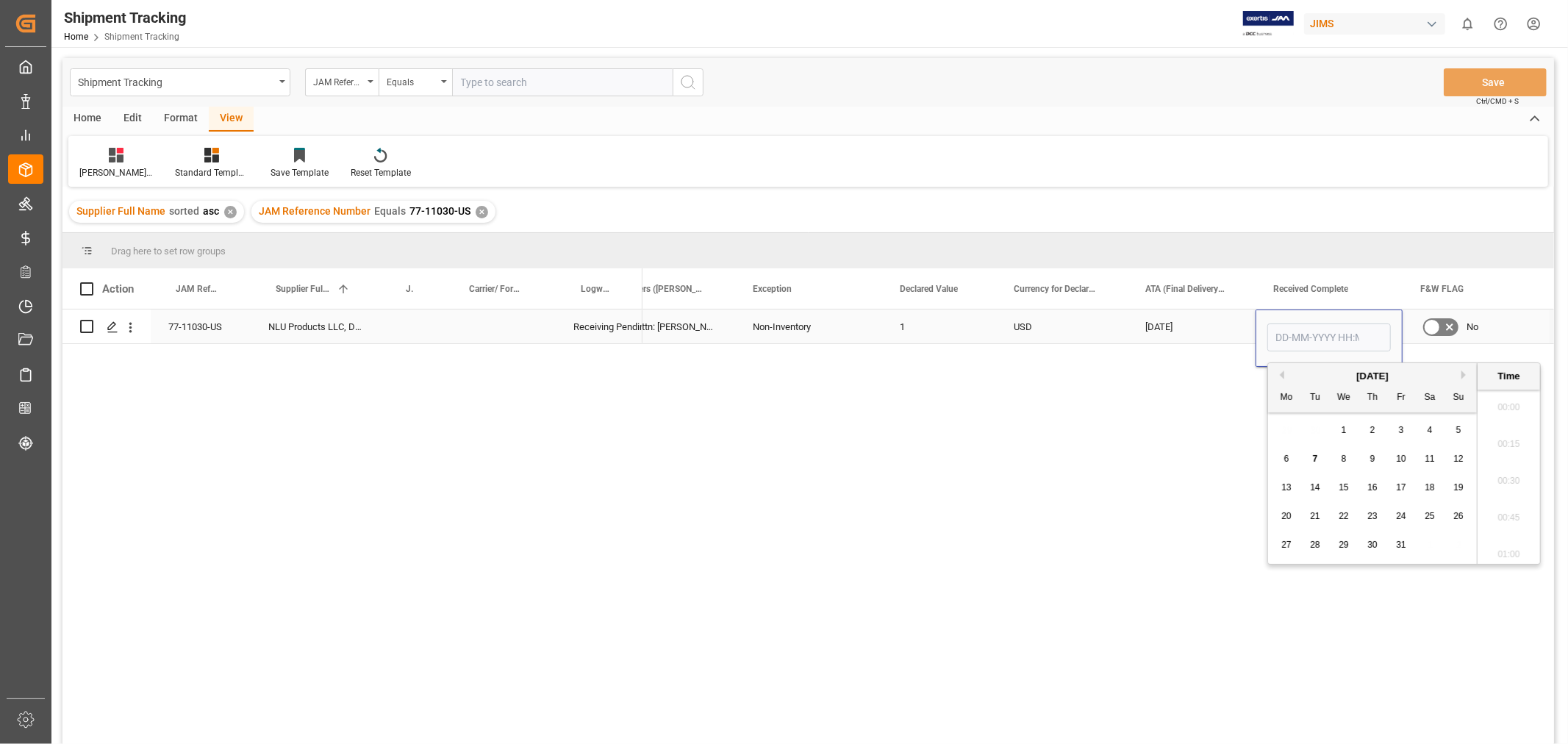
scroll to position [1180, 0]
type input "[DATE] 00:00"
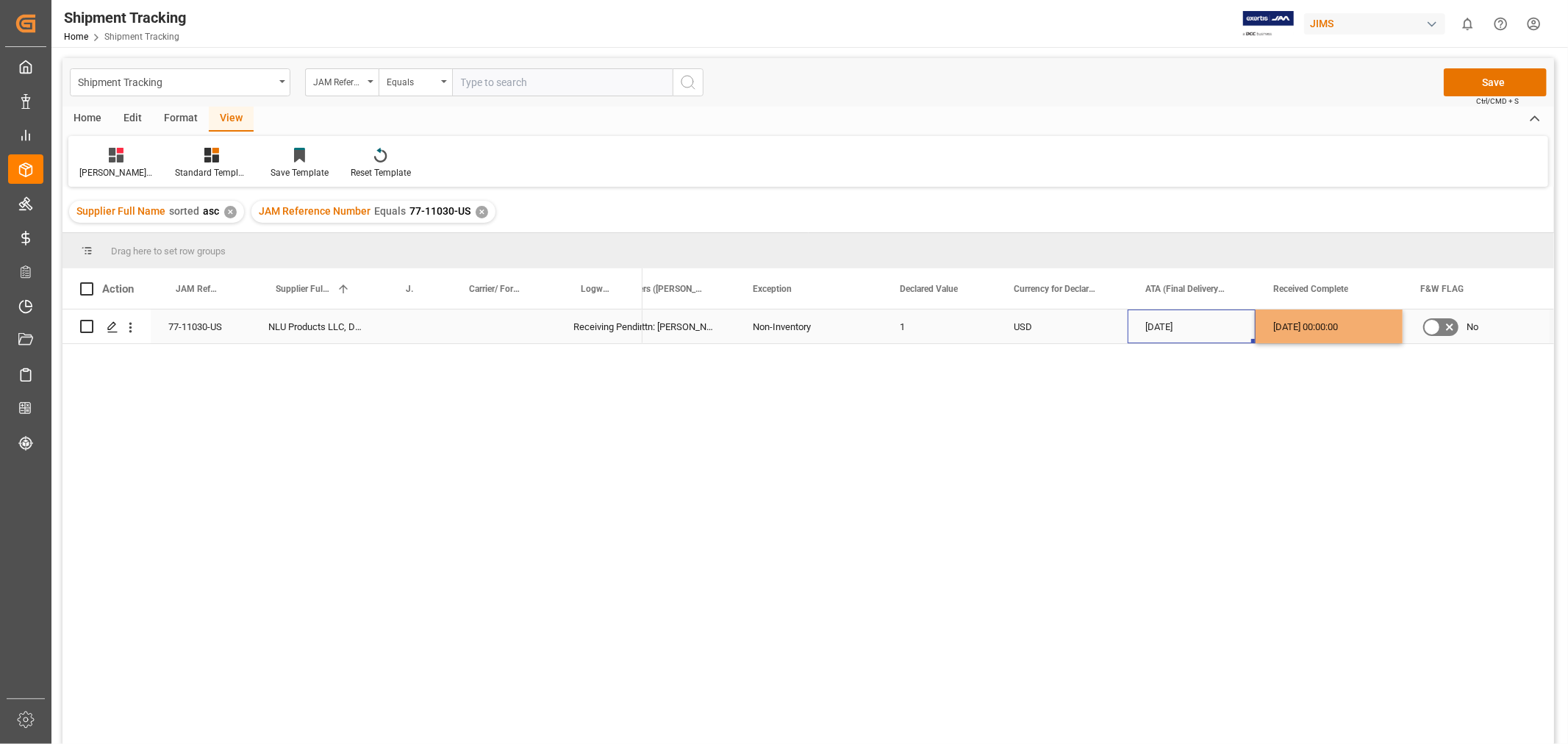
click at [1192, 328] on div "[DATE]" at bounding box center [1192, 326] width 128 height 34
click at [1471, 85] on button "Save" at bounding box center [1496, 82] width 103 height 28
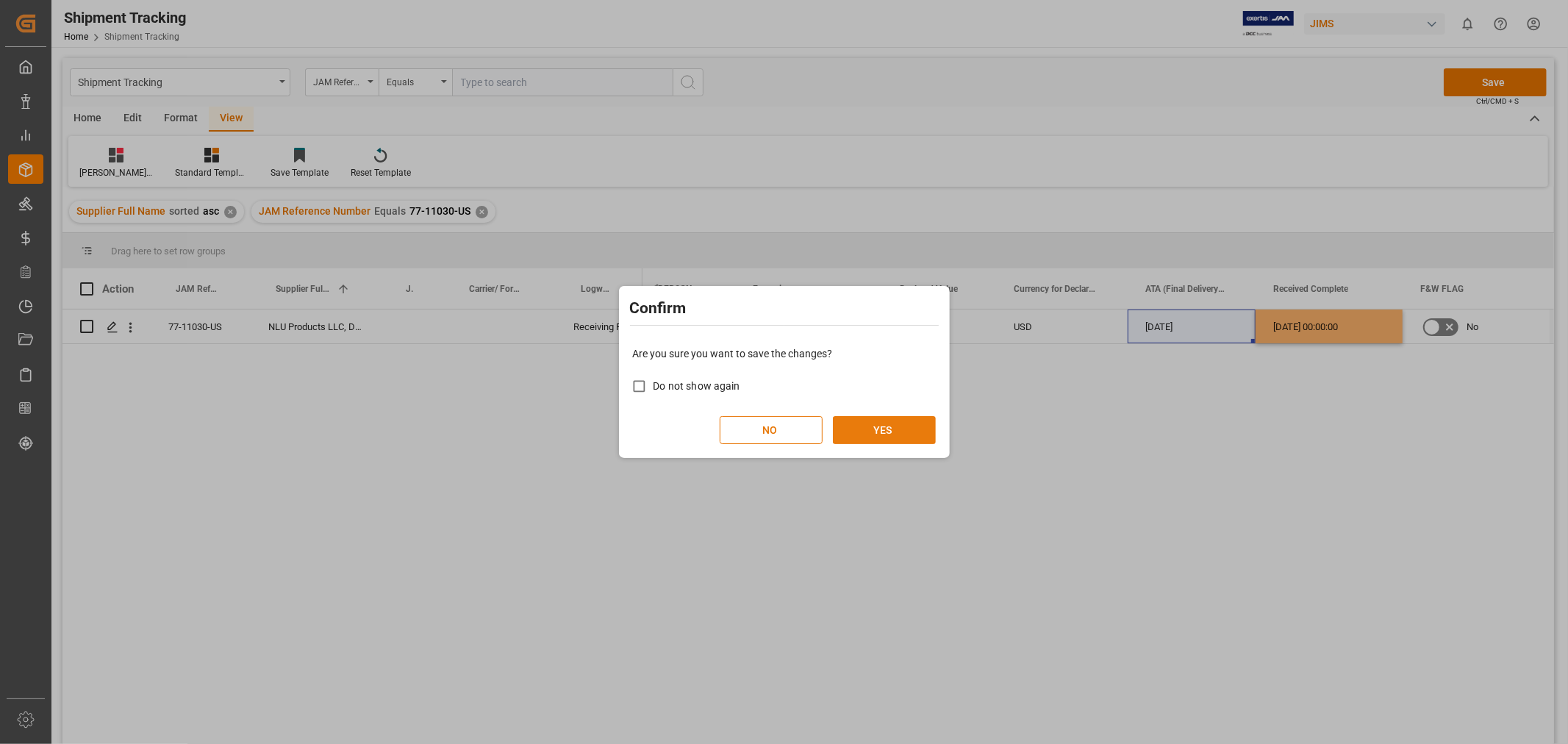
click at [907, 432] on button "YES" at bounding box center [885, 430] width 103 height 28
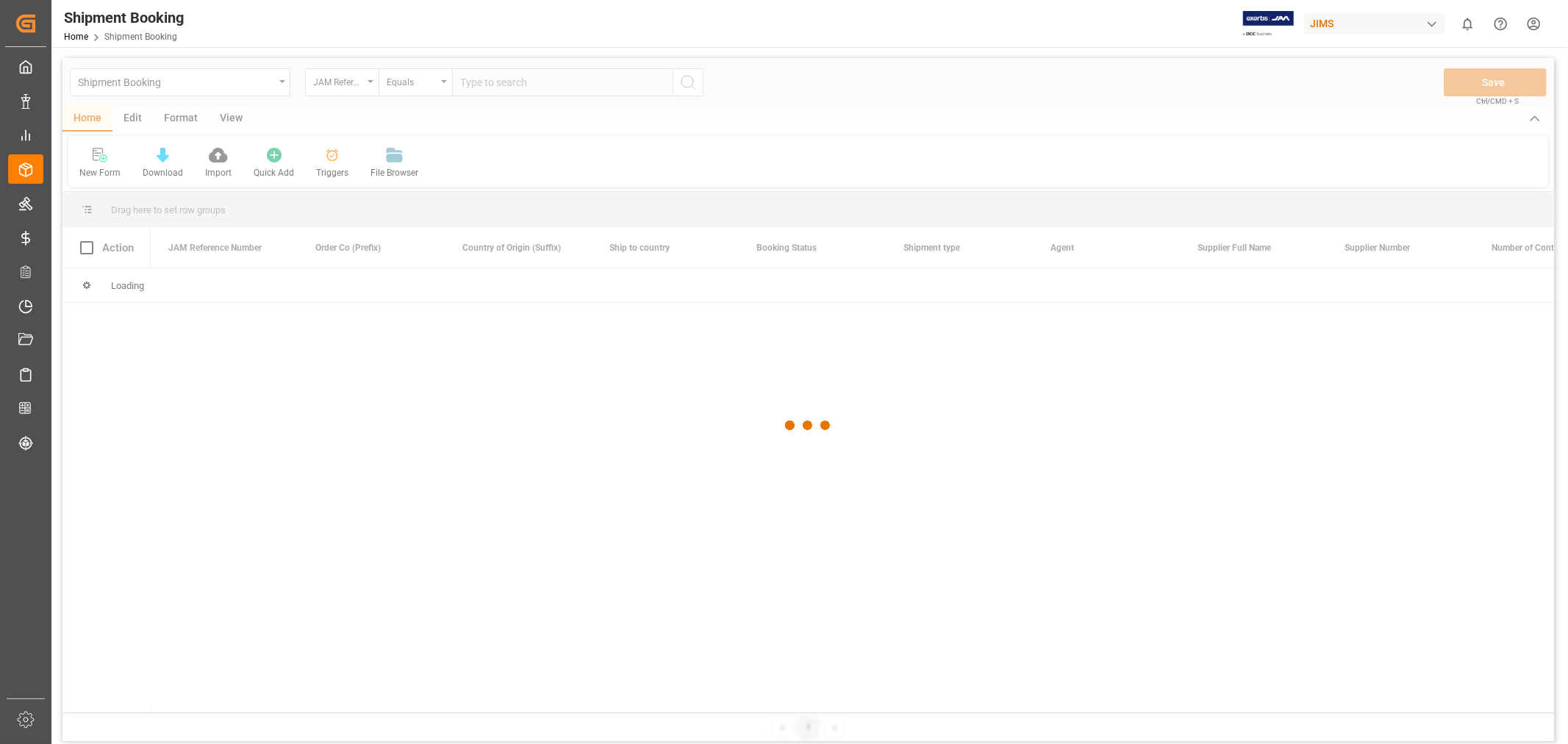
click at [223, 85] on div at bounding box center [809, 426] width 1492 height 735
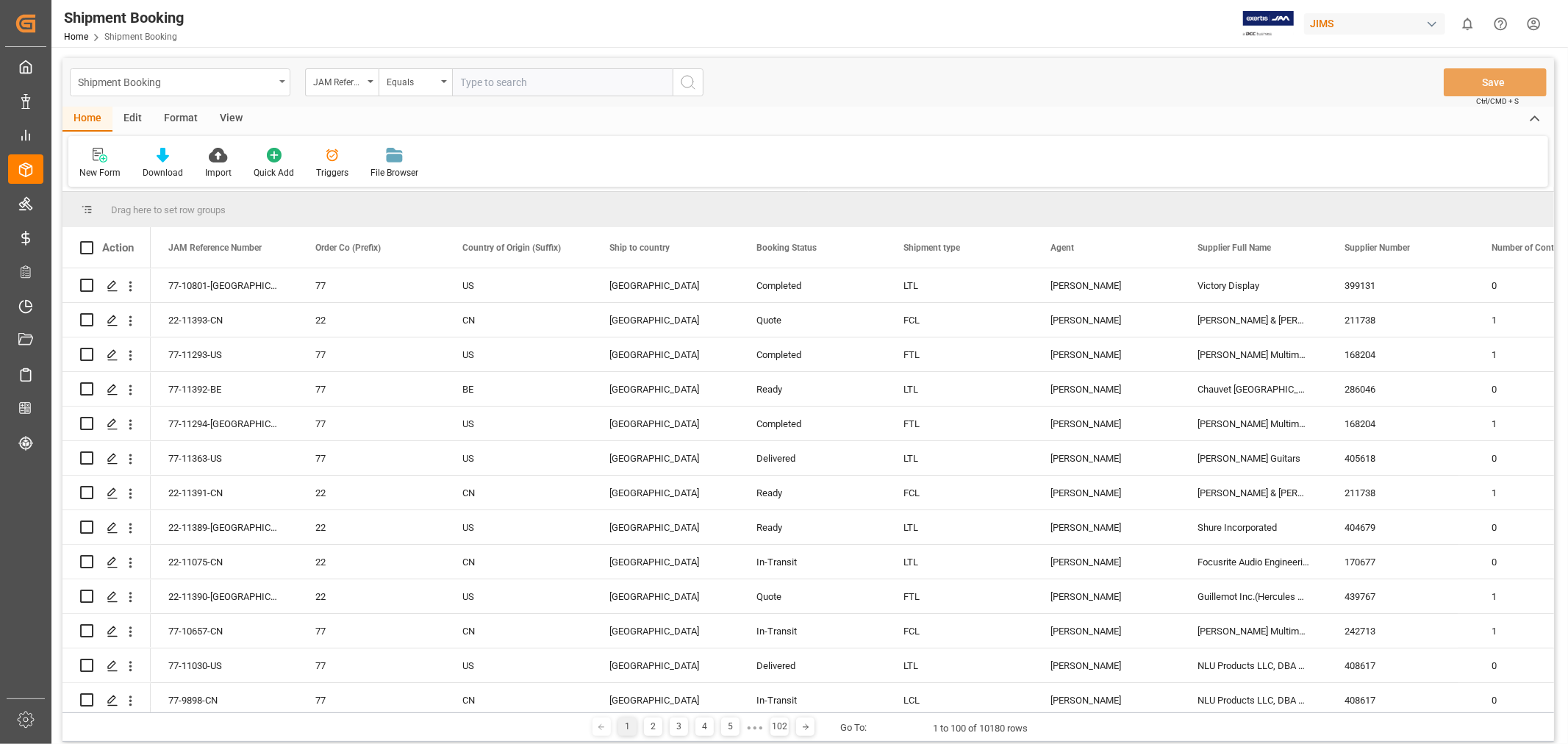
click at [223, 81] on div "Shipment Booking" at bounding box center [175, 81] width 196 height 18
type input "sup"
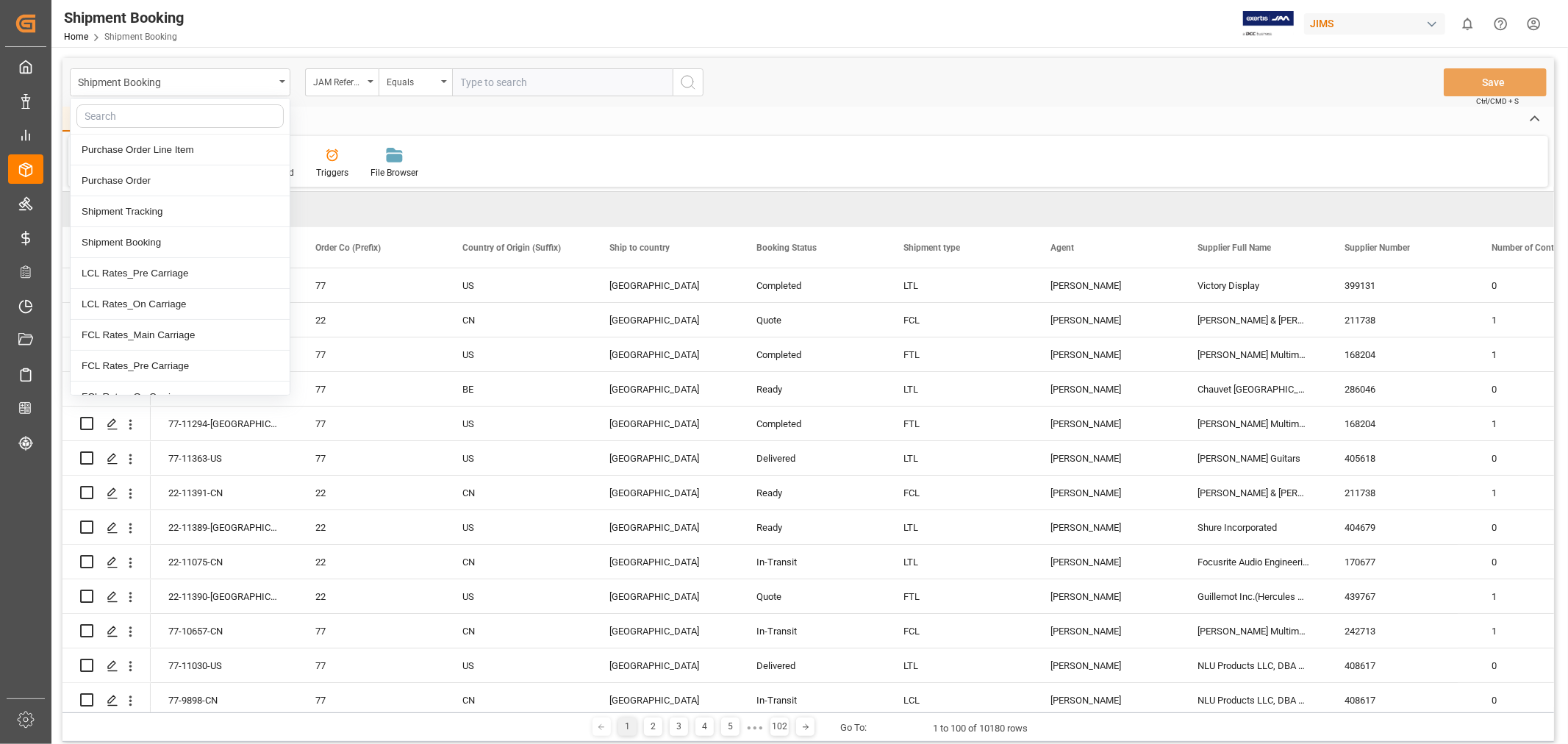
click at [365, 120] on div "Home Edit Format View" at bounding box center [809, 119] width 1492 height 25
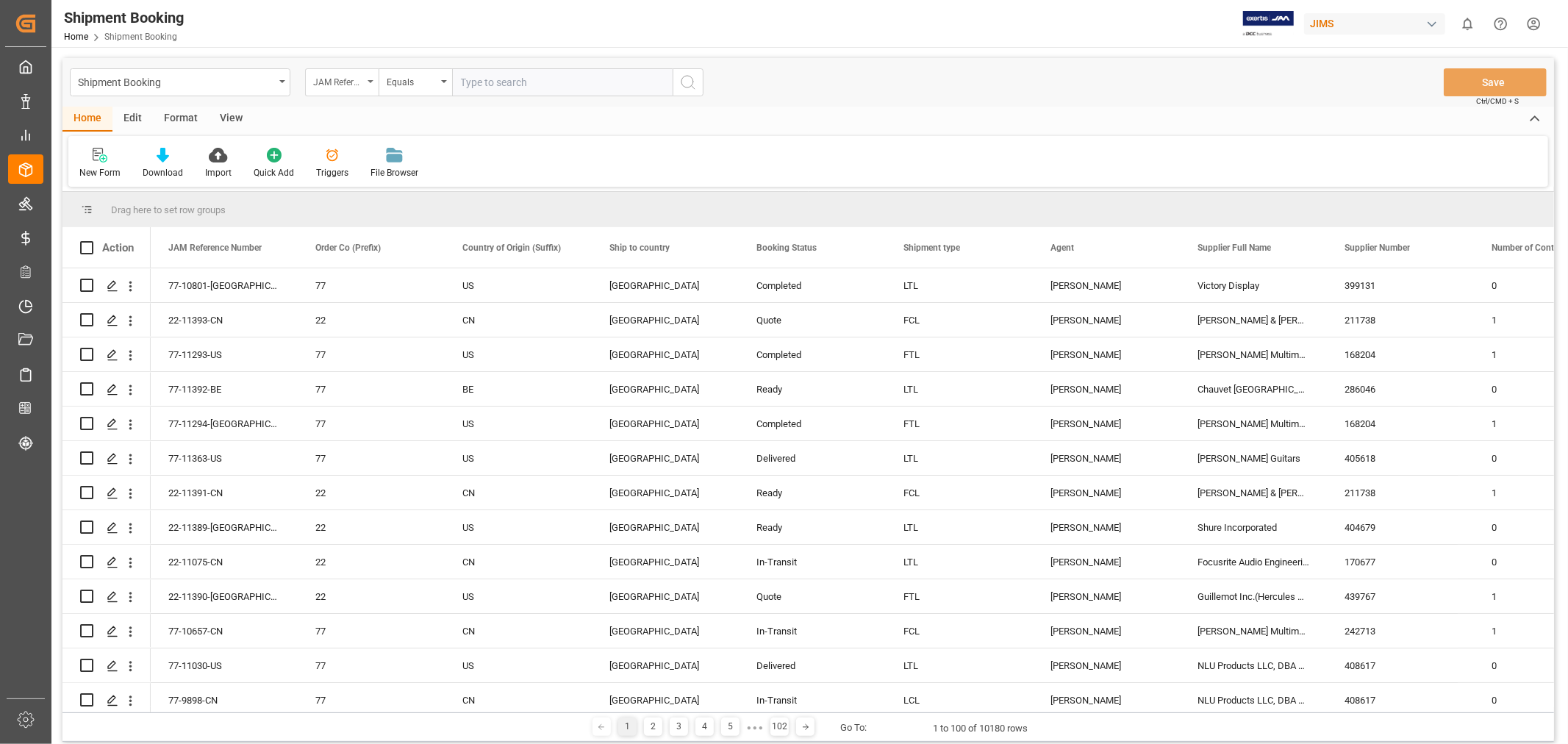
click at [365, 81] on div "JAM Reference Number" at bounding box center [342, 82] width 73 height 28
click at [253, 79] on div "Shipment Booking" at bounding box center [175, 81] width 196 height 18
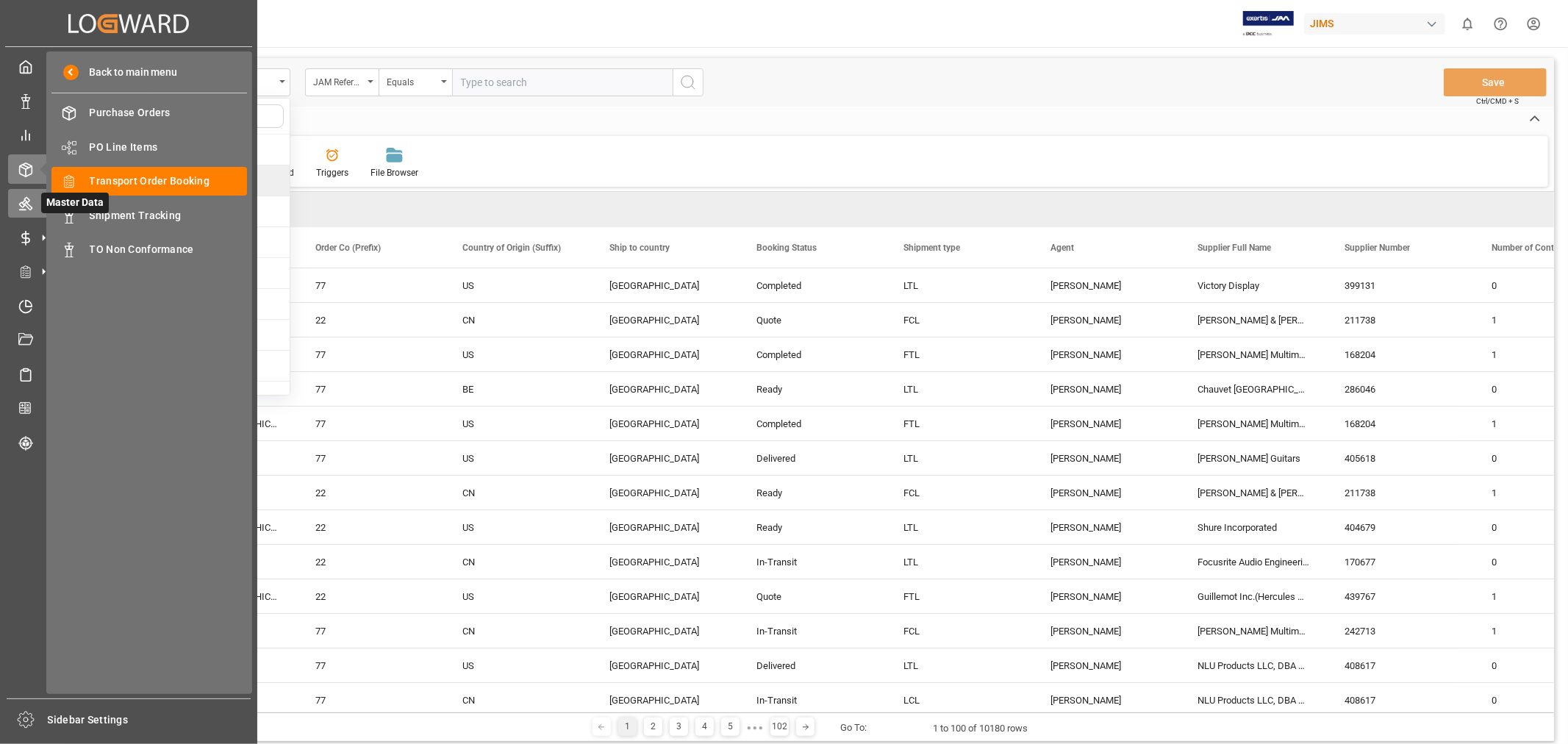
click at [31, 202] on icon at bounding box center [25, 203] width 15 height 15
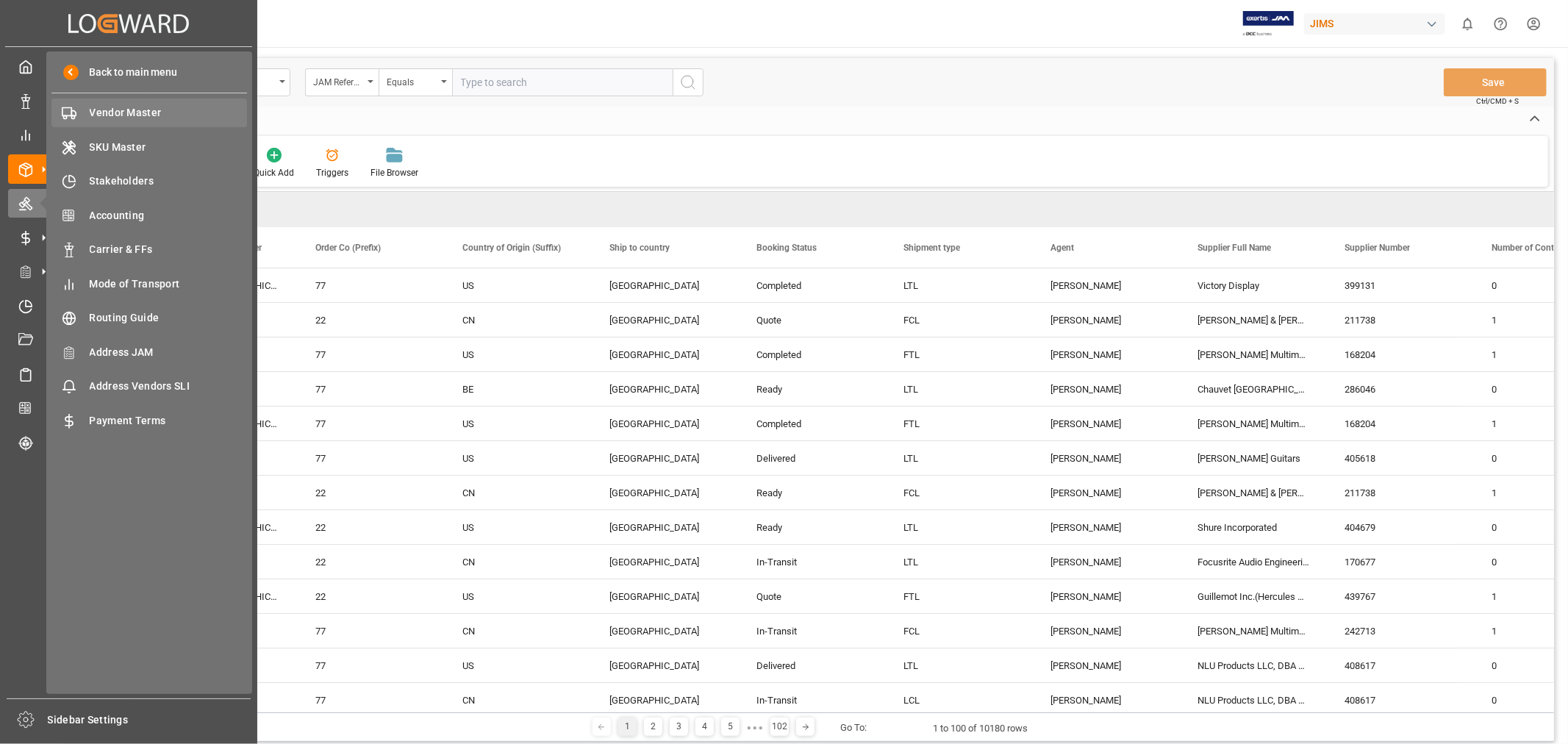
click at [148, 114] on span "Vendor Master" at bounding box center [168, 113] width 158 height 16
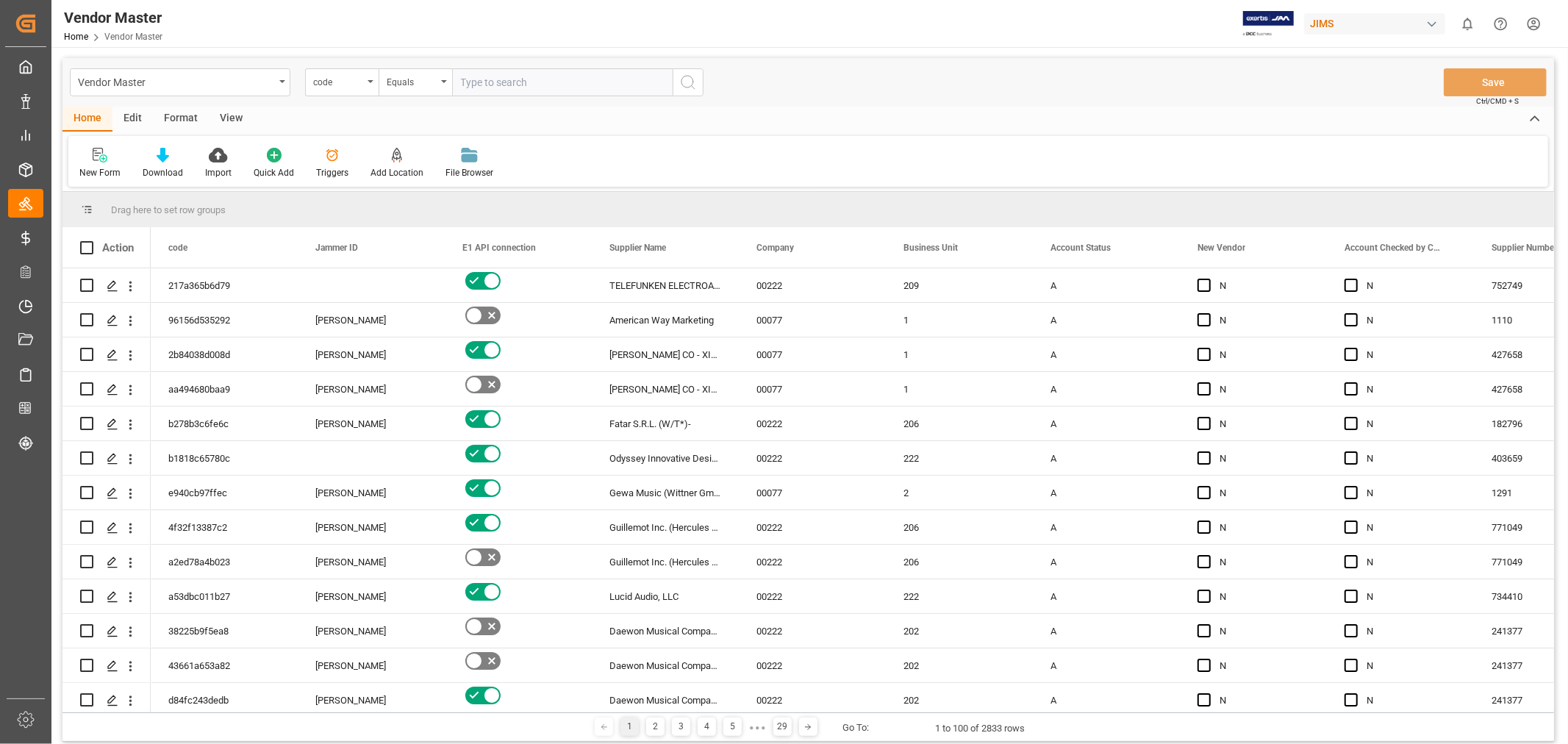
click at [515, 83] on input "text" at bounding box center [562, 82] width 221 height 28
click at [372, 78] on div "code" at bounding box center [342, 82] width 73 height 28
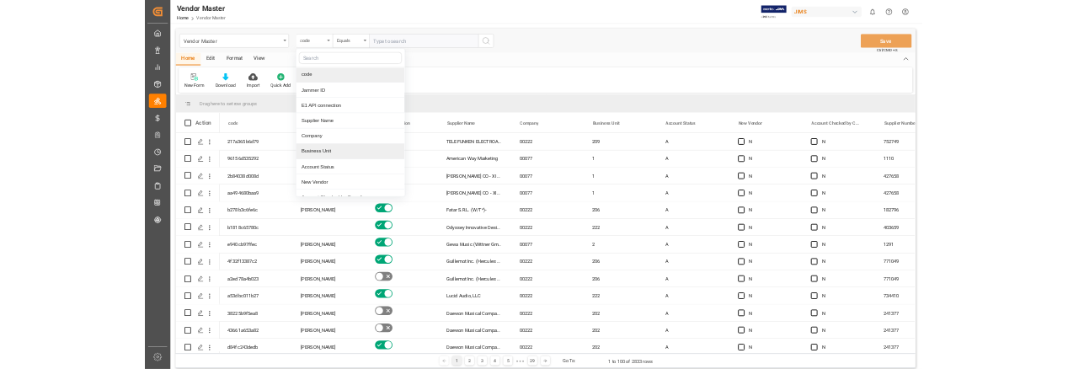
scroll to position [94, 0]
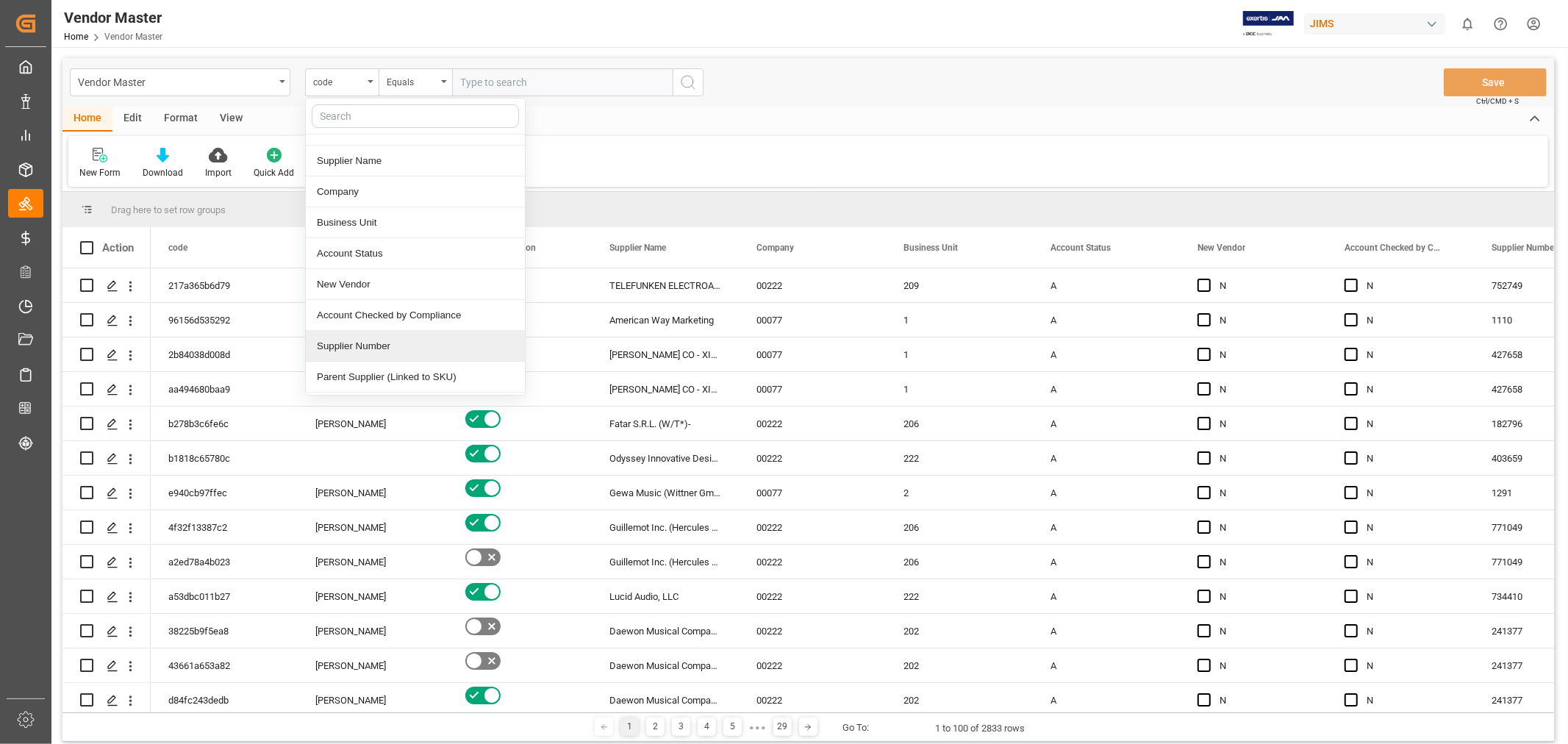
click at [391, 349] on div "Supplier Number" at bounding box center [415, 345] width 219 height 31
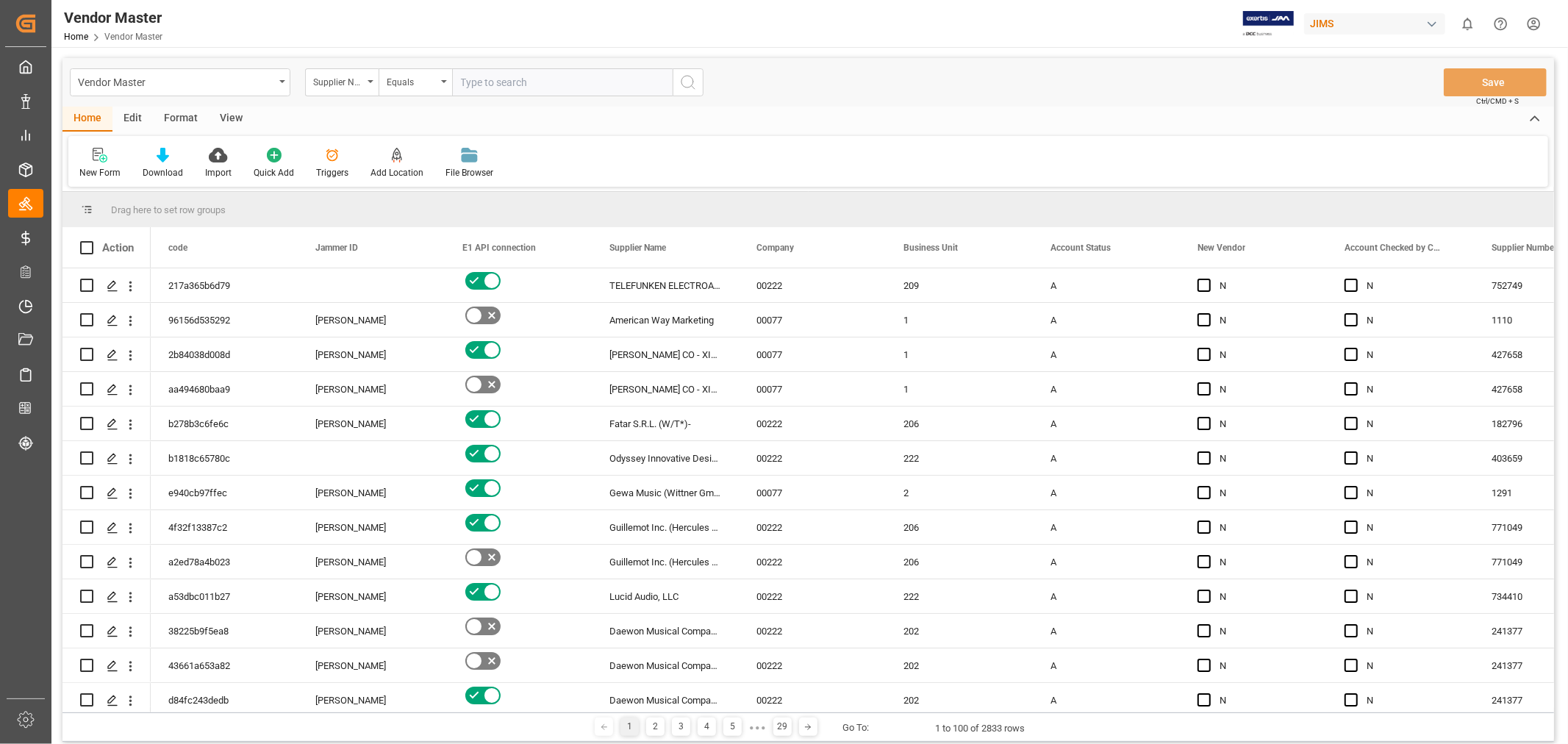
click at [510, 85] on input "text" at bounding box center [562, 82] width 221 height 28
type input "786227"
